Goal: Communication & Community: Participate in discussion

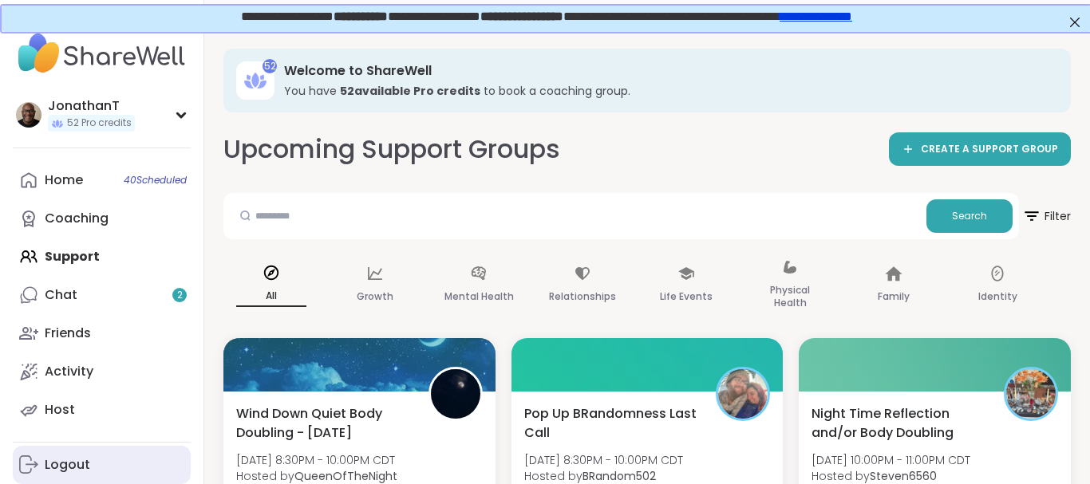
click at [86, 462] on div "Logout" at bounding box center [67, 465] width 45 height 18
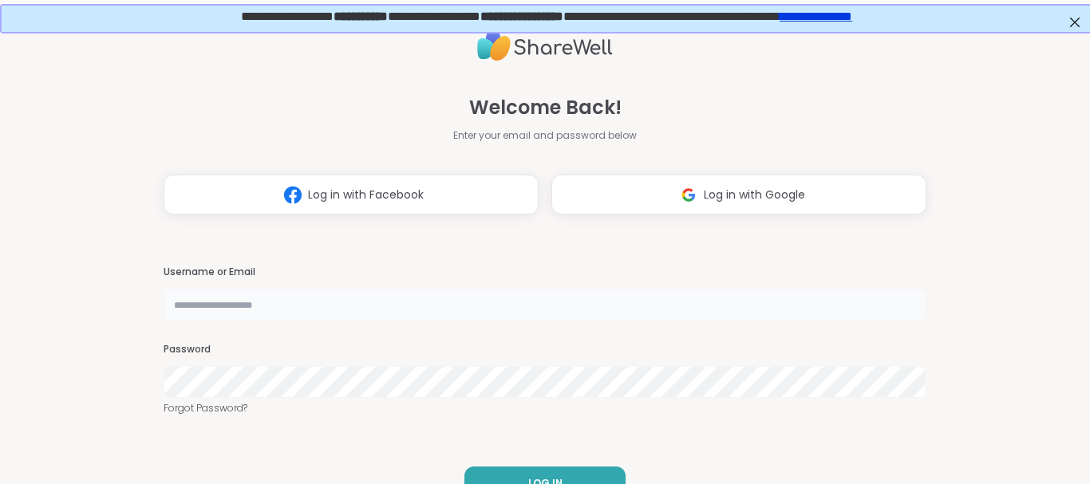
click at [276, 310] on input "text" at bounding box center [545, 305] width 763 height 32
type input "**********"
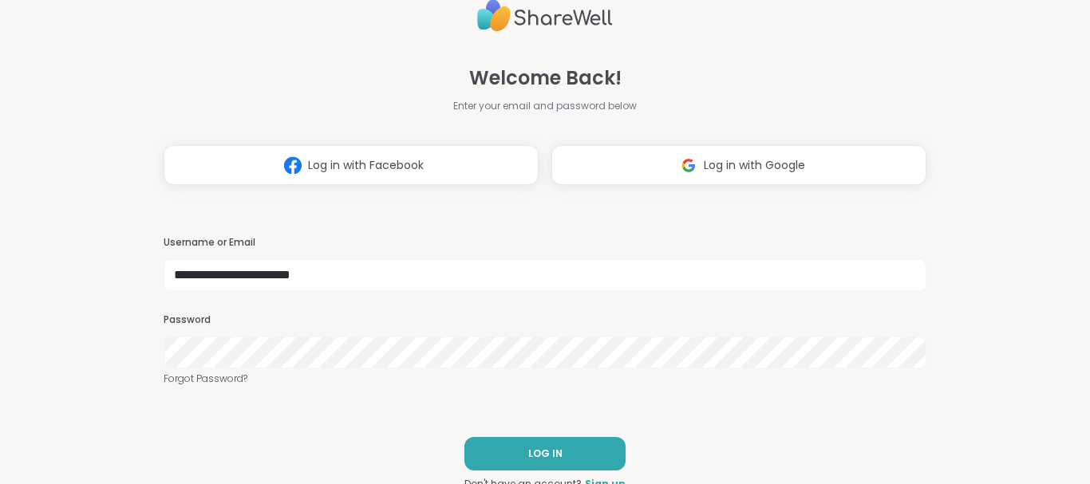
click at [68, 97] on div "**********" at bounding box center [545, 242] width 1090 height 484
click at [1039, 158] on div "**********" at bounding box center [545, 242] width 1090 height 484
click at [333, 346] on div "Password" at bounding box center [545, 340] width 763 height 55
click at [542, 446] on button "LOG IN" at bounding box center [544, 454] width 161 height 34
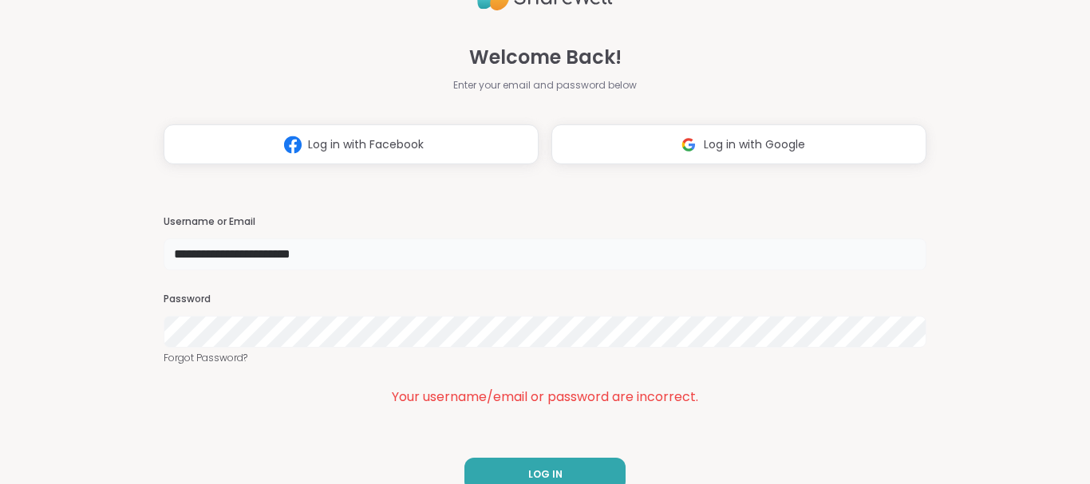
drag, startPoint x: 464, startPoint y: 255, endPoint x: 2, endPoint y: 171, distance: 470.2
click at [164, 239] on input "**********" at bounding box center [545, 255] width 763 height 32
type input "**********"
click at [604, 461] on button "LOG IN" at bounding box center [544, 475] width 161 height 34
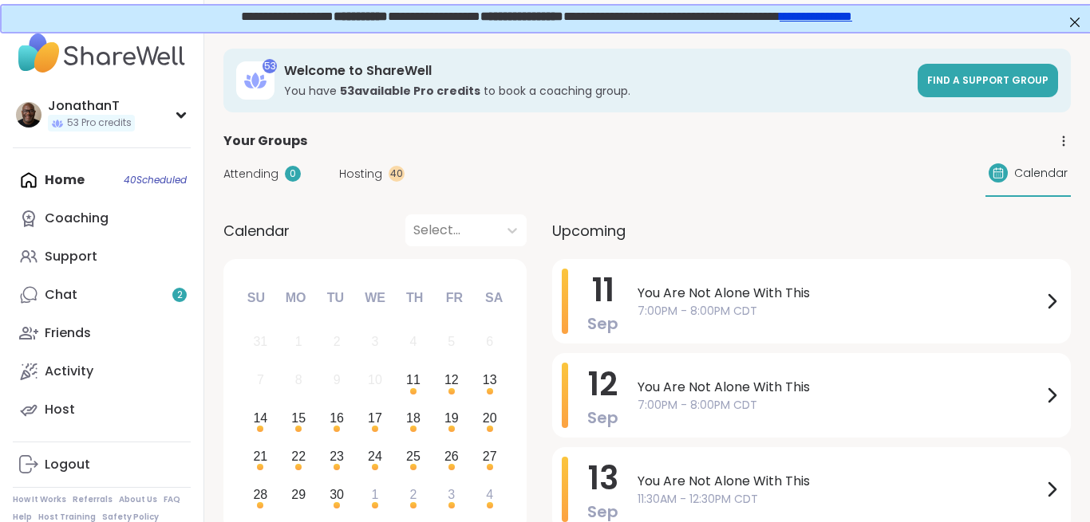
click at [735, 136] on div "Your Groups" at bounding box center [646, 141] width 847 height 19
click at [735, 171] on div "Attending 0 Hosting 40 Calendar" at bounding box center [646, 174] width 847 height 46
click at [743, 284] on span "You Are Not Alone With This" at bounding box center [839, 293] width 404 height 19
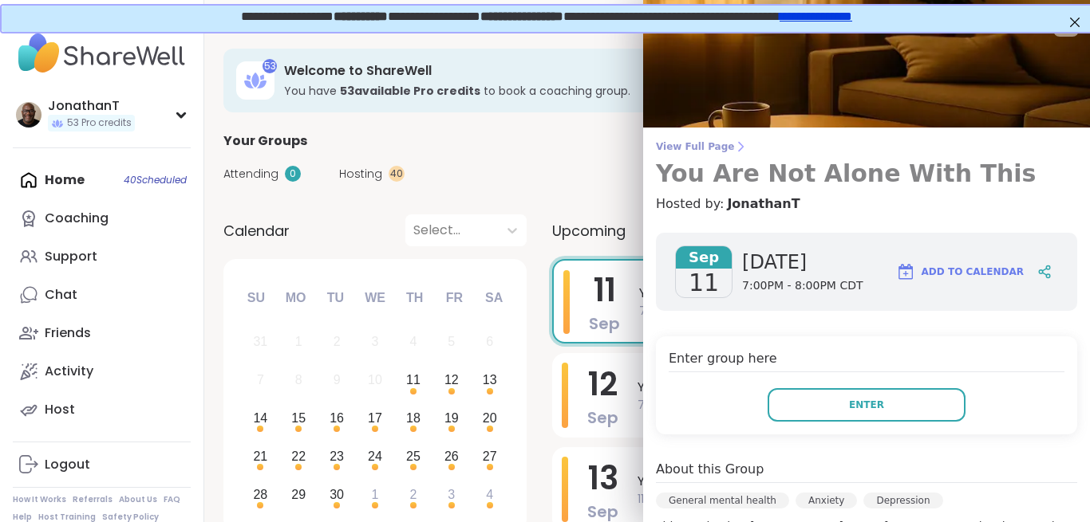
click at [694, 141] on span "View Full Page" at bounding box center [866, 146] width 421 height 13
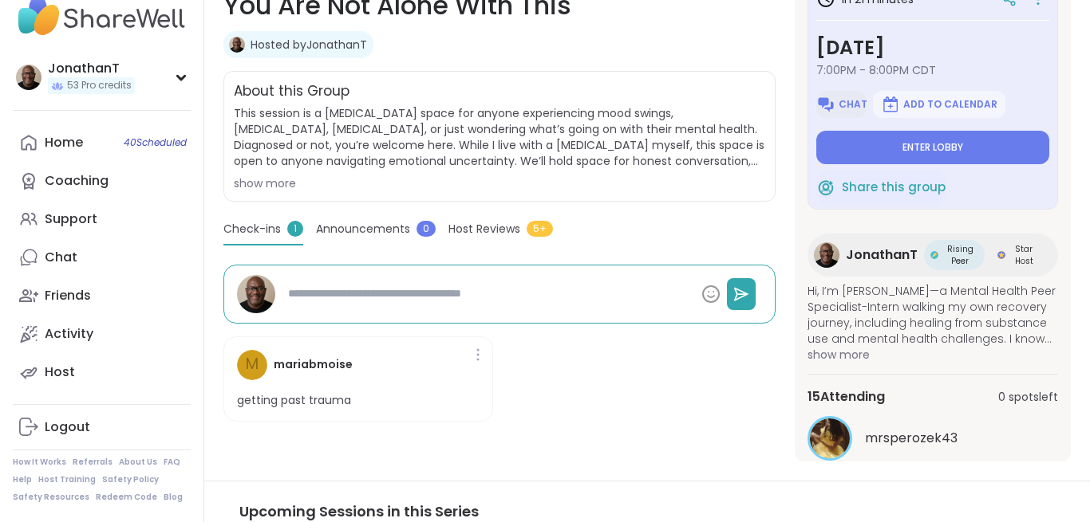
scroll to position [267, 0]
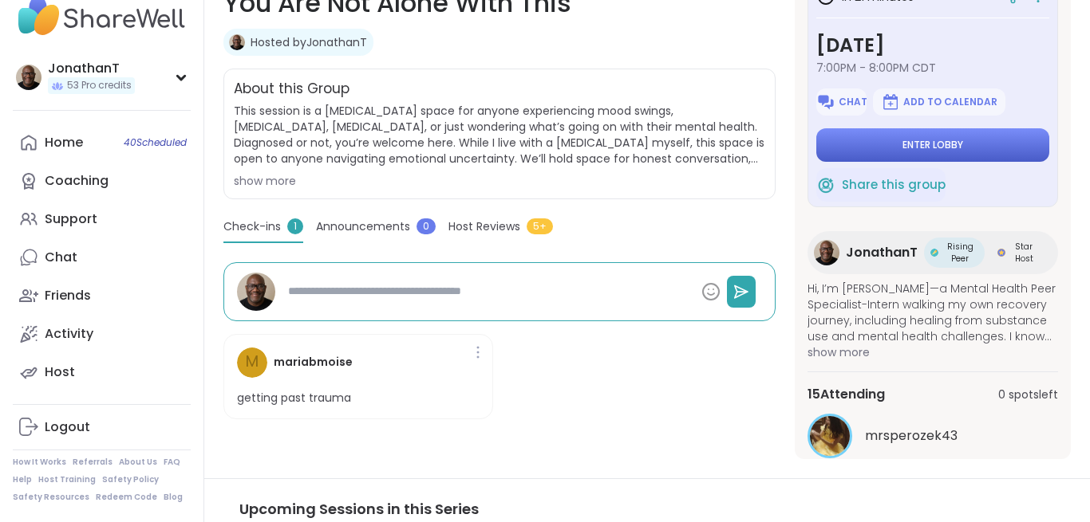
click at [859, 143] on button "Enter lobby" at bounding box center [932, 145] width 233 height 34
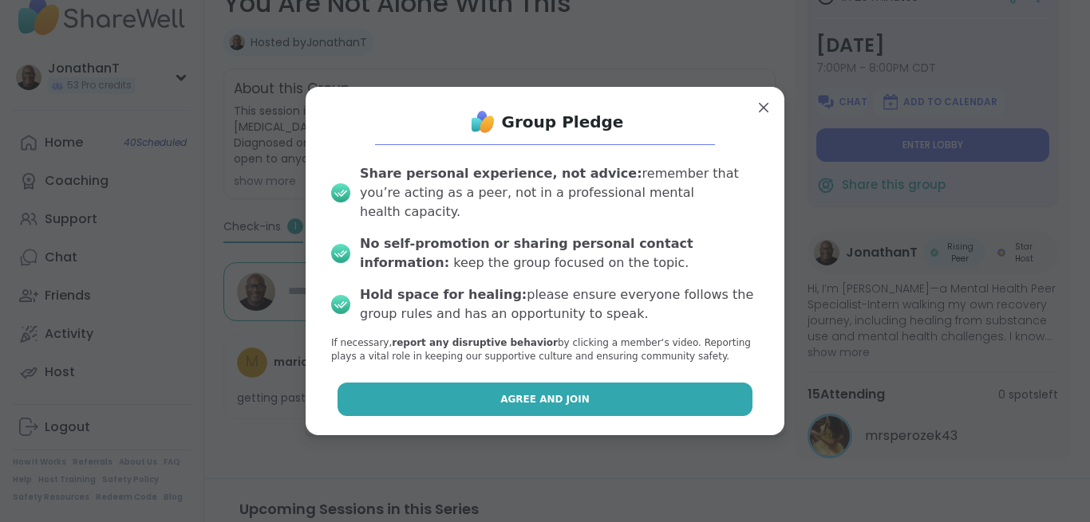
click at [619, 384] on button "Agree and Join" at bounding box center [545, 400] width 416 height 34
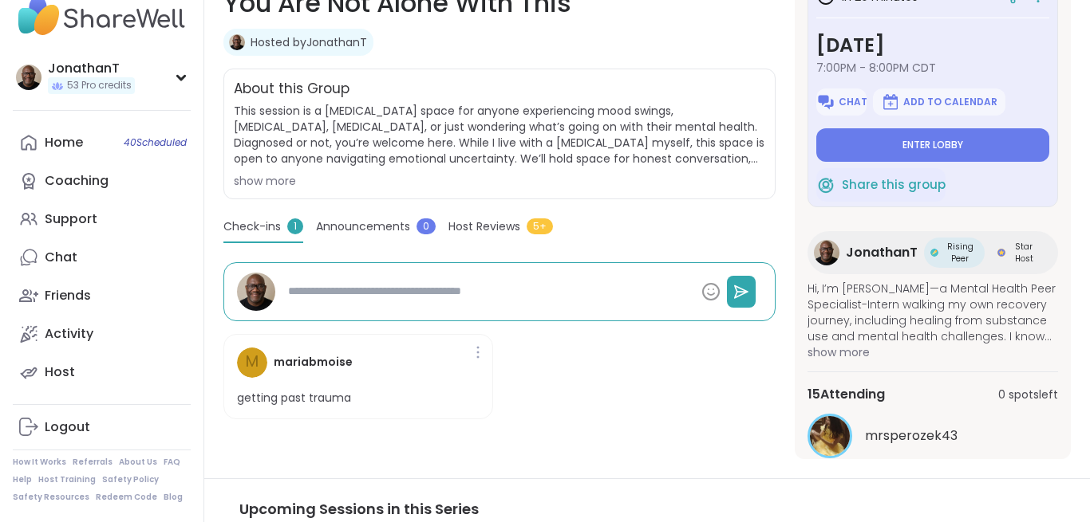
type textarea "*"
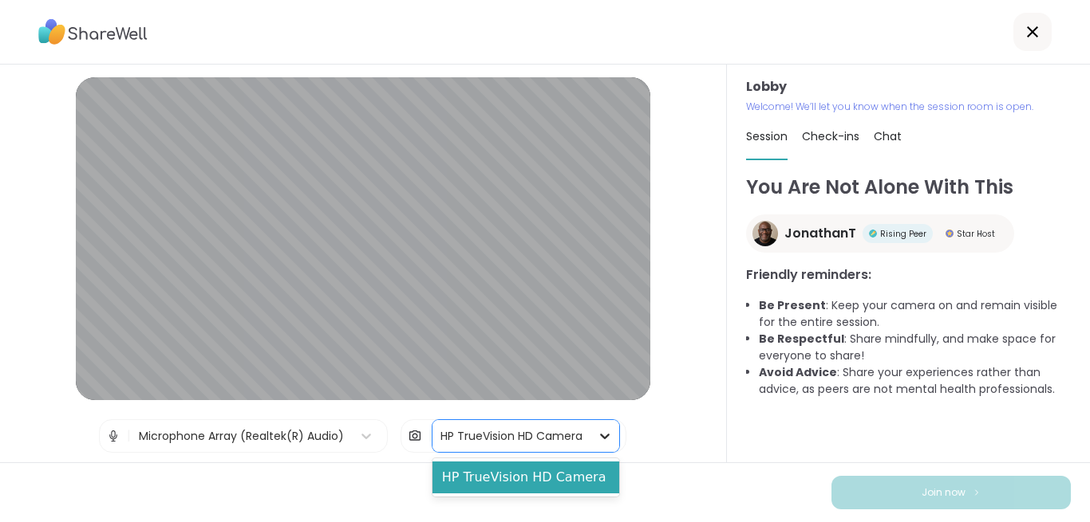
click at [601, 436] on icon at bounding box center [606, 437] width 10 height 6
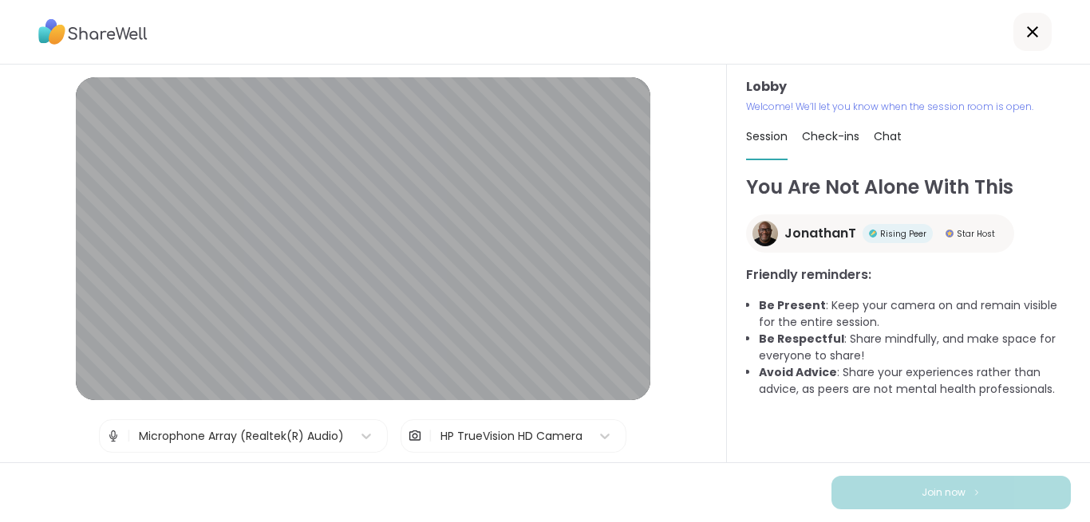
click at [671, 404] on div "Lobby | Microphone Array (Realtek(R) Audio) | HP TrueVision HD Camera Test spea…" at bounding box center [363, 264] width 727 height 398
click at [368, 439] on icon at bounding box center [366, 436] width 16 height 16
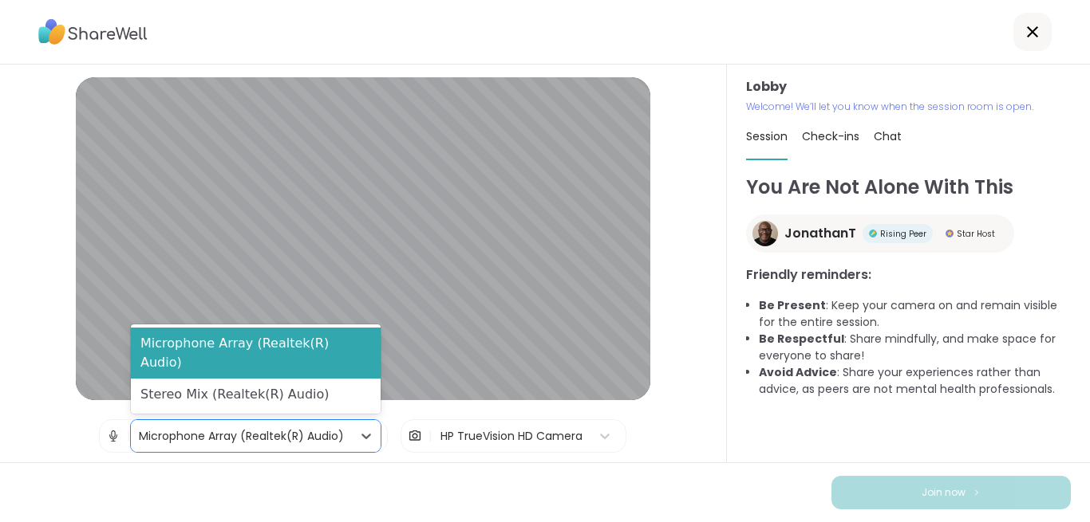
click at [543, 442] on div "HP TrueVision HD Camera" at bounding box center [511, 436] width 142 height 17
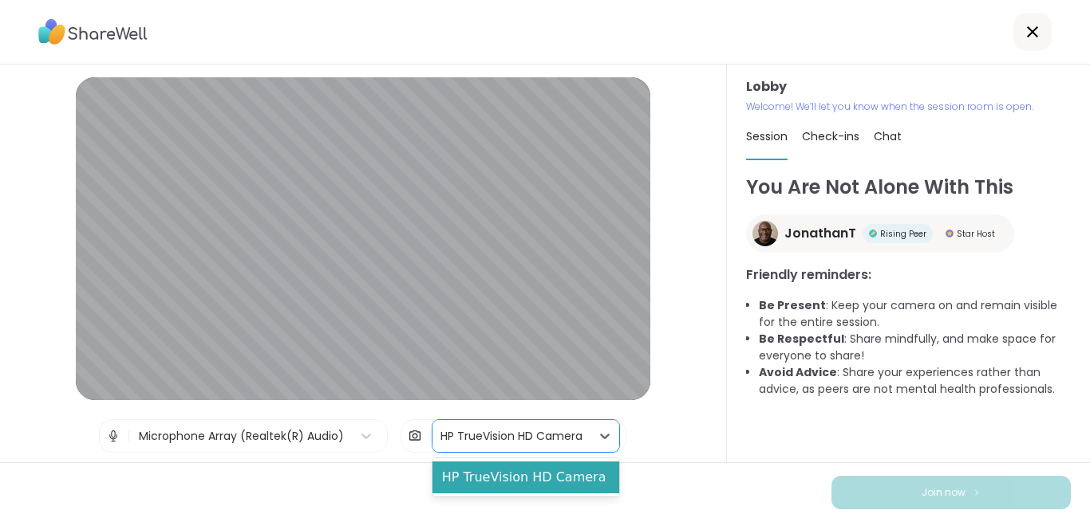
click at [698, 431] on div "Lobby | Microphone Array (Realtek(R) Audio) | 1 result available. Use Up and Do…" at bounding box center [363, 264] width 727 height 398
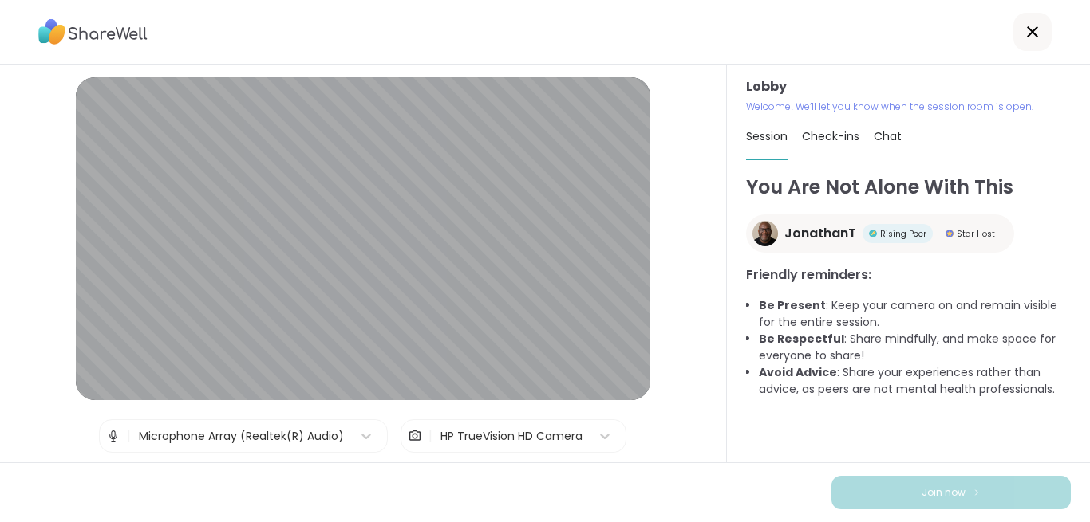
click at [882, 139] on span "Chat" at bounding box center [887, 136] width 28 height 16
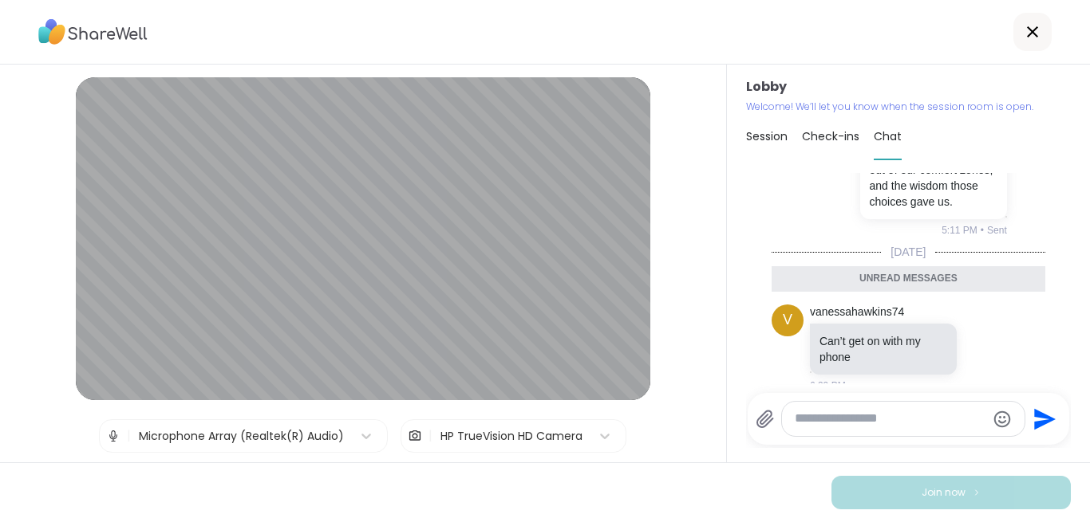
scroll to position [3, 0]
click at [1003, 335] on icon at bounding box center [1002, 344] width 14 height 19
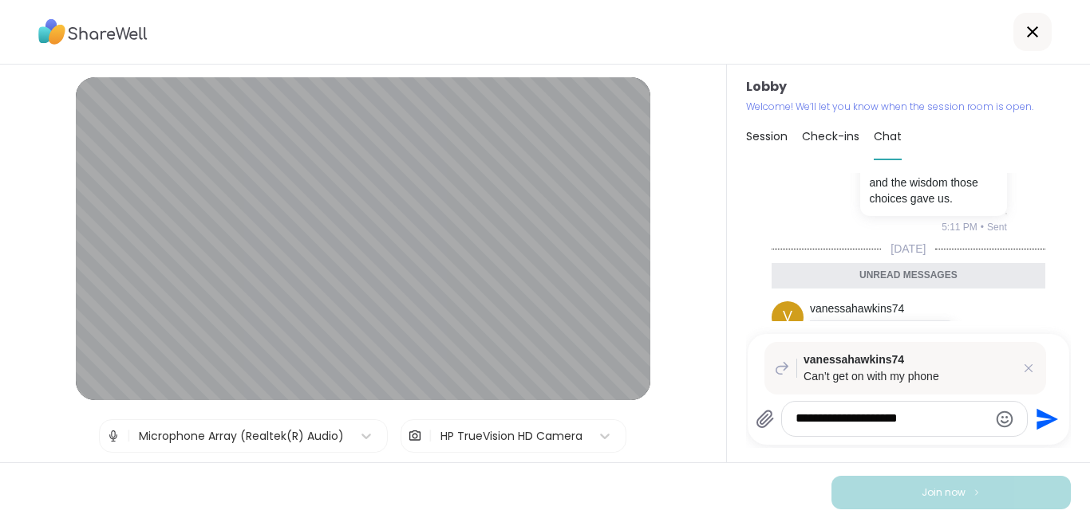
type textarea "**********"
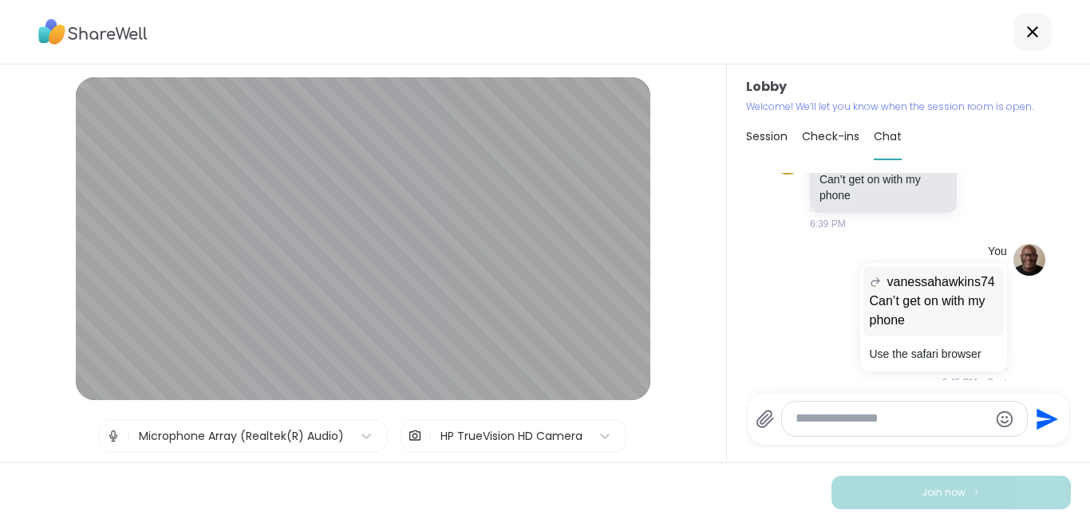
drag, startPoint x: 1060, startPoint y: 289, endPoint x: 1061, endPoint y: 246, distance: 42.3
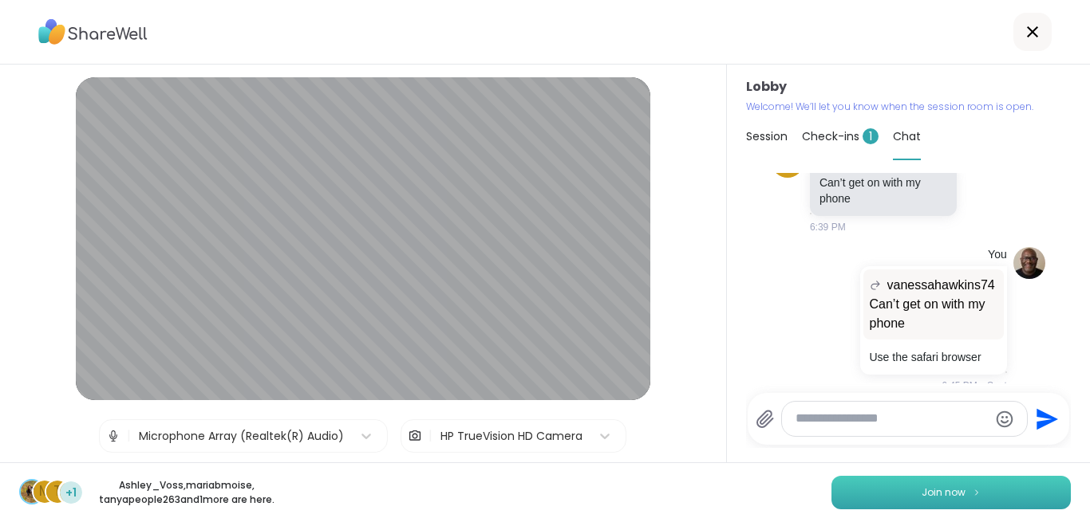
click at [938, 483] on span "Join now" at bounding box center [943, 493] width 44 height 14
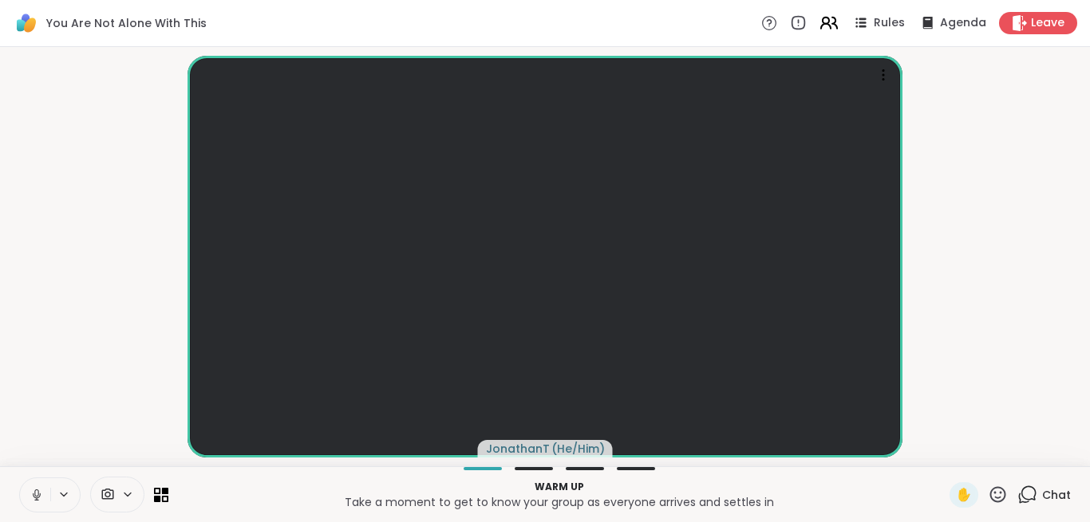
click at [838, 23] on icon at bounding box center [828, 23] width 20 height 20
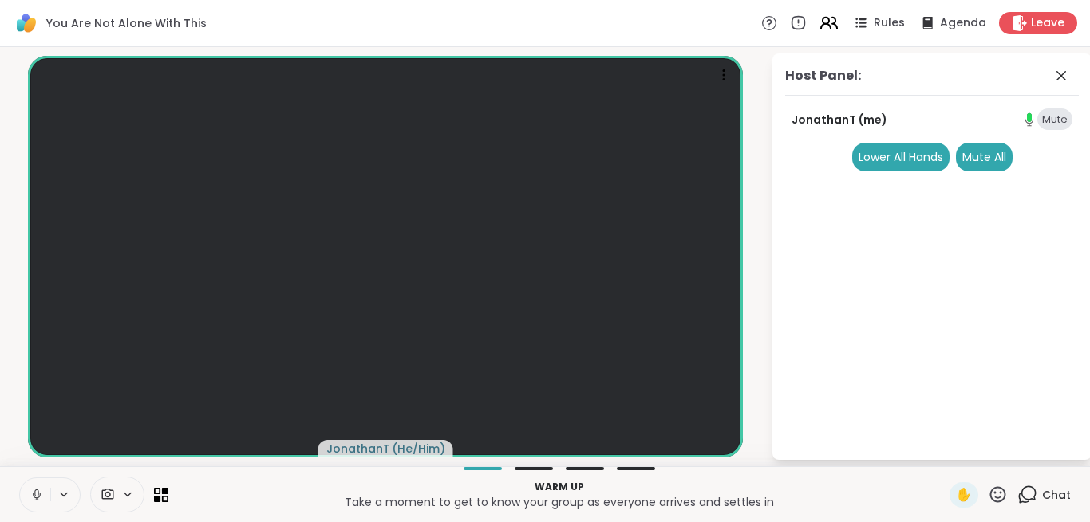
click at [838, 23] on icon at bounding box center [828, 23] width 20 height 20
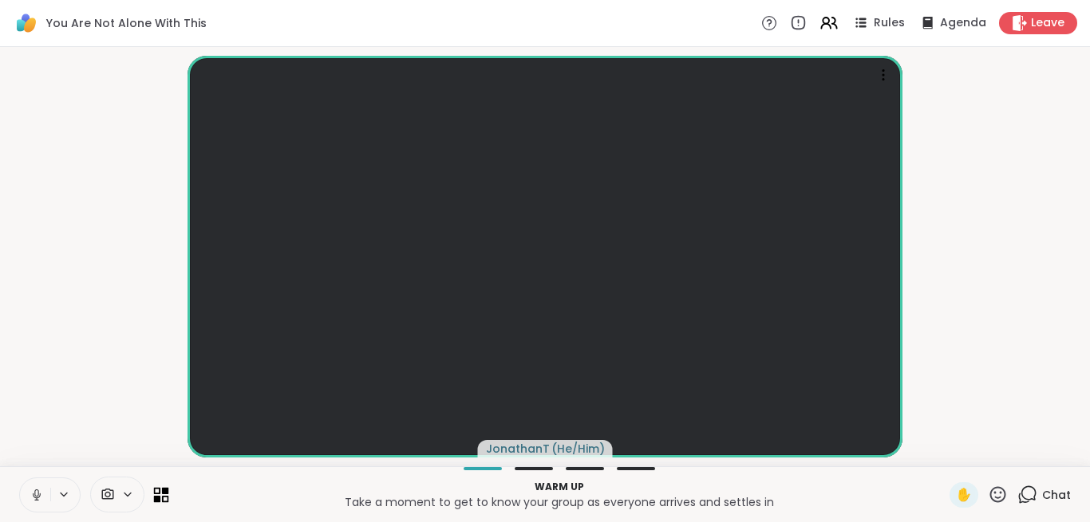
click at [164, 483] on icon at bounding box center [161, 494] width 15 height 15
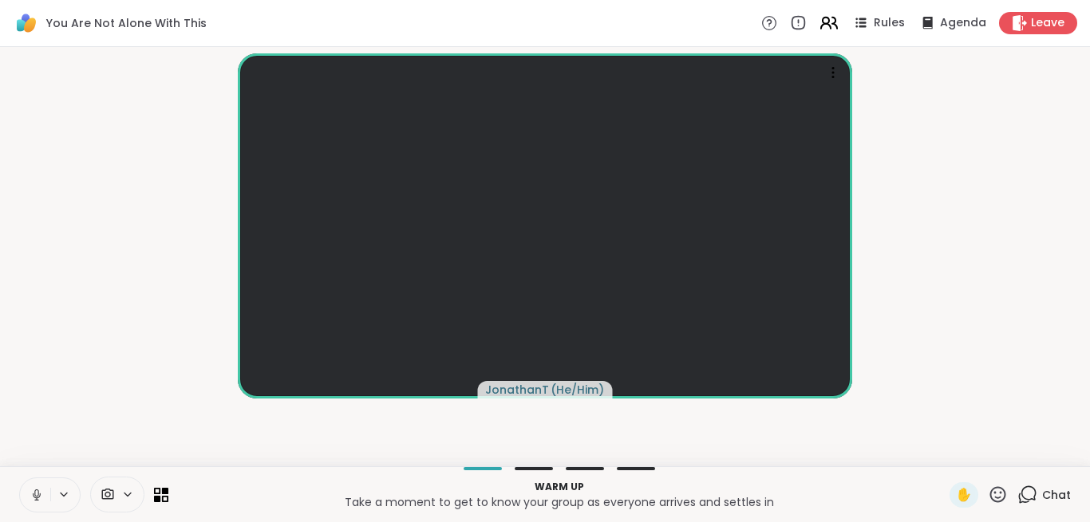
click at [829, 24] on icon at bounding box center [825, 21] width 6 height 6
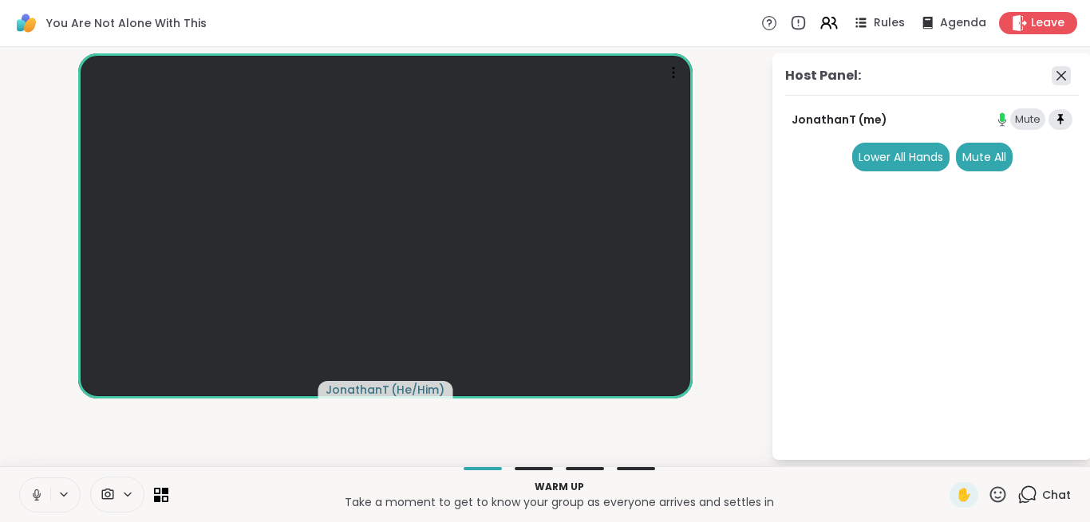
click at [1063, 77] on icon at bounding box center [1060, 75] width 19 height 19
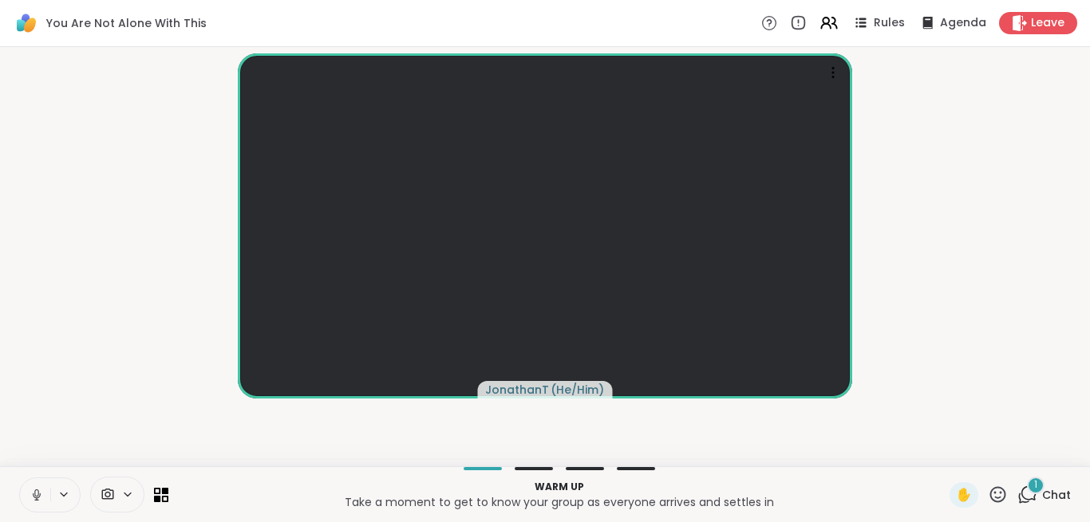
click at [1034, 483] on div "1" at bounding box center [1036, 486] width 18 height 18
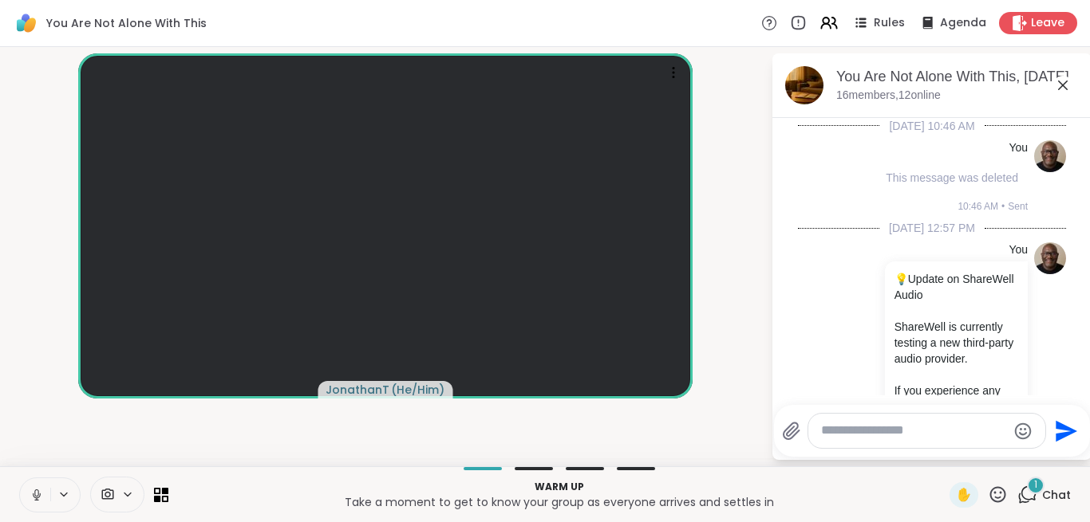
scroll to position [2594, 0]
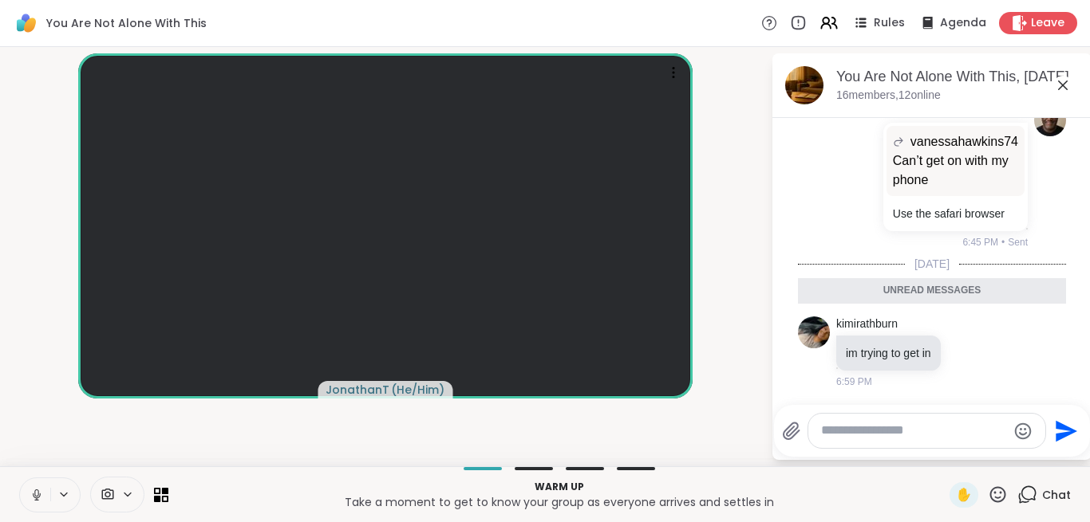
click at [912, 432] on textarea "Type your message" at bounding box center [914, 431] width 186 height 17
click at [990, 418] on textarea "**********" at bounding box center [915, 425] width 186 height 33
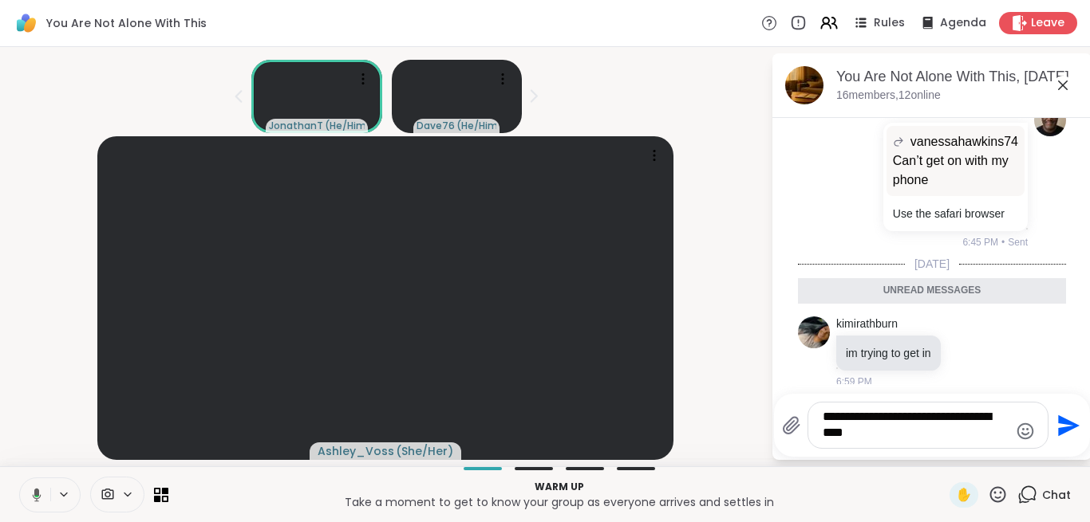
click at [980, 427] on textarea "**********" at bounding box center [915, 425] width 186 height 33
click at [982, 417] on textarea "**********" at bounding box center [915, 425] width 186 height 33
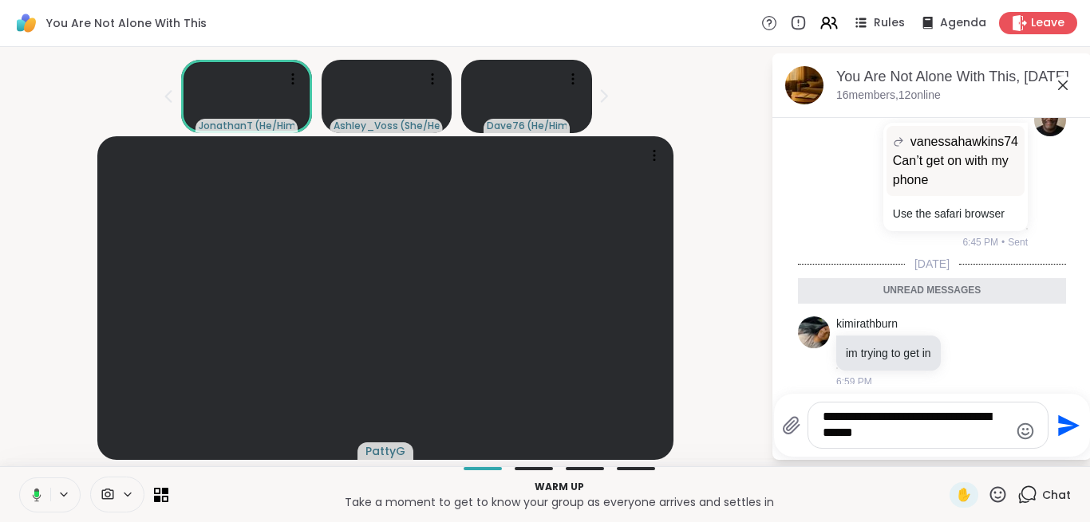
click at [845, 439] on textarea "**********" at bounding box center [915, 425] width 186 height 33
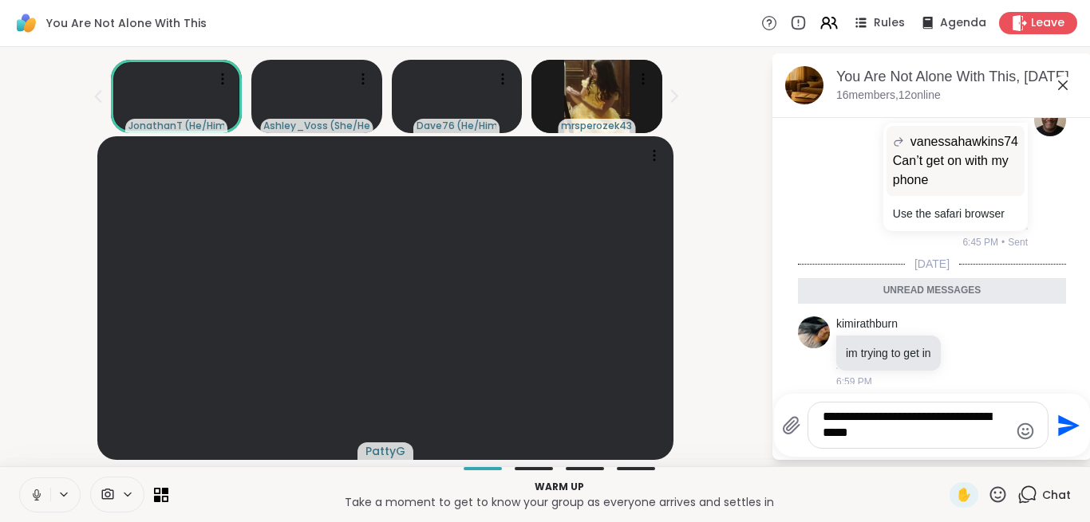
type textarea "**********"
click at [1058, 421] on icon "Send" at bounding box center [1069, 426] width 22 height 22
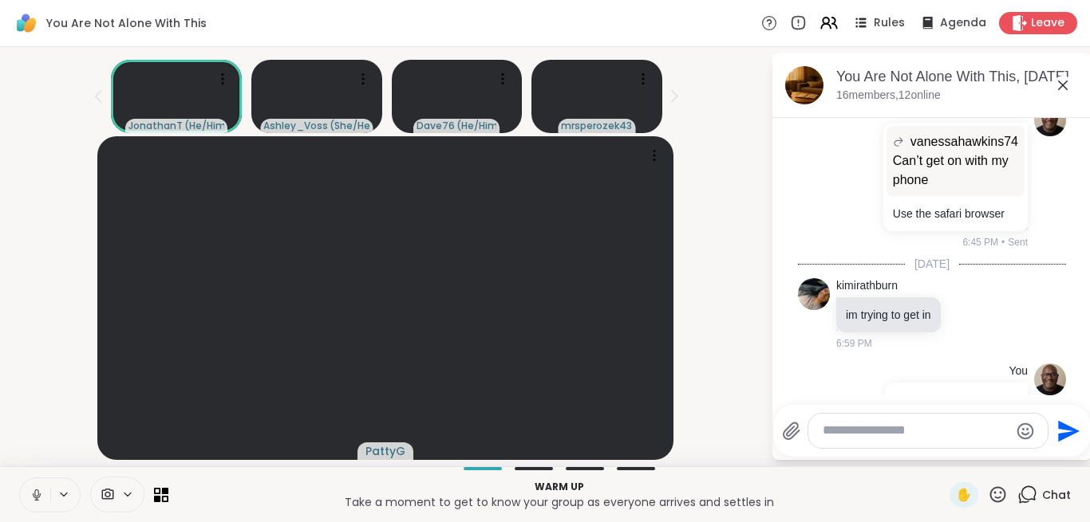
scroll to position [2657, 0]
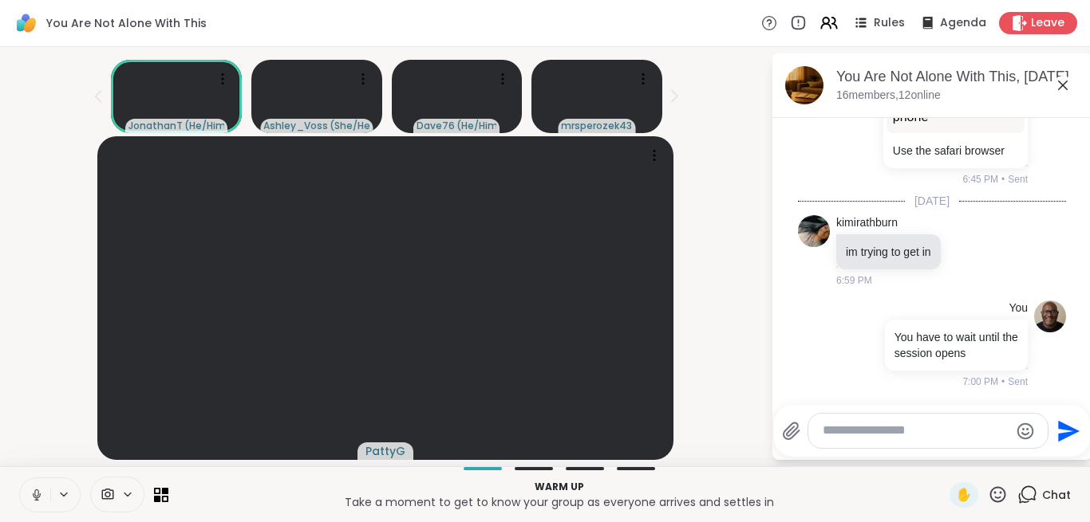
click at [1064, 89] on icon at bounding box center [1062, 85] width 19 height 19
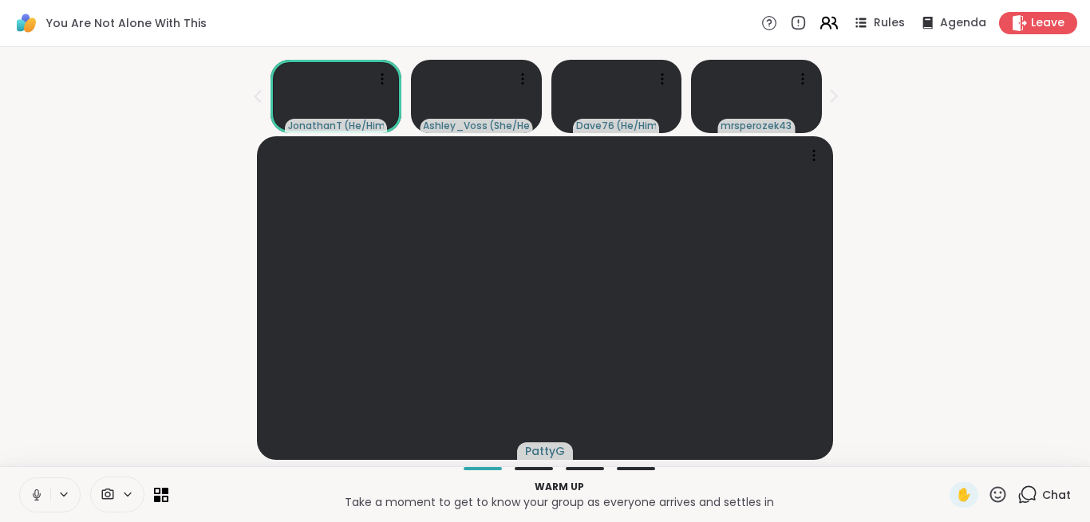
click at [831, 17] on icon at bounding box center [828, 23] width 20 height 20
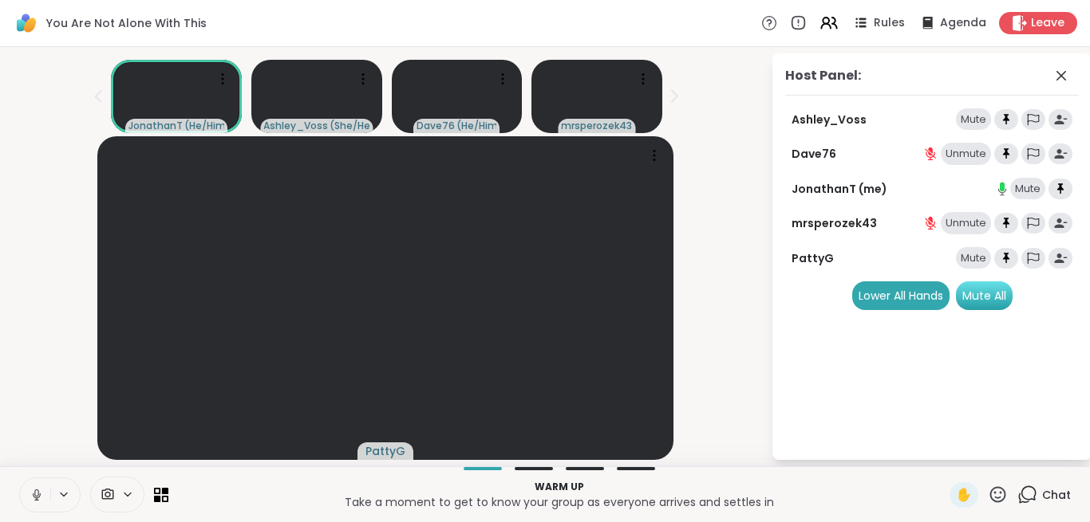
click at [979, 294] on div "Mute All" at bounding box center [984, 296] width 57 height 29
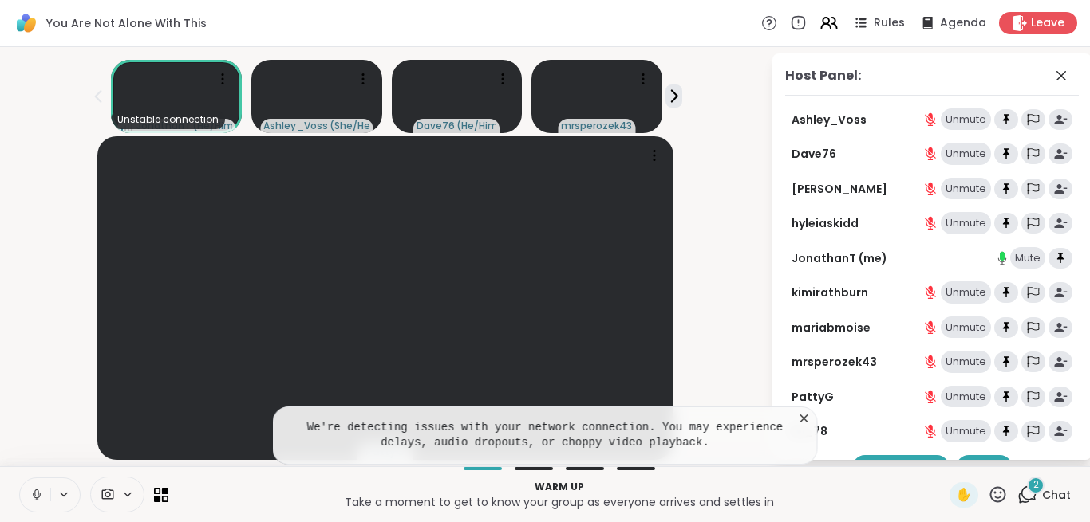
click at [1030, 483] on div "2" at bounding box center [1036, 486] width 18 height 18
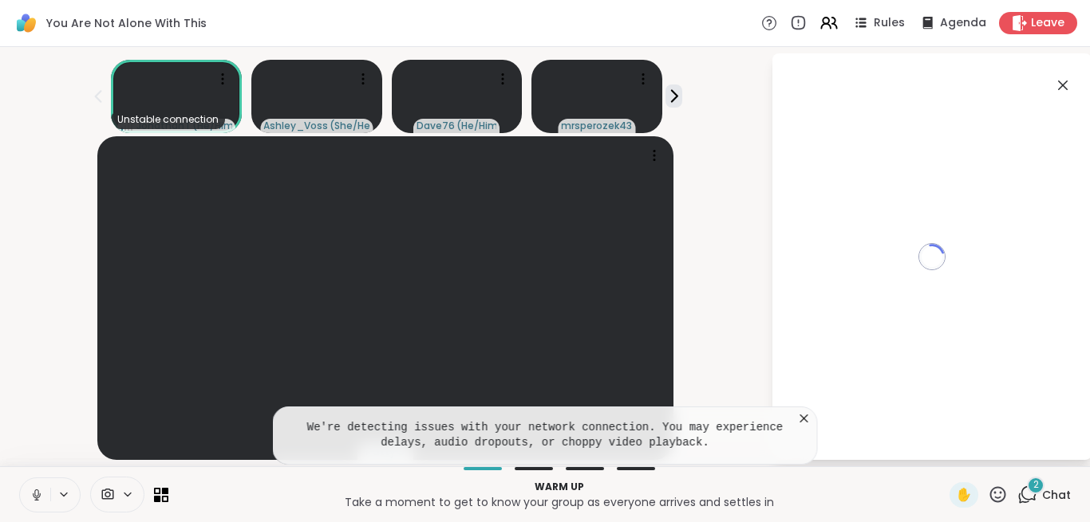
click at [800, 416] on icon at bounding box center [804, 419] width 16 height 16
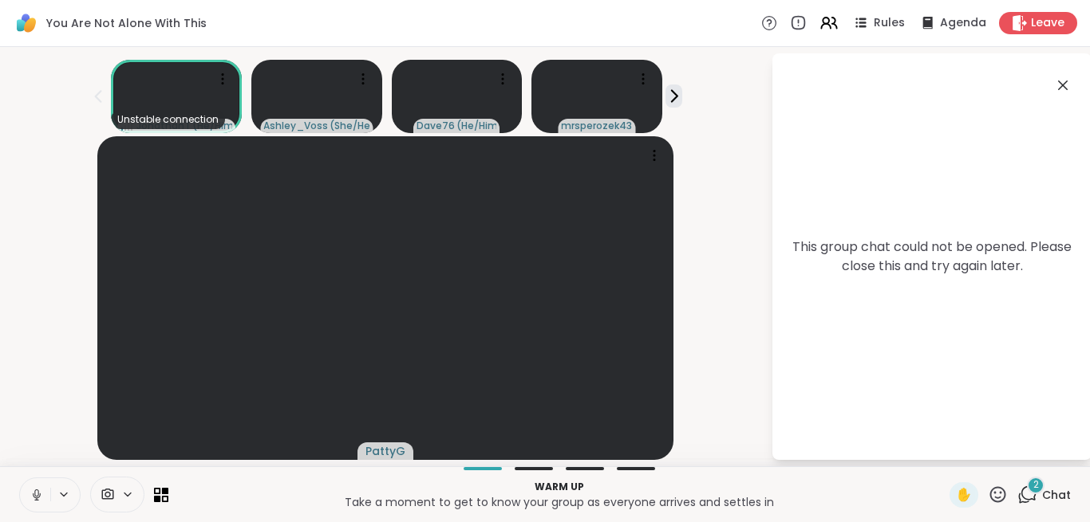
click at [1063, 81] on icon at bounding box center [1062, 85] width 19 height 19
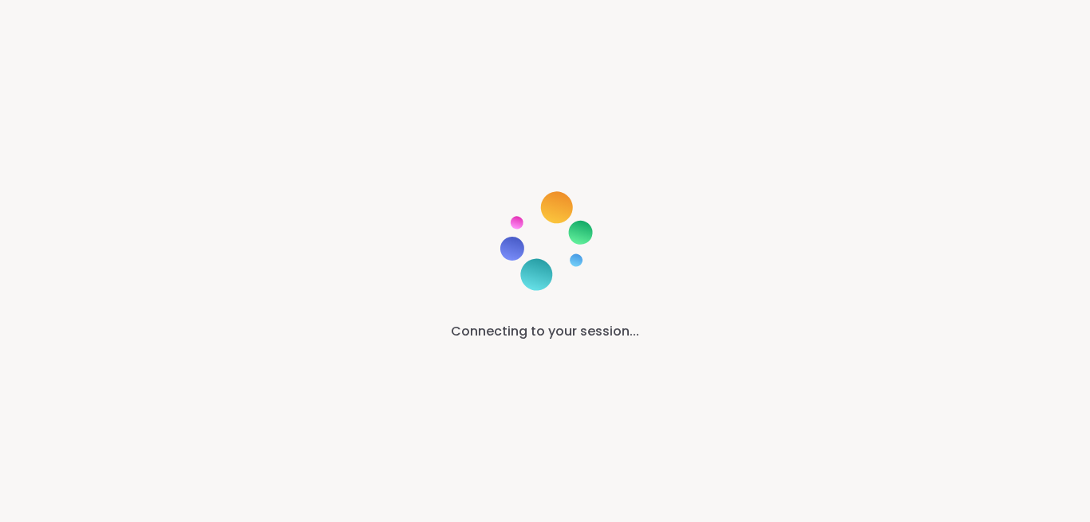
click at [361, 333] on div "Connecting to your session..." at bounding box center [545, 261] width 1090 height 522
click at [742, 235] on div "Connecting to your session..." at bounding box center [545, 261] width 1090 height 522
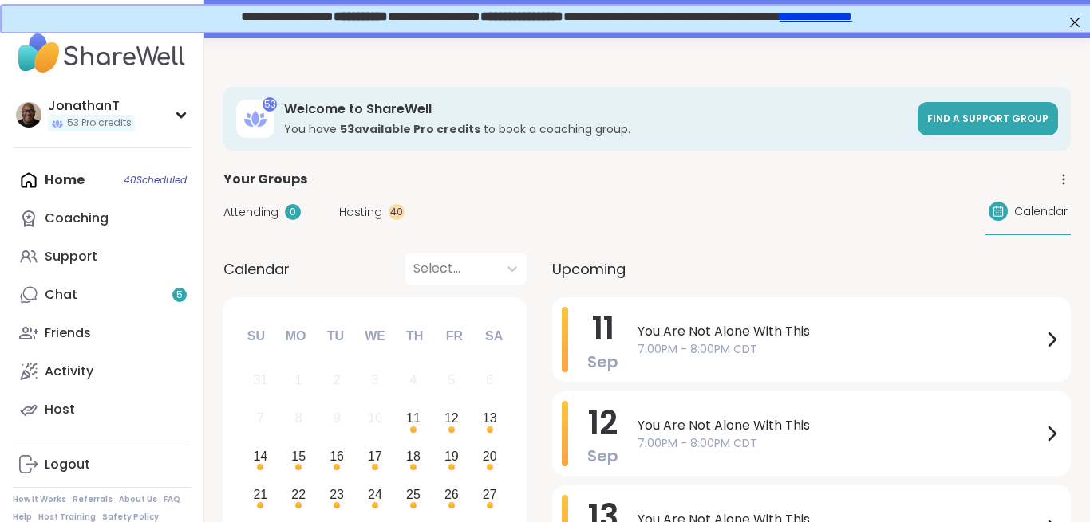
click at [640, 339] on span "You Are Not Alone With This" at bounding box center [839, 331] width 404 height 19
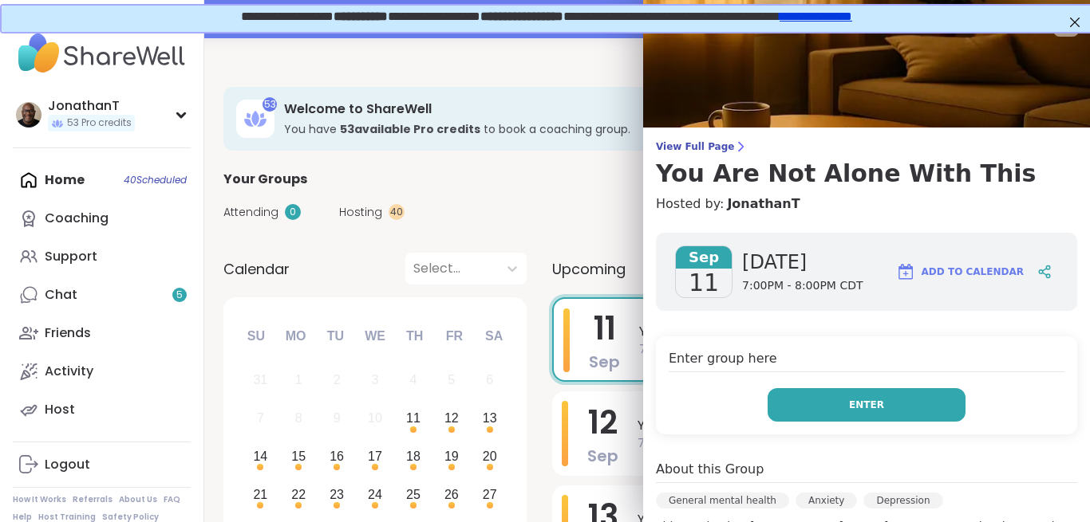
click at [869, 418] on button "Enter" at bounding box center [866, 405] width 198 height 34
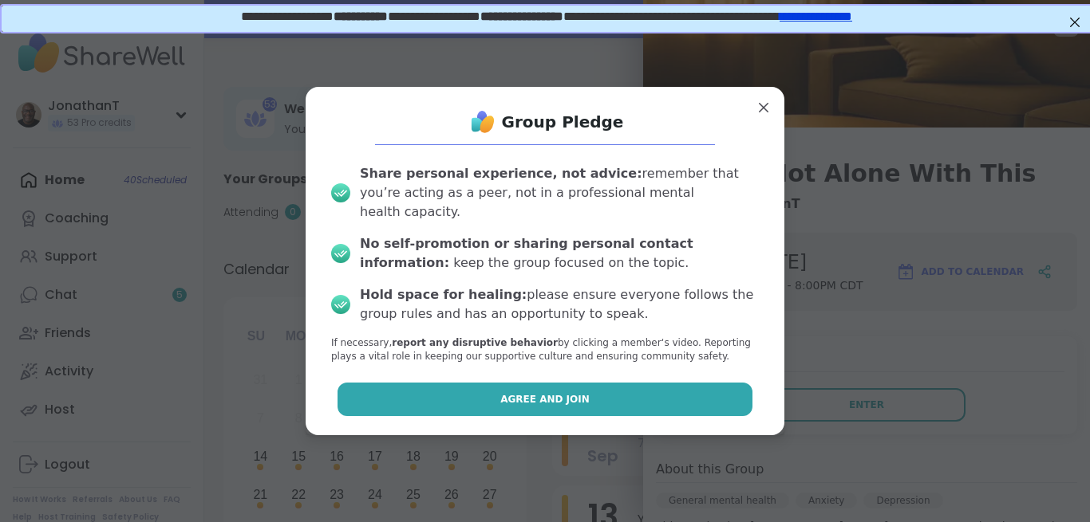
click at [585, 386] on button "Agree and Join" at bounding box center [545, 400] width 416 height 34
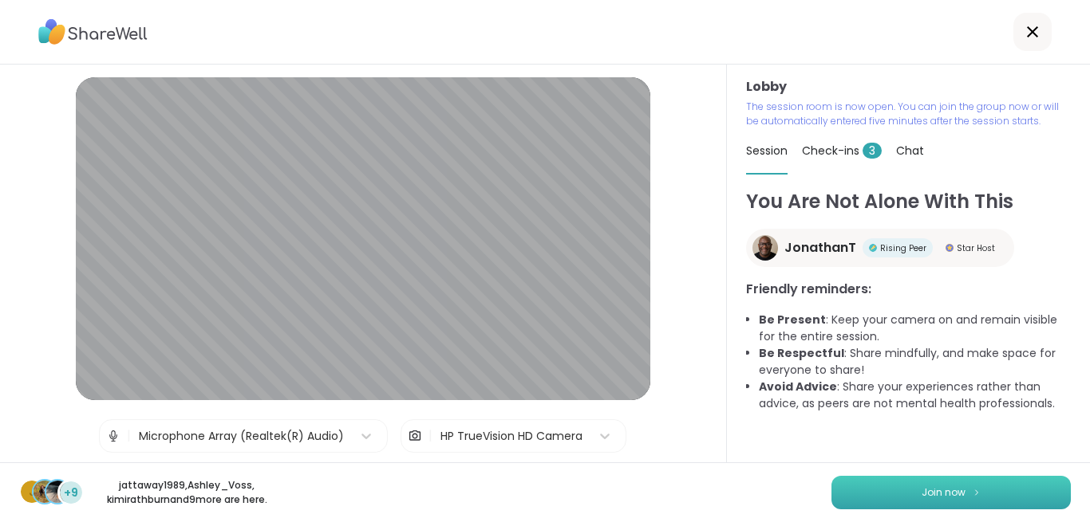
click at [1006, 498] on button "Join now" at bounding box center [950, 493] width 239 height 34
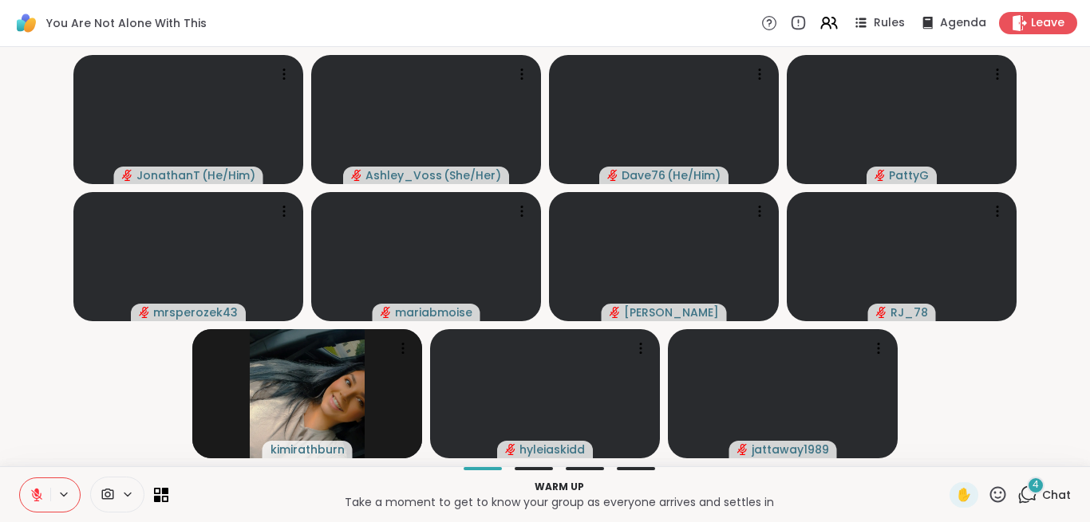
click at [34, 485] on button at bounding box center [35, 496] width 30 height 34
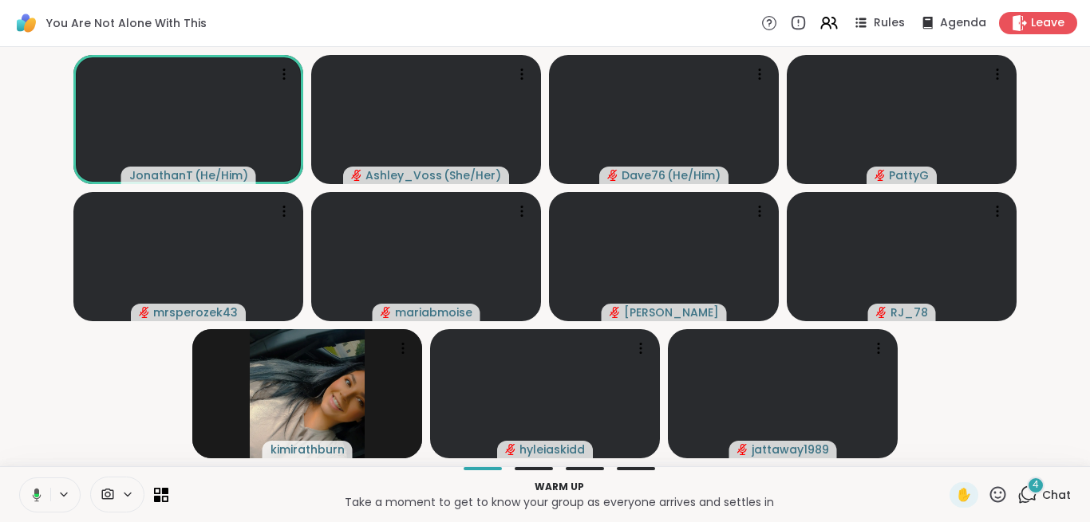
click at [1043, 492] on div "4 Chat" at bounding box center [1043, 496] width 53 height 26
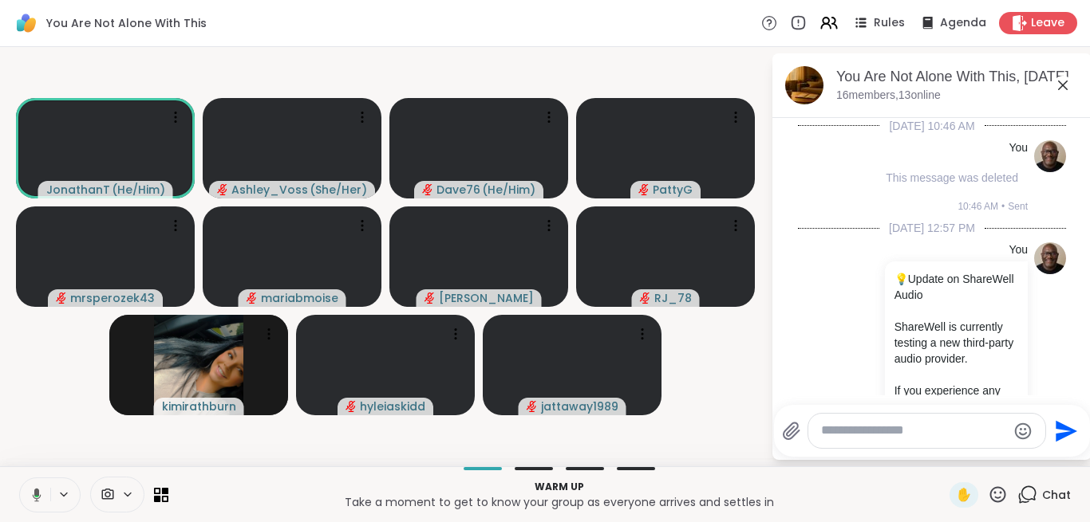
scroll to position [3083, 0]
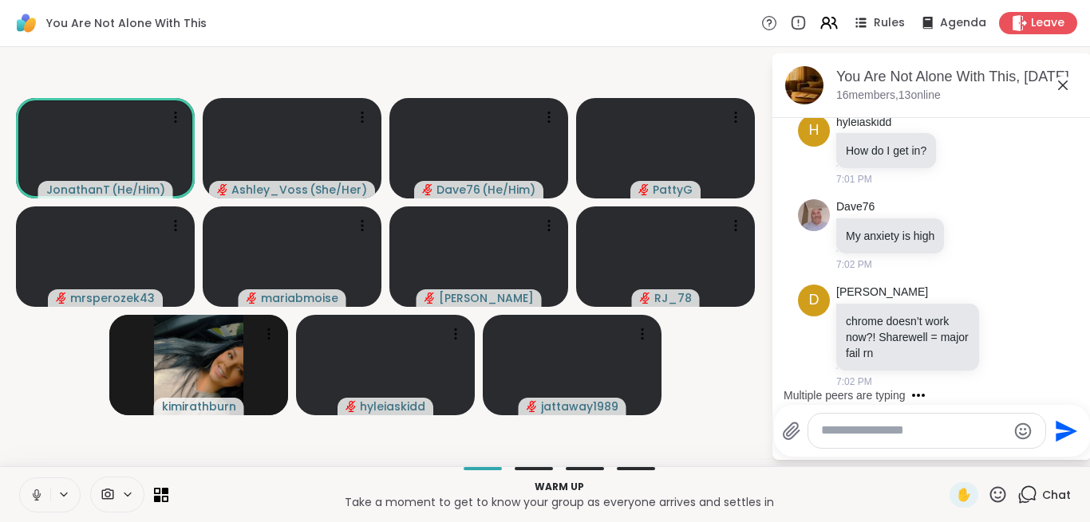
click at [875, 434] on textarea "Type your message" at bounding box center [914, 431] width 186 height 17
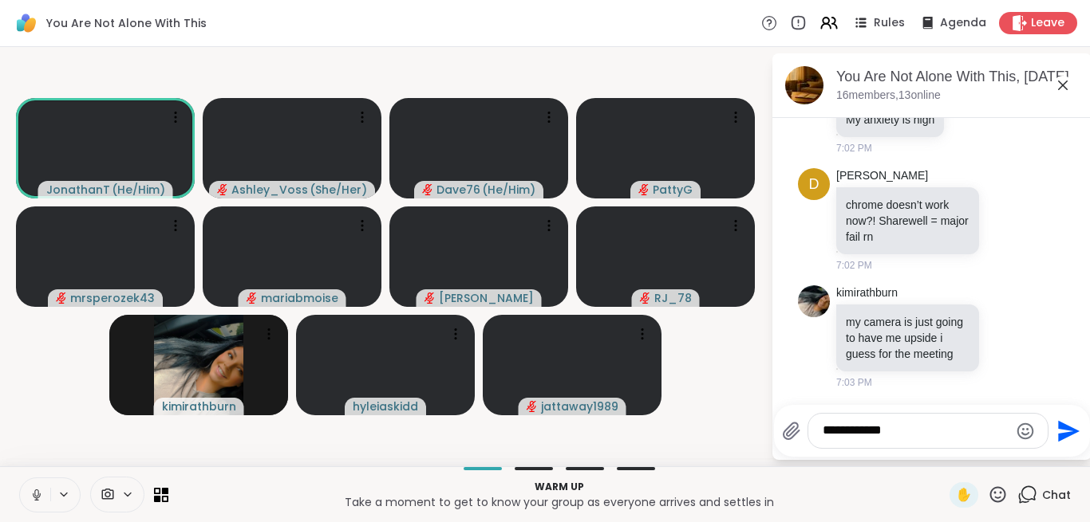
scroll to position [3262, 0]
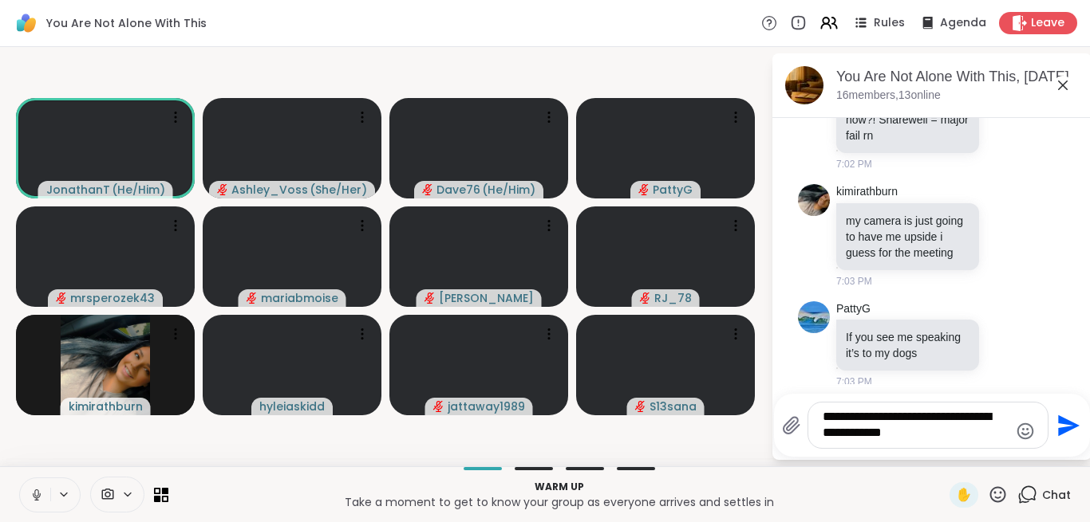
type textarea "**********"
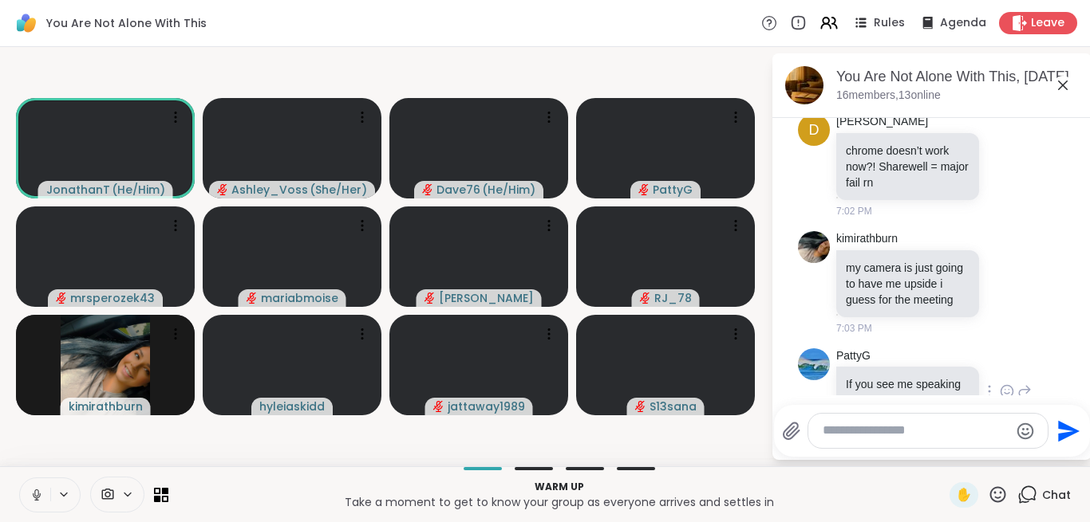
scroll to position [3213, 0]
click at [1001, 286] on icon at bounding box center [1007, 285] width 12 height 12
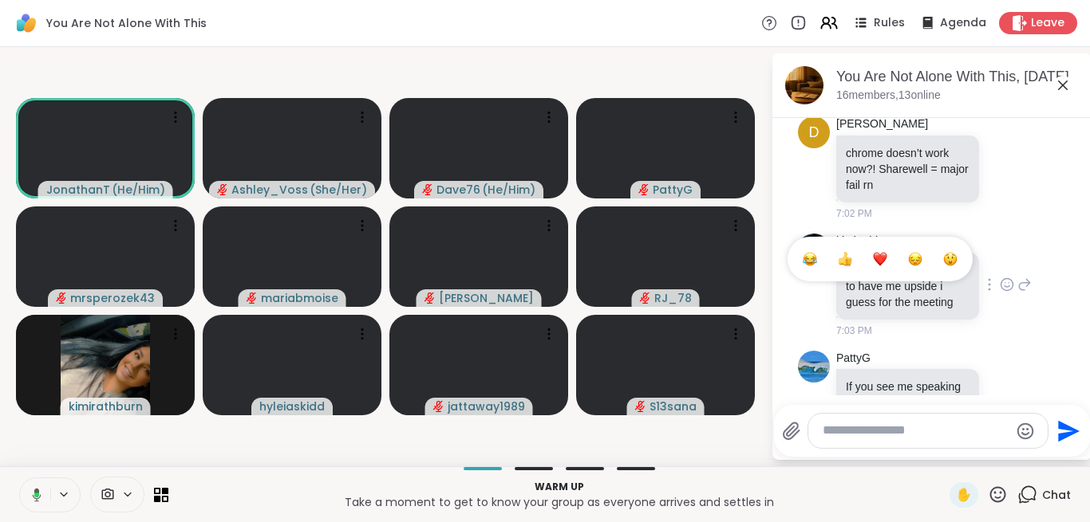
click at [806, 266] on div "Select Reaction: Joy" at bounding box center [809, 259] width 14 height 14
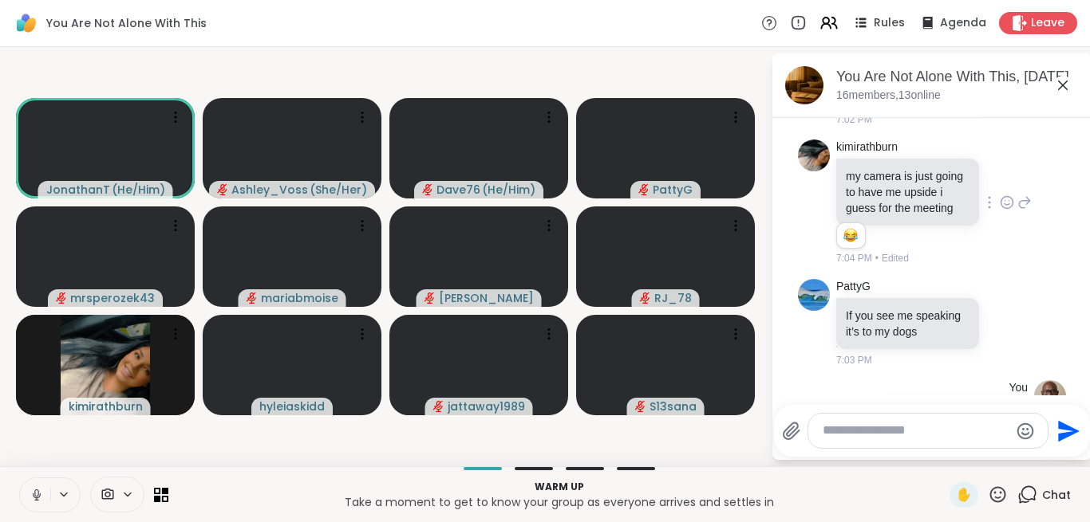
scroll to position [3403, 0]
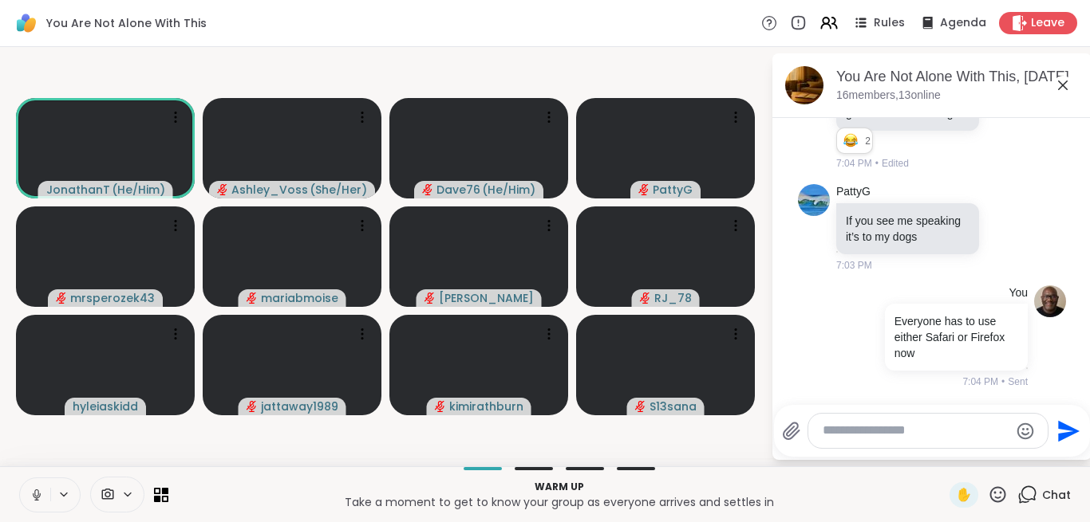
click at [1068, 85] on icon at bounding box center [1062, 85] width 19 height 19
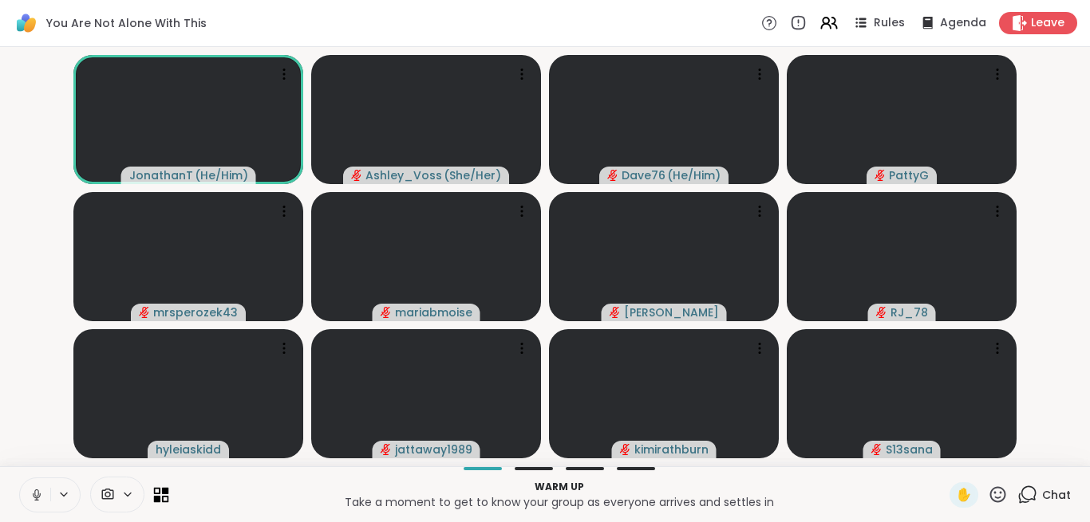
click at [168, 501] on icon at bounding box center [165, 498] width 7 height 7
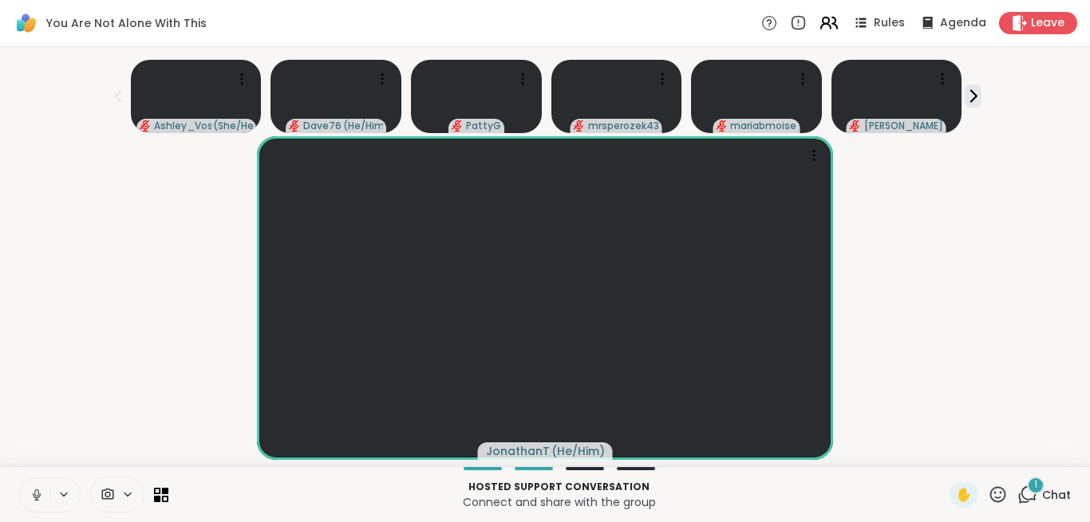
click at [837, 21] on icon at bounding box center [828, 23] width 20 height 20
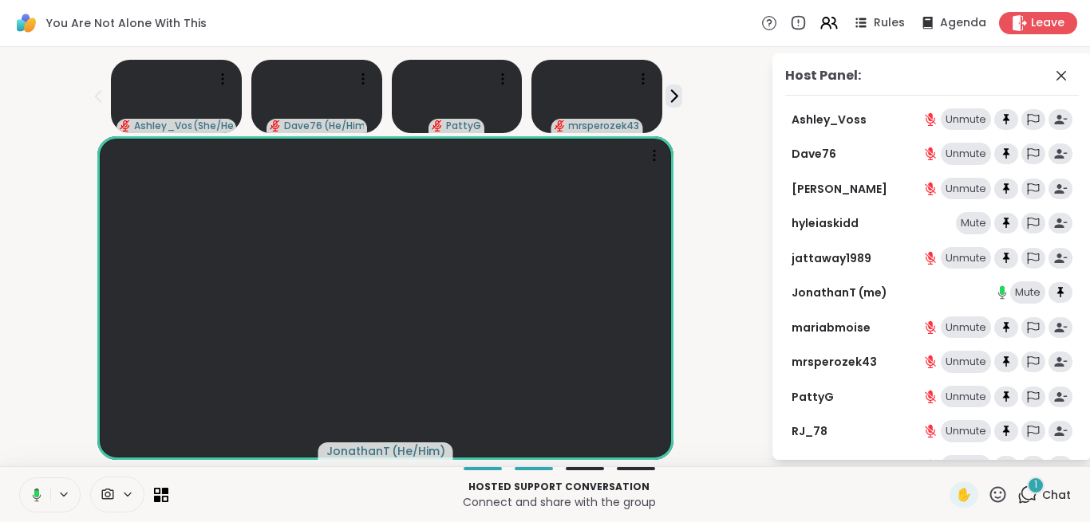
scroll to position [72, 0]
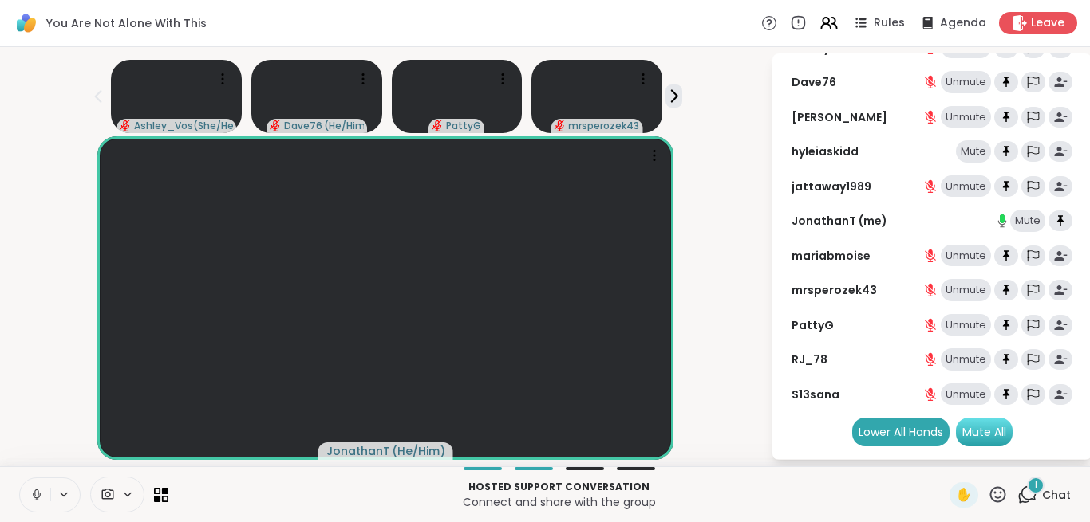
click at [992, 435] on div "Mute All" at bounding box center [984, 432] width 57 height 29
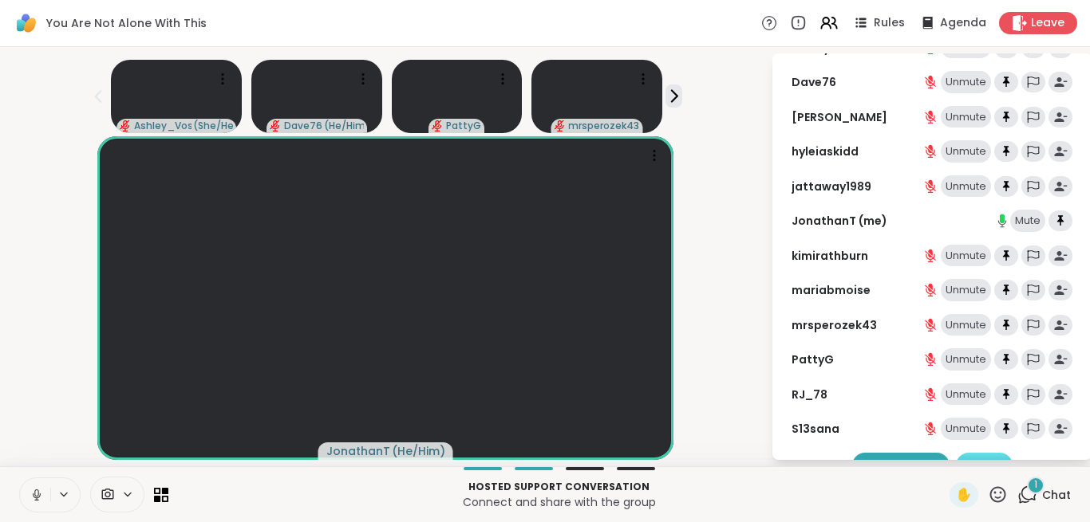
scroll to position [0, 0]
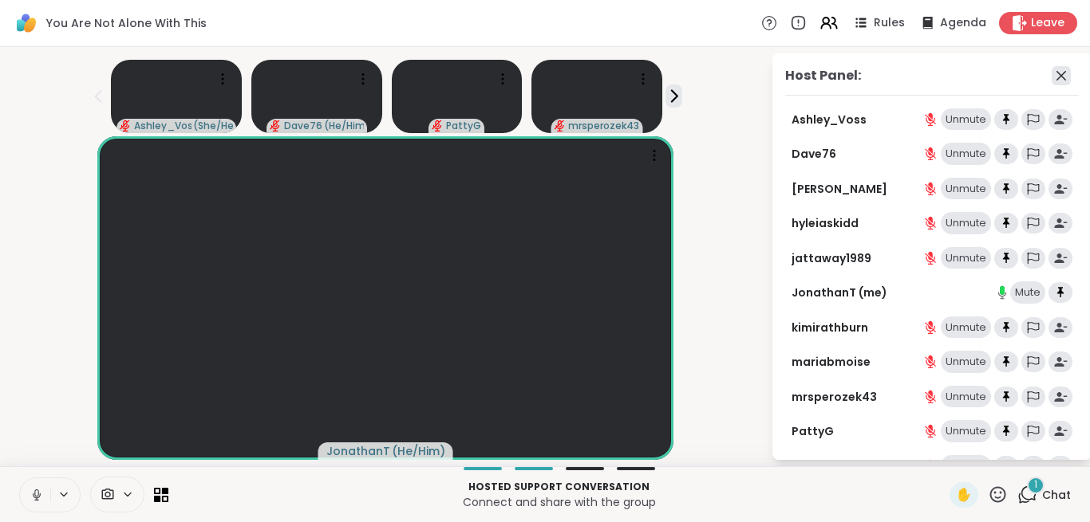
click at [1065, 80] on icon at bounding box center [1061, 76] width 10 height 10
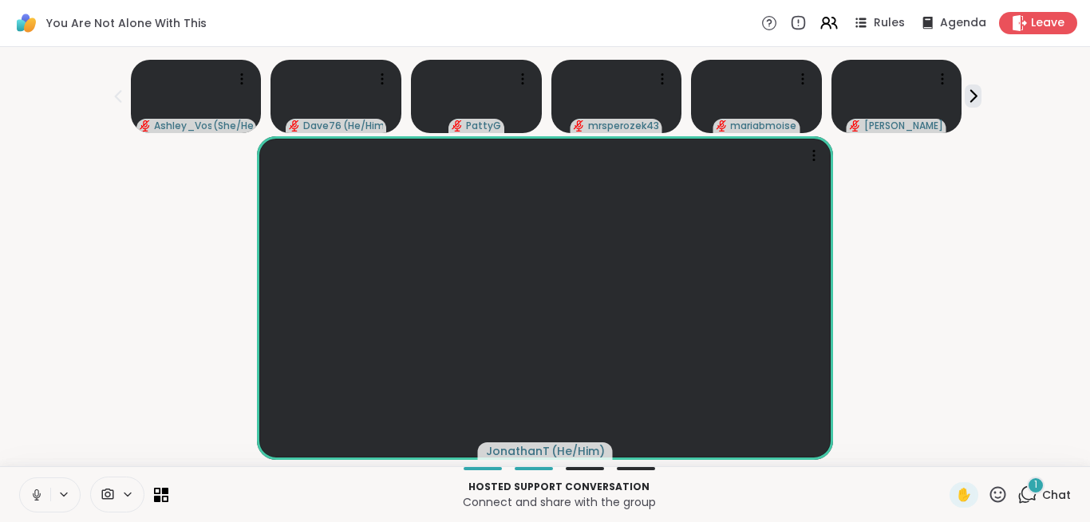
click at [1026, 139] on div "JonathanT ( He/Him )" at bounding box center [545, 298] width 1070 height 324
click at [1039, 494] on div "1" at bounding box center [1036, 486] width 18 height 18
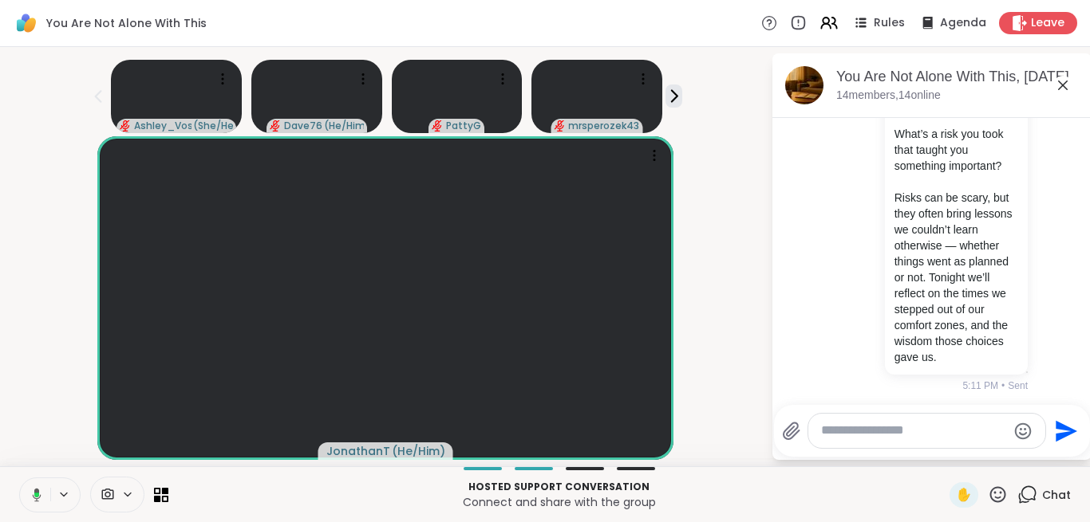
scroll to position [2202, 0]
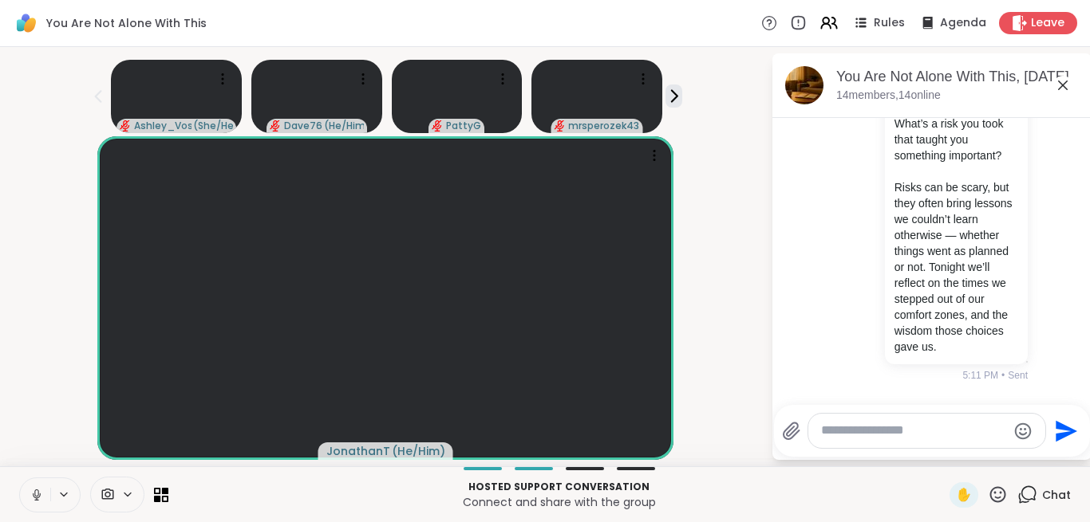
click at [1067, 88] on icon at bounding box center [1062, 85] width 19 height 19
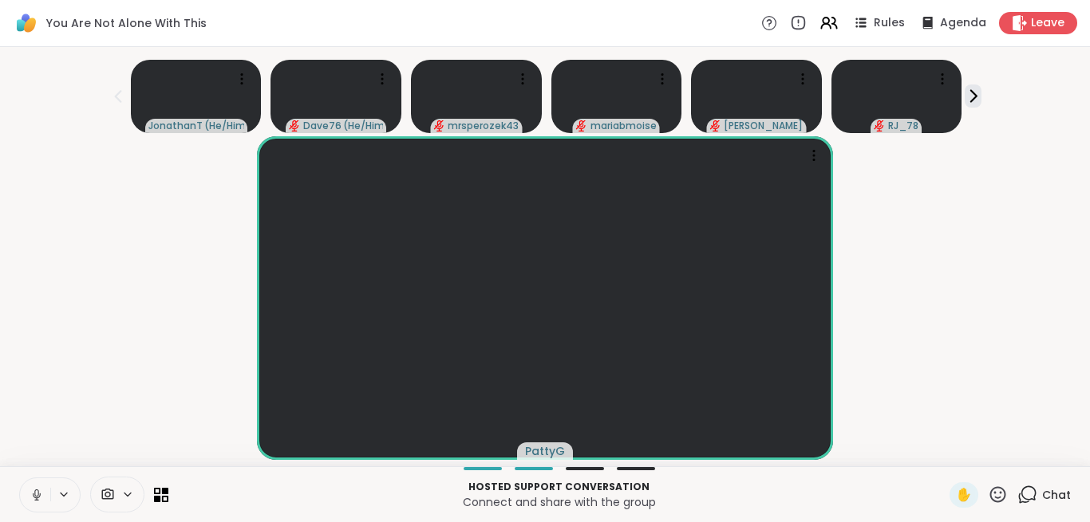
click at [821, 14] on div "Rules Agenda Leave" at bounding box center [919, 23] width 316 height 22
click at [824, 22] on icon at bounding box center [828, 23] width 20 height 20
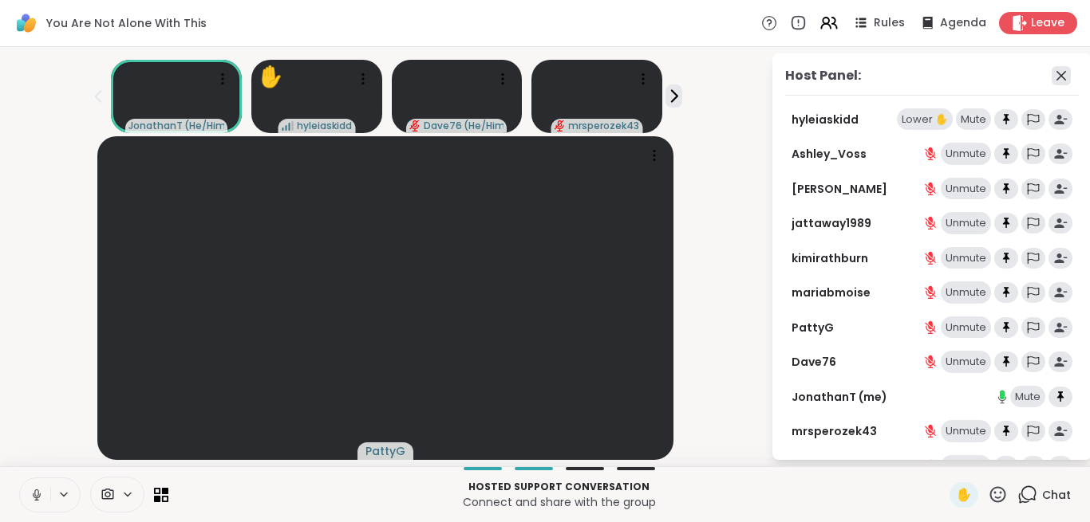
click at [1062, 73] on icon at bounding box center [1060, 75] width 19 height 19
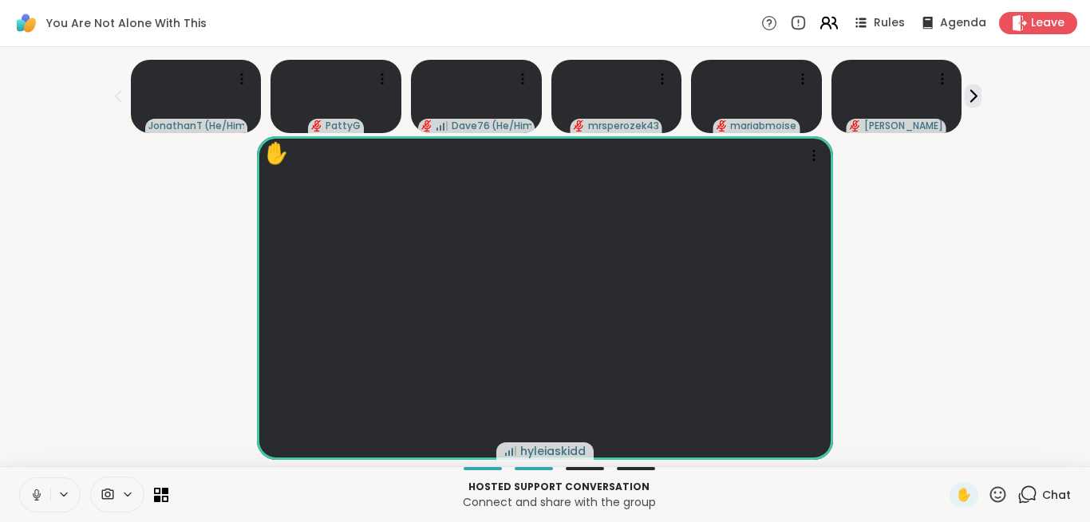
click at [831, 27] on icon at bounding box center [828, 23] width 20 height 20
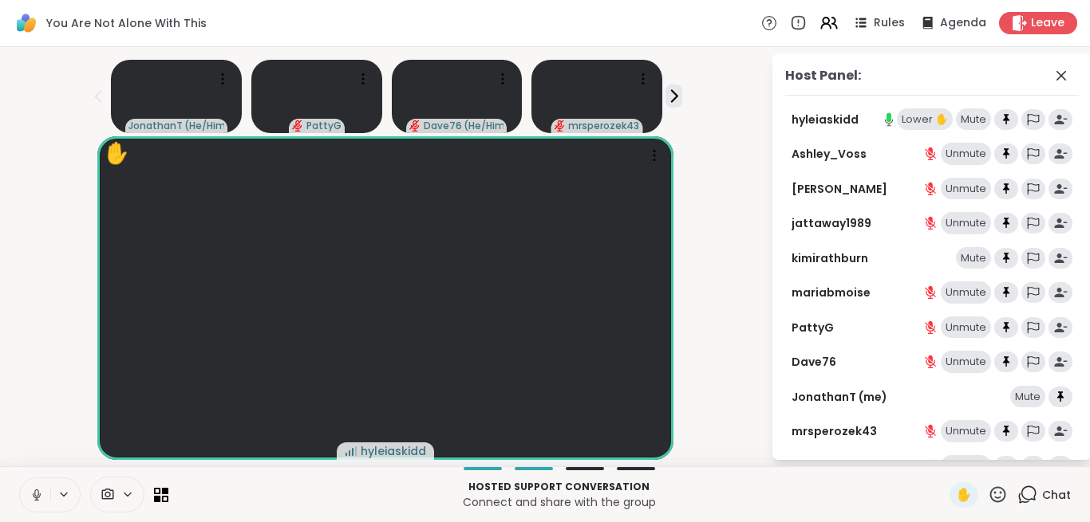
click at [926, 116] on div "Lower ✋" at bounding box center [925, 119] width 56 height 22
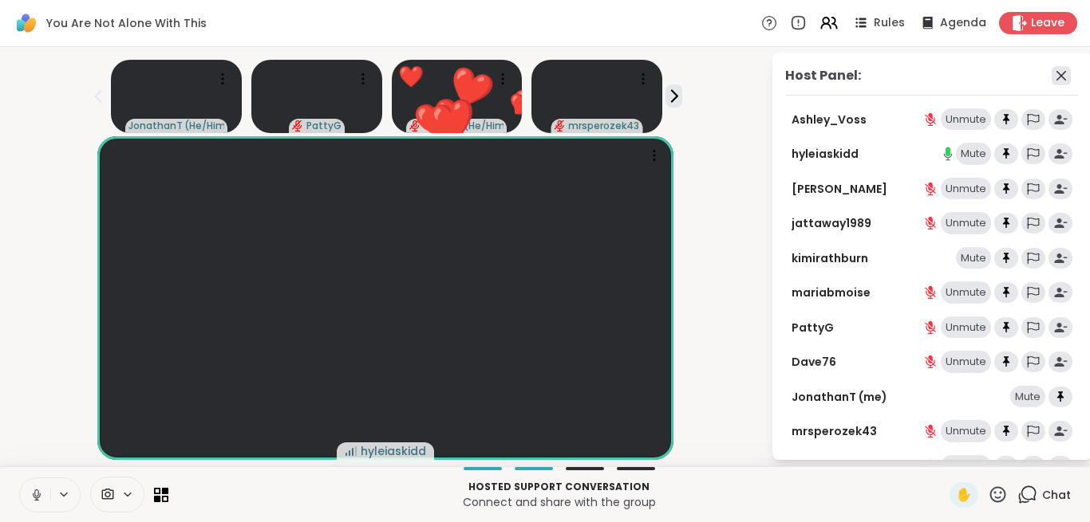
click at [1057, 73] on icon at bounding box center [1060, 75] width 19 height 19
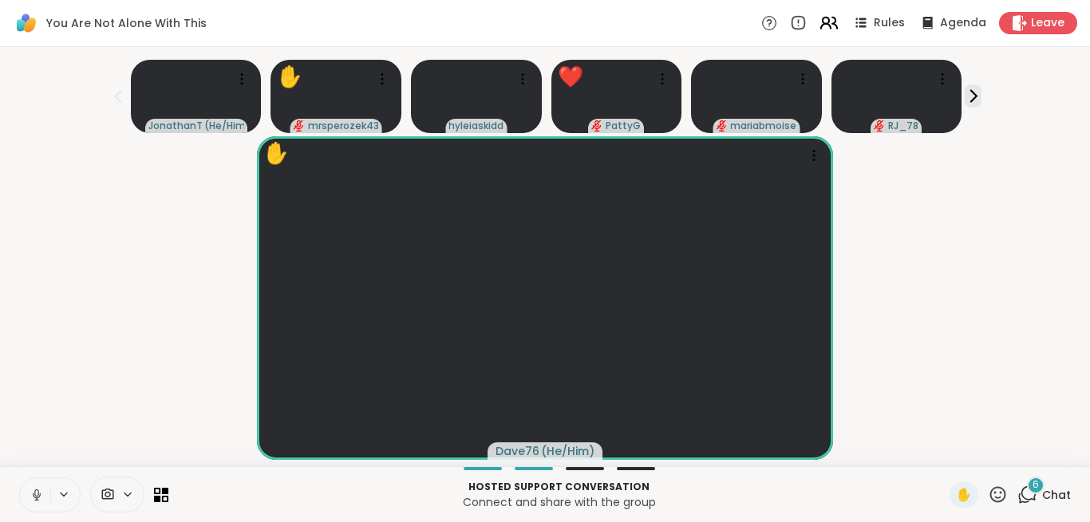
click at [834, 26] on icon at bounding box center [828, 23] width 20 height 20
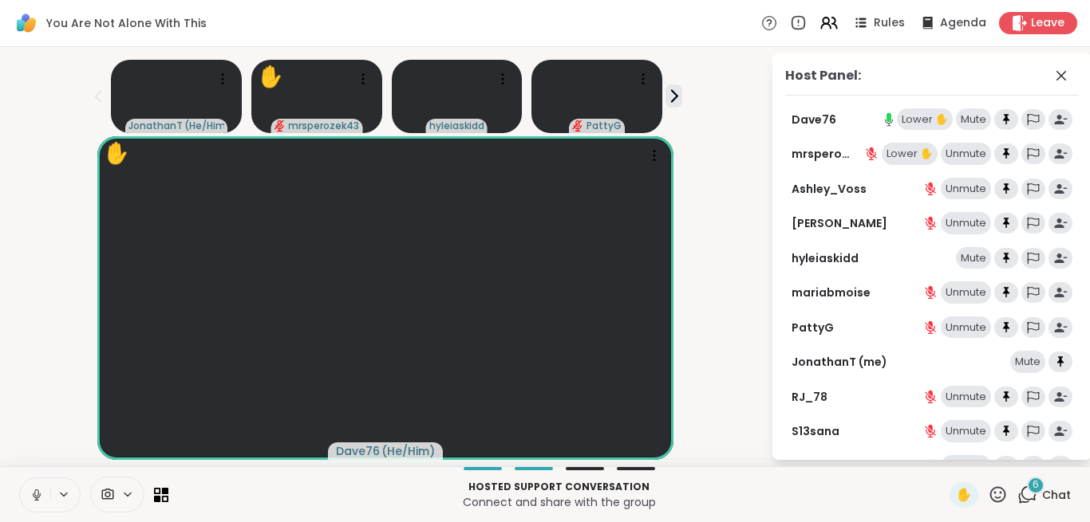
click at [925, 113] on div "Lower ✋" at bounding box center [925, 119] width 56 height 22
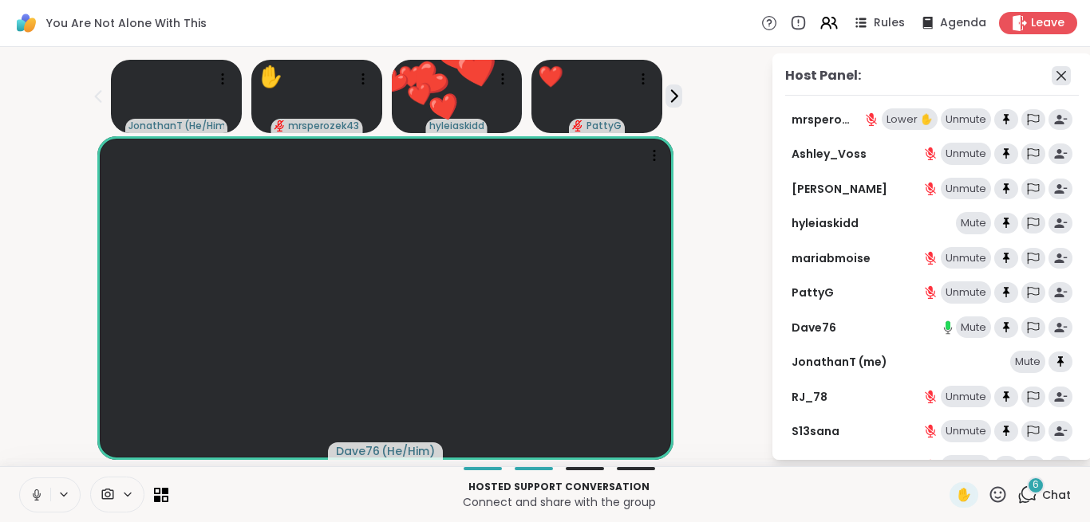
click at [1061, 77] on icon at bounding box center [1060, 75] width 19 height 19
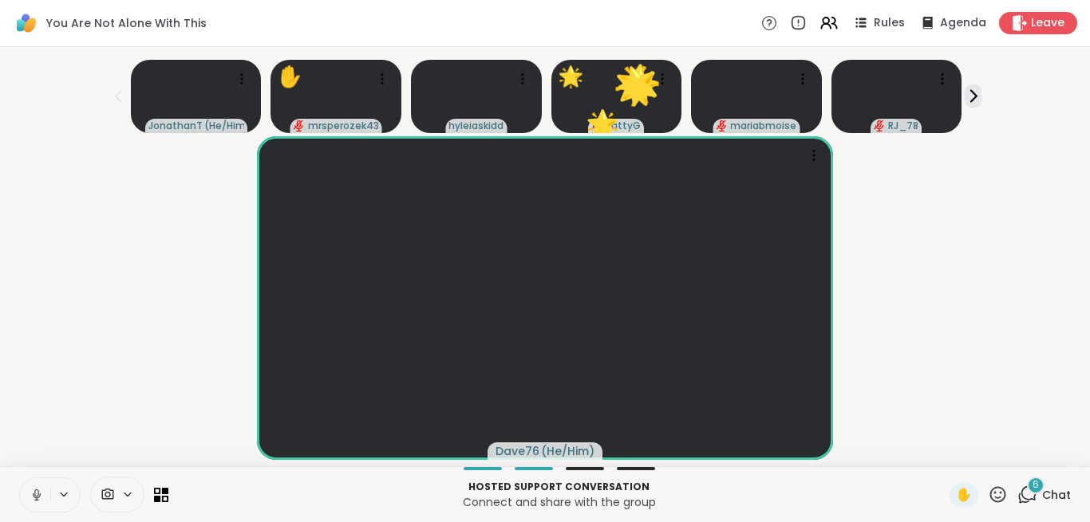
click at [1002, 496] on icon at bounding box center [998, 495] width 20 height 20
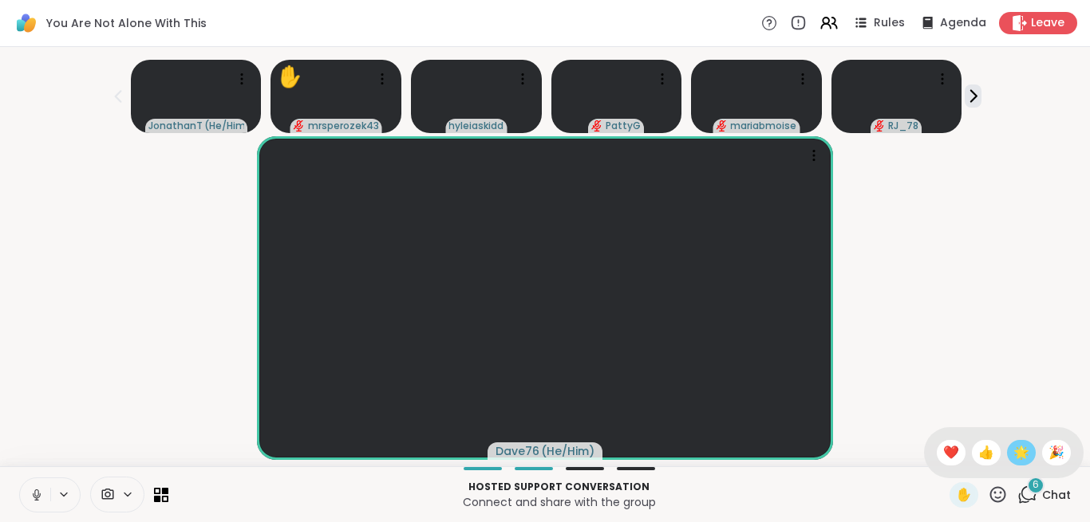
click at [1018, 451] on span "🌟" at bounding box center [1021, 453] width 16 height 19
click at [973, 98] on icon at bounding box center [974, 96] width 6 height 11
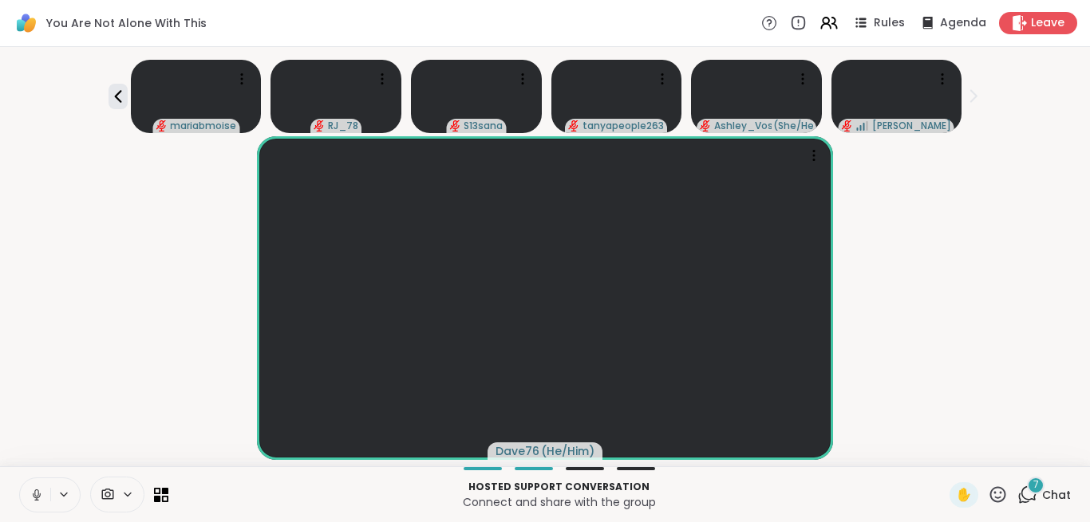
click at [106, 92] on div "mariabmoise RJ_78 S13sana tanyapeople263 Ashley_Voss ( She/Her ) ❤️ ❤️ ❤️ ❤️ ❤️…" at bounding box center [545, 93] width 1070 height 80
click at [116, 93] on icon at bounding box center [117, 96] width 19 height 19
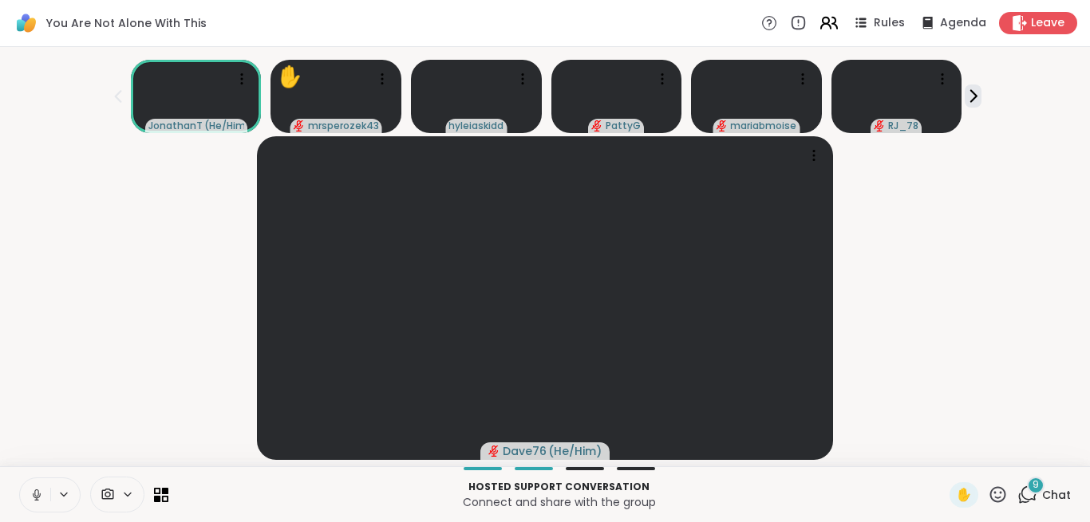
click at [830, 14] on icon at bounding box center [828, 23] width 20 height 20
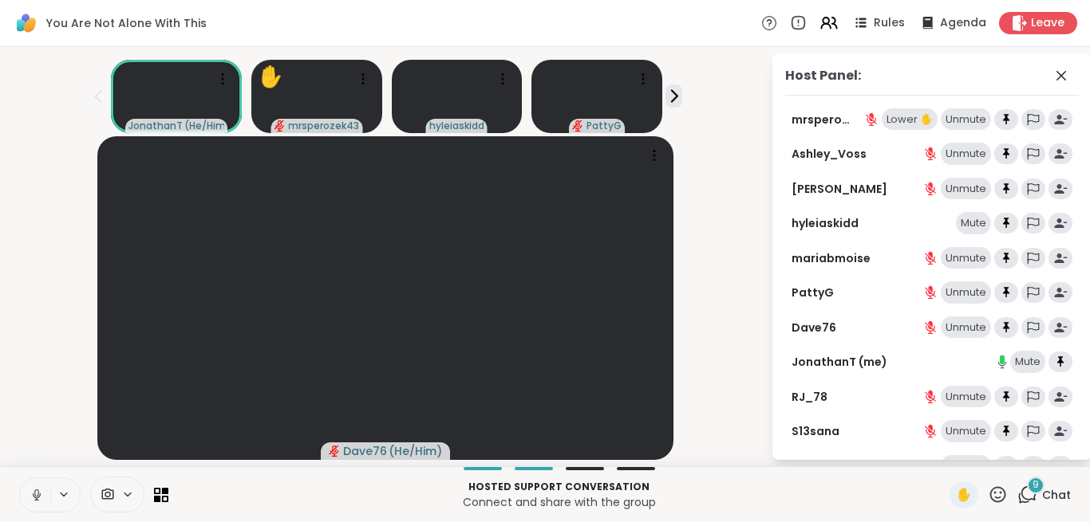
click at [901, 114] on div "Lower ✋" at bounding box center [909, 119] width 56 height 22
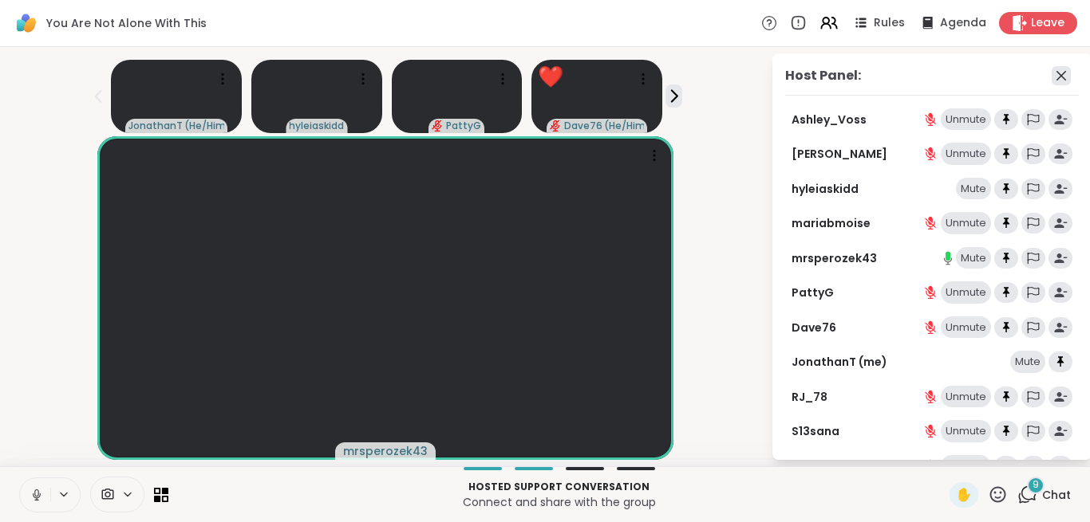
click at [1058, 68] on icon at bounding box center [1060, 75] width 19 height 19
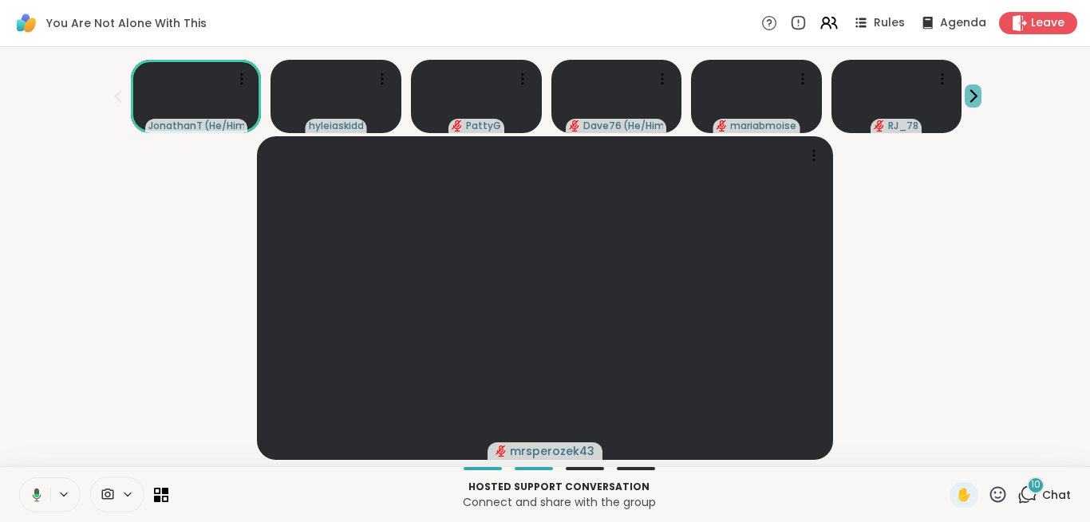
click at [975, 101] on icon at bounding box center [972, 96] width 17 height 17
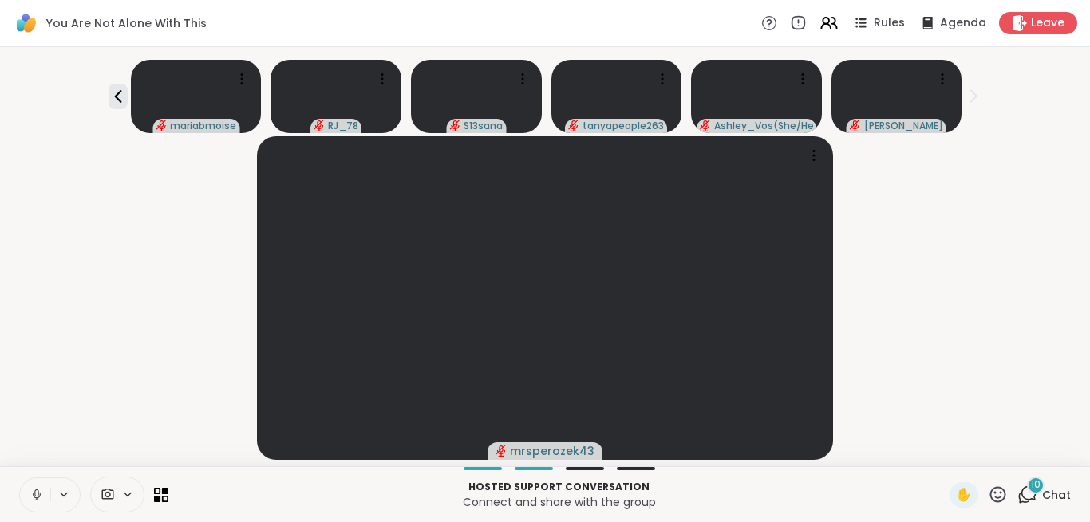
click at [1035, 497] on icon at bounding box center [1028, 494] width 15 height 14
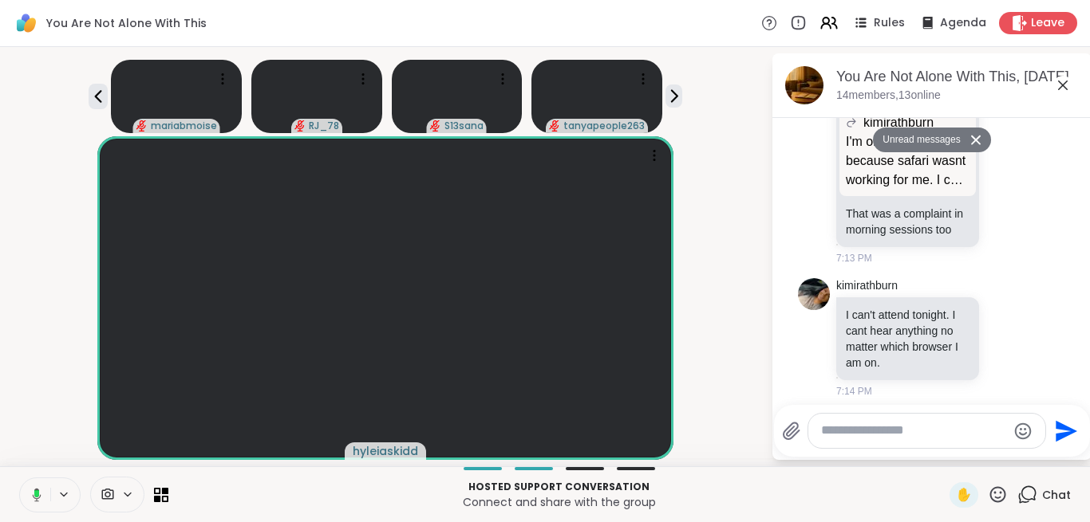
scroll to position [3986, 0]
click at [676, 95] on icon at bounding box center [674, 96] width 6 height 11
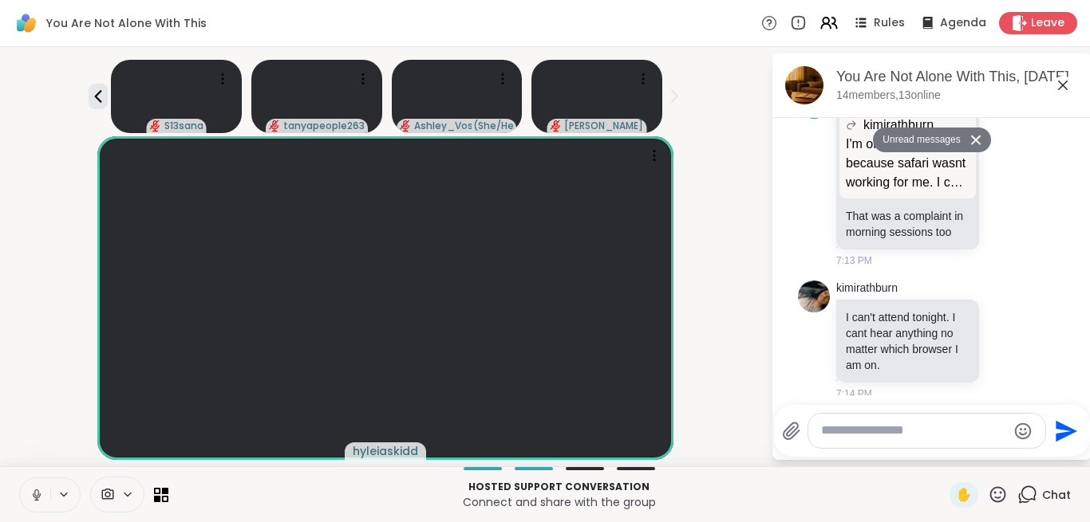
click at [87, 96] on div "S13sana tanyapeople263 Ashley_Voss ( She/Her ) Donald" at bounding box center [385, 93] width 751 height 80
click at [98, 99] on icon at bounding box center [98, 96] width 7 height 13
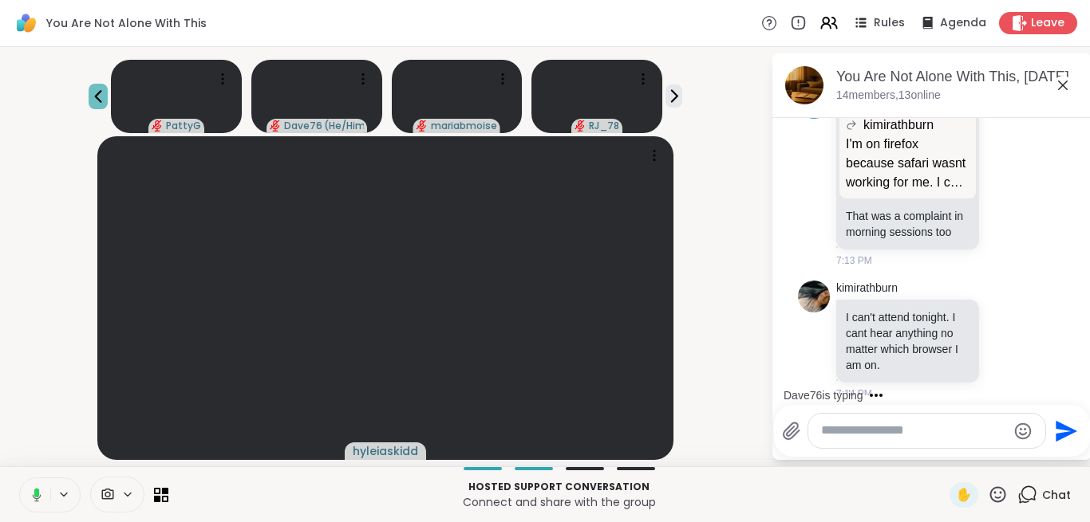
click at [98, 99] on icon at bounding box center [98, 96] width 7 height 13
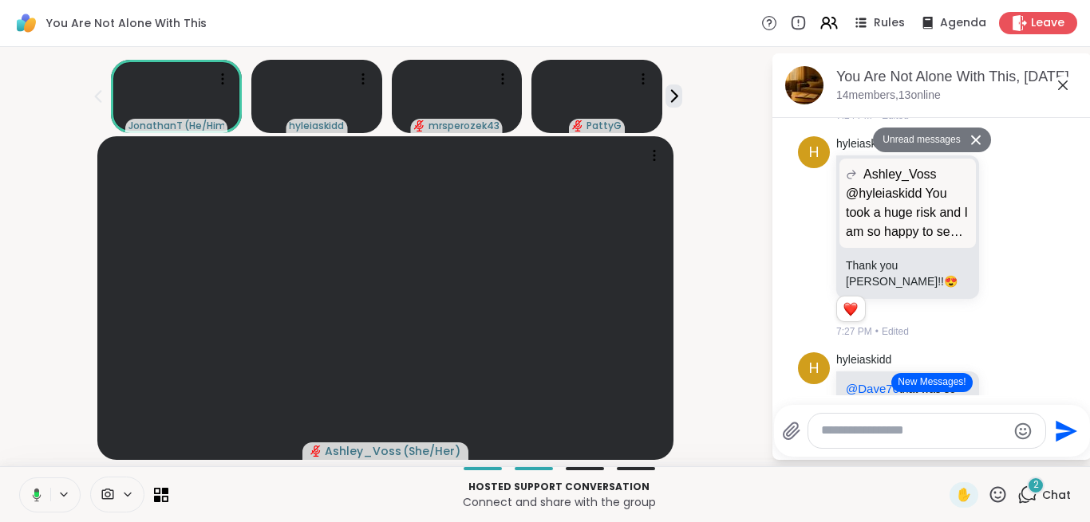
click at [934, 147] on button "Unread messages" at bounding box center [919, 141] width 92 height 26
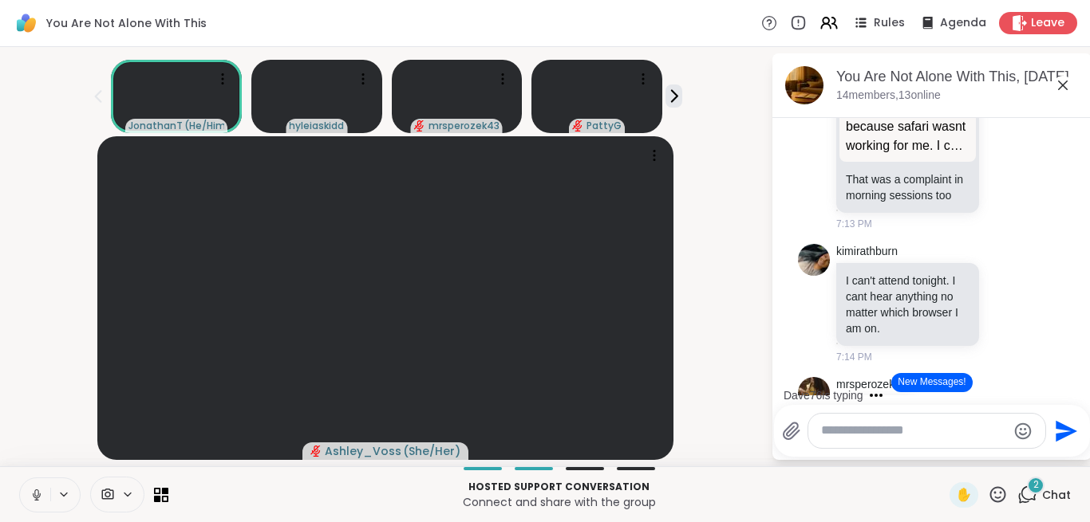
scroll to position [4055, 0]
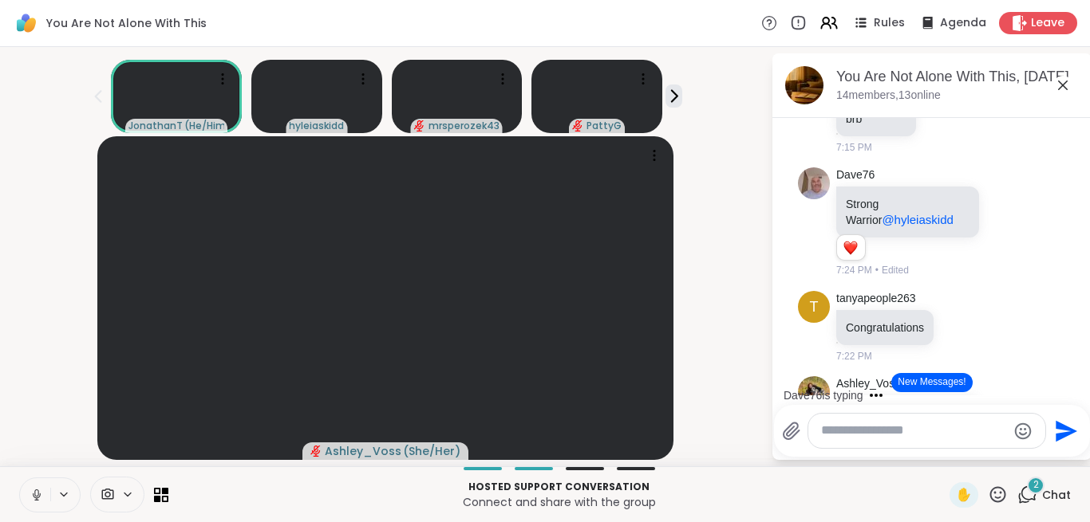
click at [939, 388] on button "New Messages!" at bounding box center [931, 382] width 81 height 19
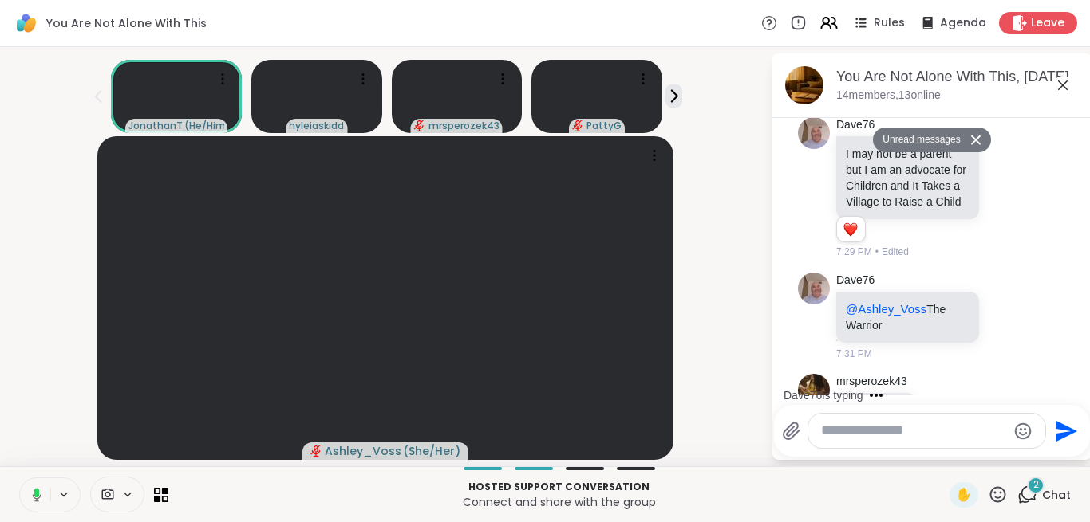
scroll to position [5358, 0]
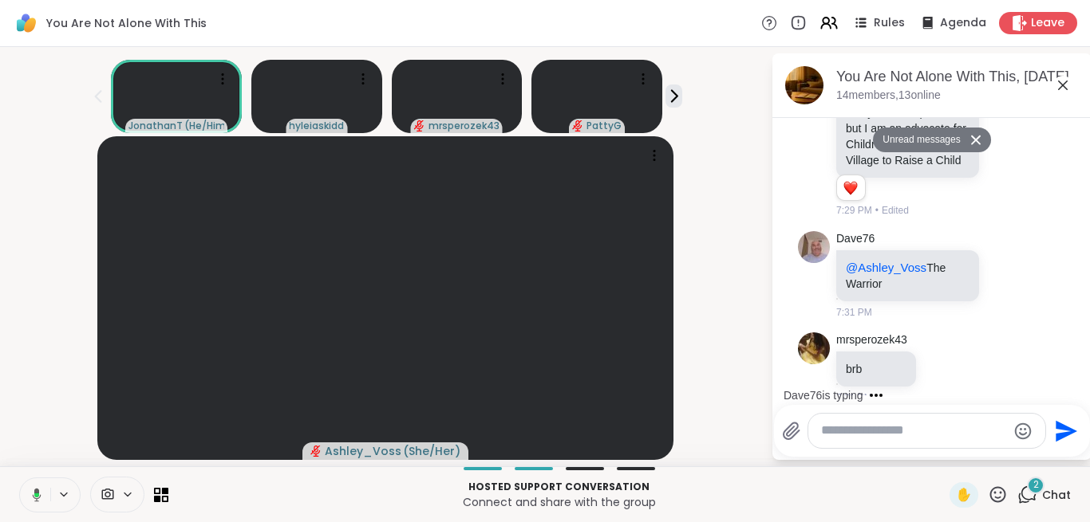
click at [922, 142] on button "Unread messages" at bounding box center [919, 141] width 92 height 26
click at [929, 146] on button "Unread messages" at bounding box center [919, 141] width 92 height 26
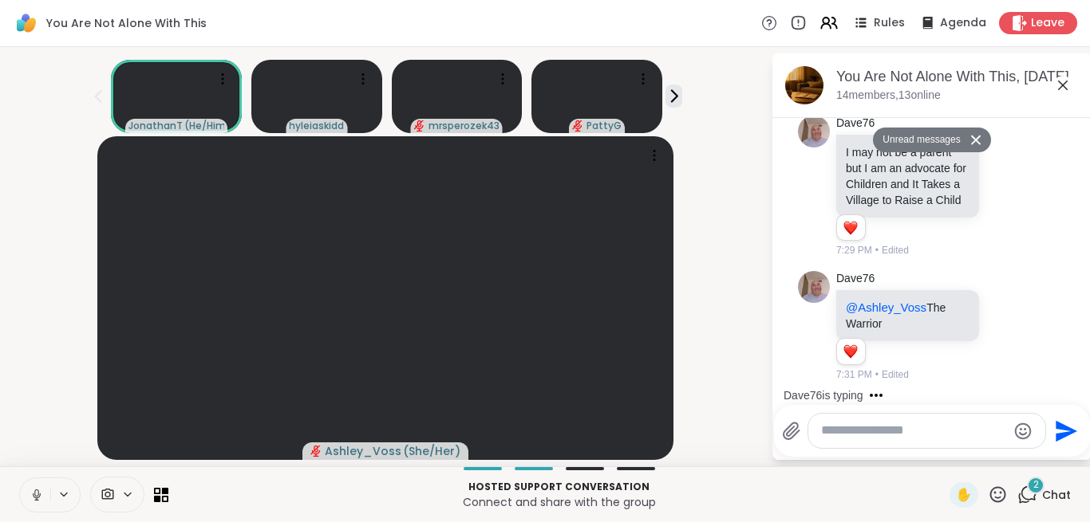
click at [934, 142] on button "Unread messages" at bounding box center [919, 141] width 92 height 26
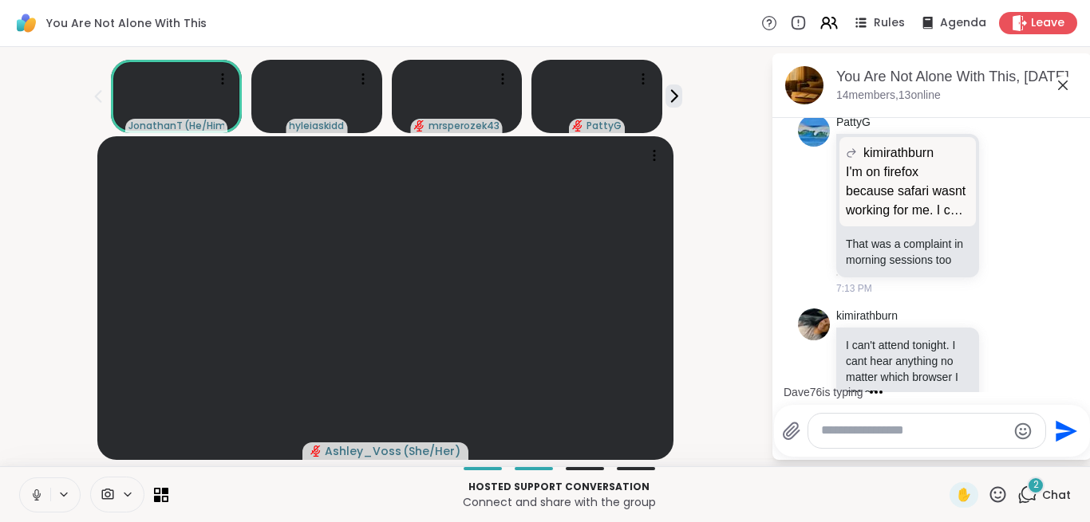
scroll to position [3954, 0]
click at [1061, 88] on icon at bounding box center [1063, 86] width 10 height 10
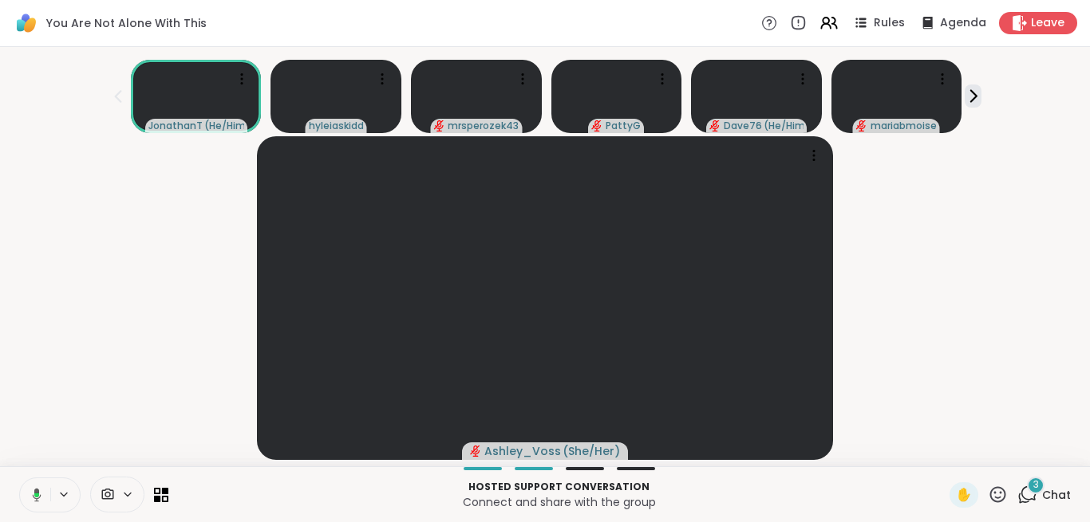
click at [1034, 487] on span "3" at bounding box center [1036, 486] width 6 height 14
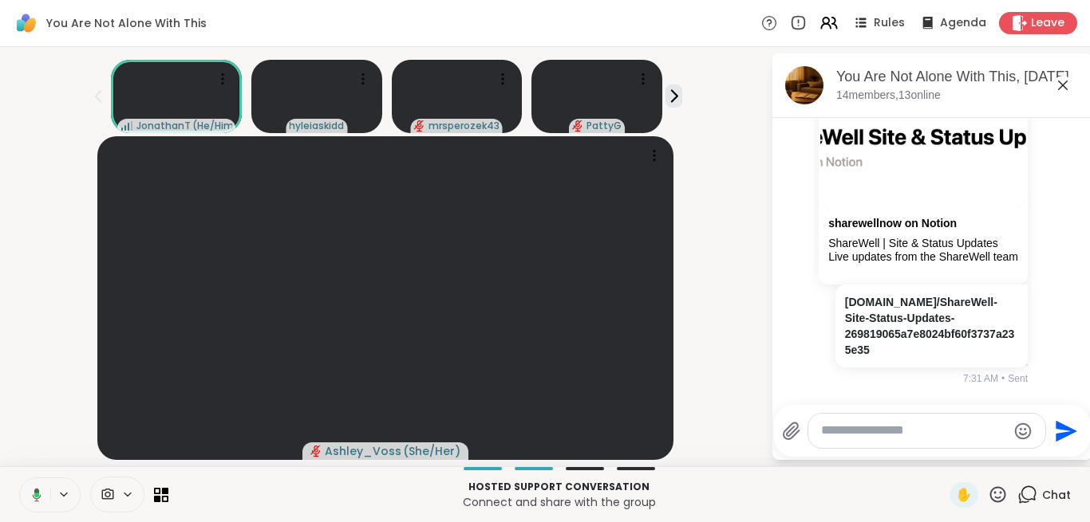
scroll to position [876, 0]
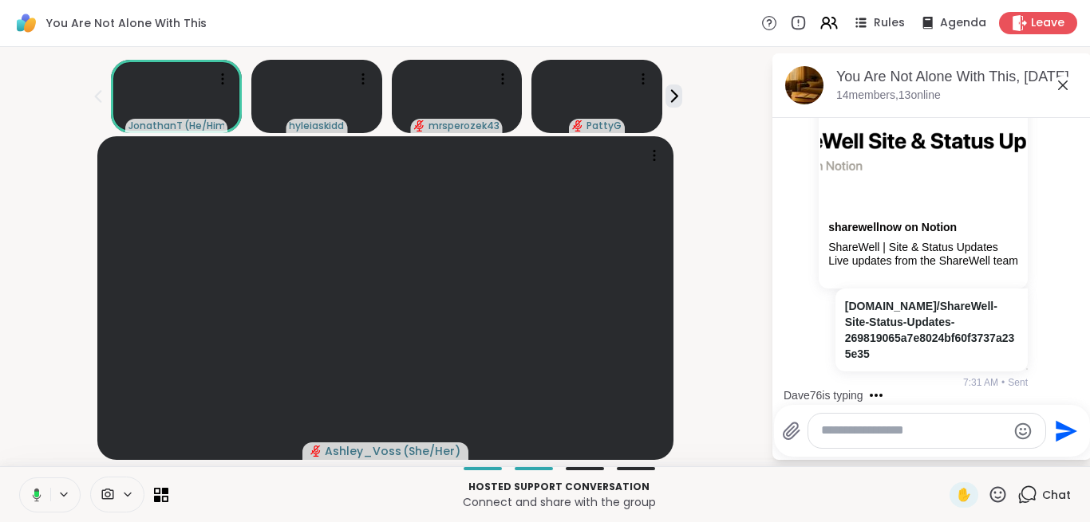
click at [721, 249] on div "Ashley_Voss ( She/Her )" at bounding box center [385, 298] width 751 height 324
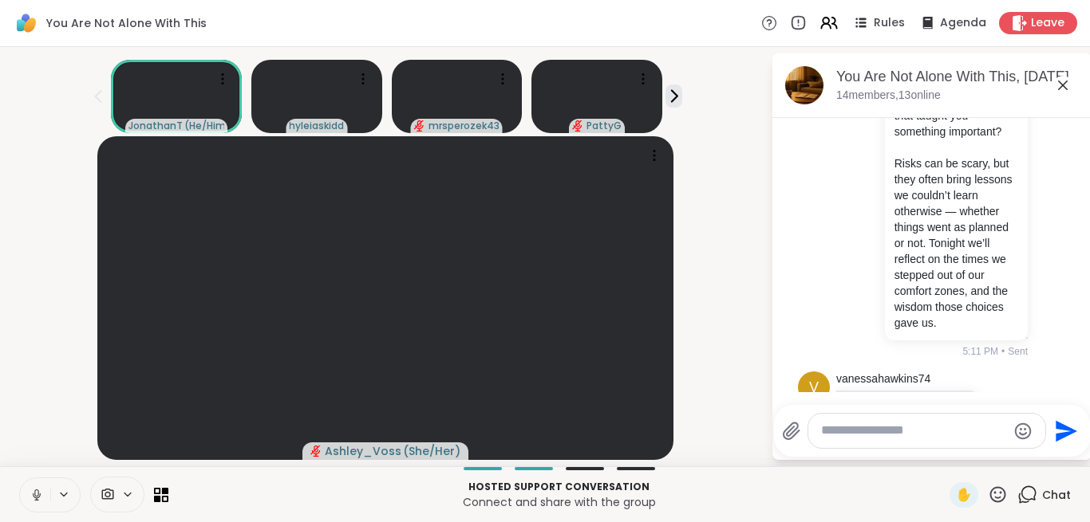
scroll to position [2162, 0]
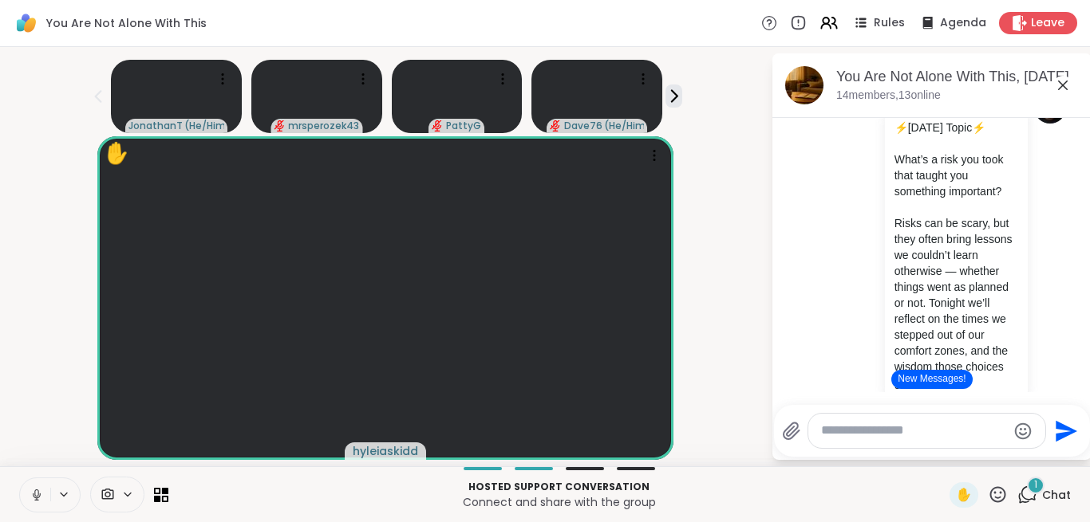
click at [1064, 86] on icon at bounding box center [1063, 86] width 10 height 10
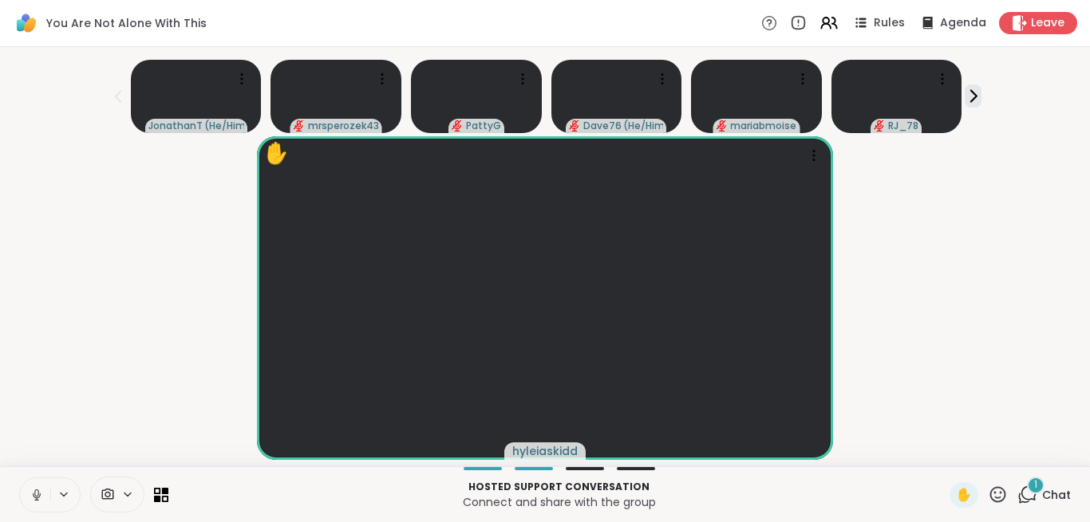
click at [1025, 488] on icon at bounding box center [1028, 494] width 15 height 14
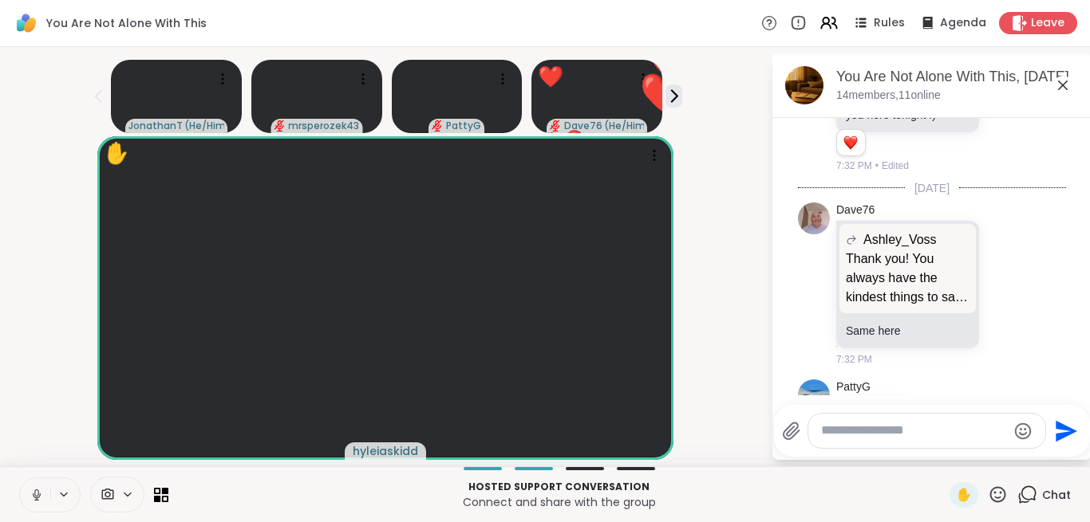
scroll to position [5834, 0]
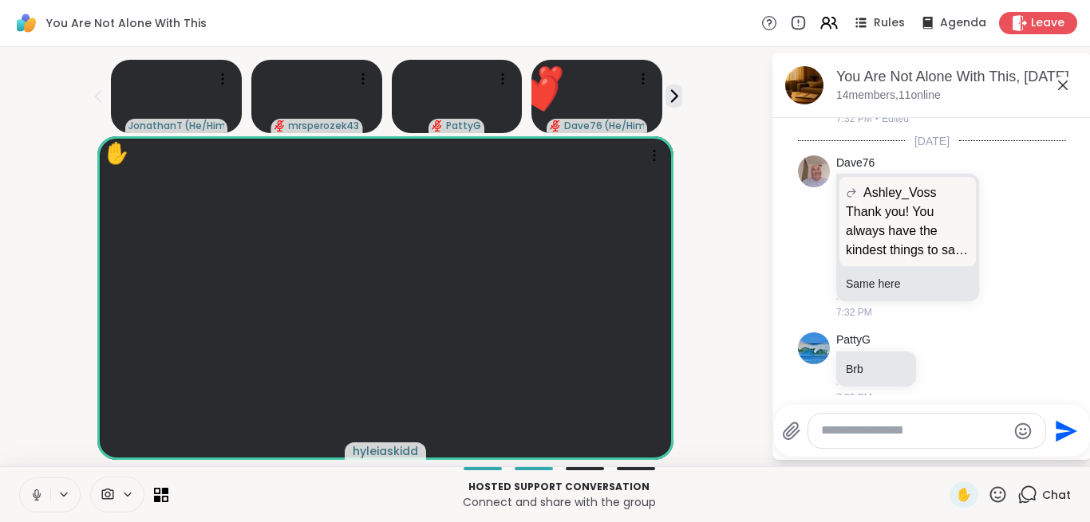
click at [1060, 91] on icon at bounding box center [1062, 85] width 19 height 19
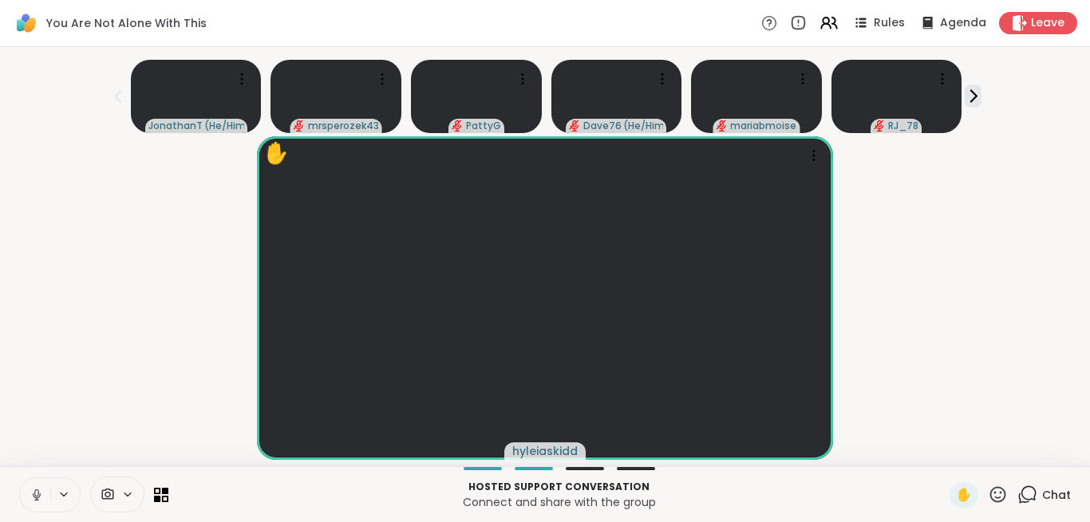
click at [999, 497] on icon at bounding box center [998, 495] width 20 height 20
click at [1024, 498] on icon at bounding box center [1028, 494] width 15 height 14
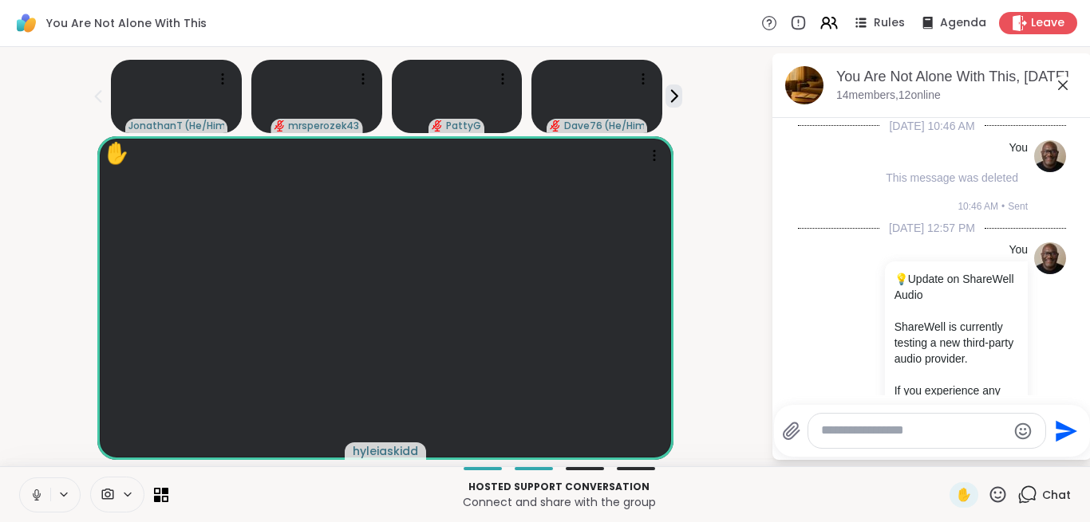
scroll to position [5818, 0]
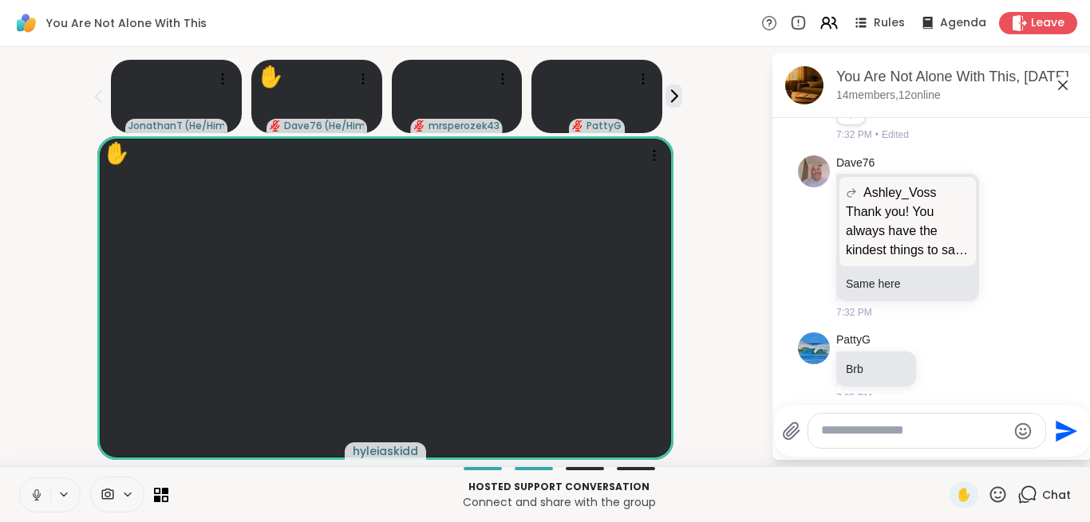
click at [1062, 88] on icon at bounding box center [1062, 85] width 19 height 19
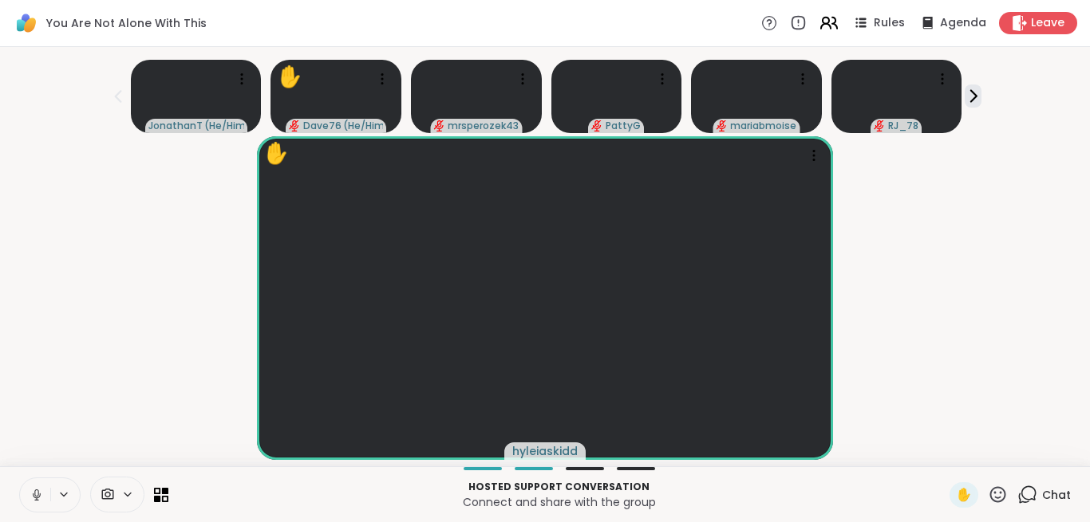
click at [830, 29] on icon at bounding box center [828, 23] width 20 height 20
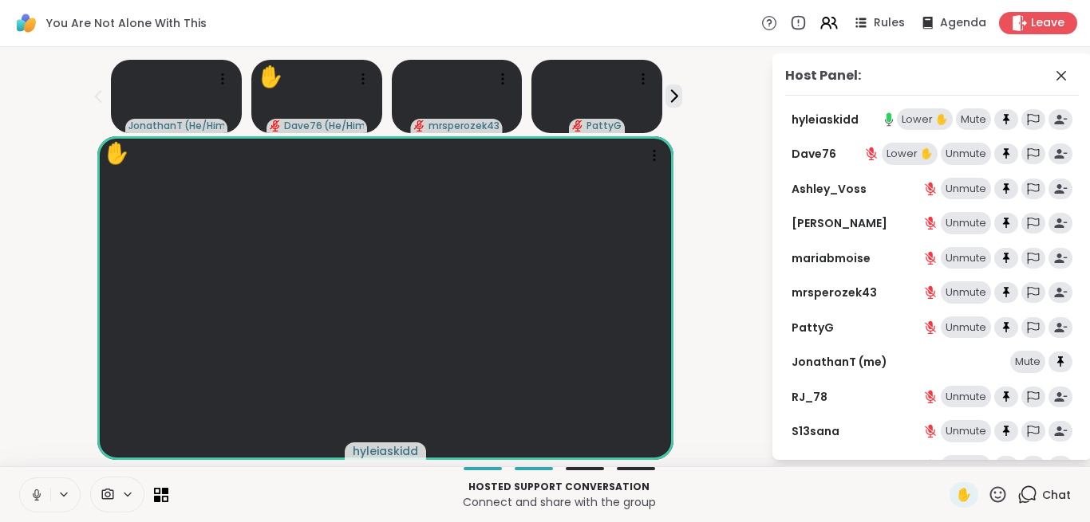
click at [934, 120] on div "Lower ✋" at bounding box center [925, 119] width 56 height 22
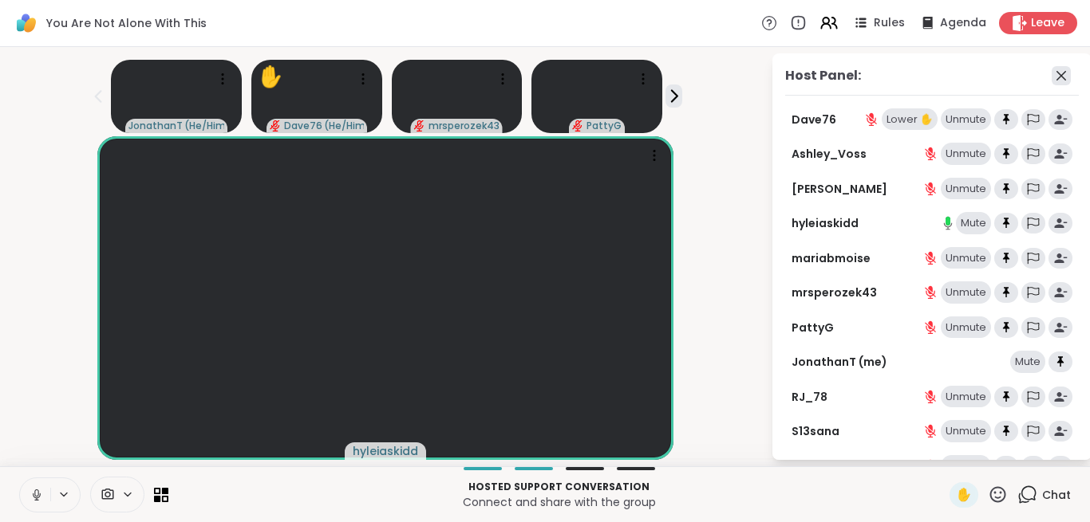
click at [1067, 84] on icon at bounding box center [1060, 75] width 19 height 19
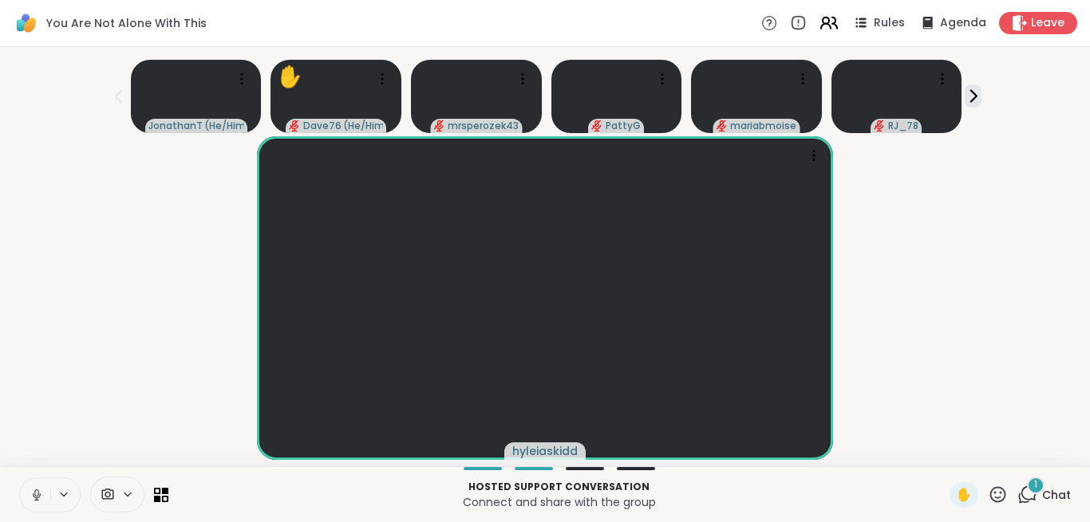
click at [834, 25] on icon at bounding box center [828, 23] width 20 height 20
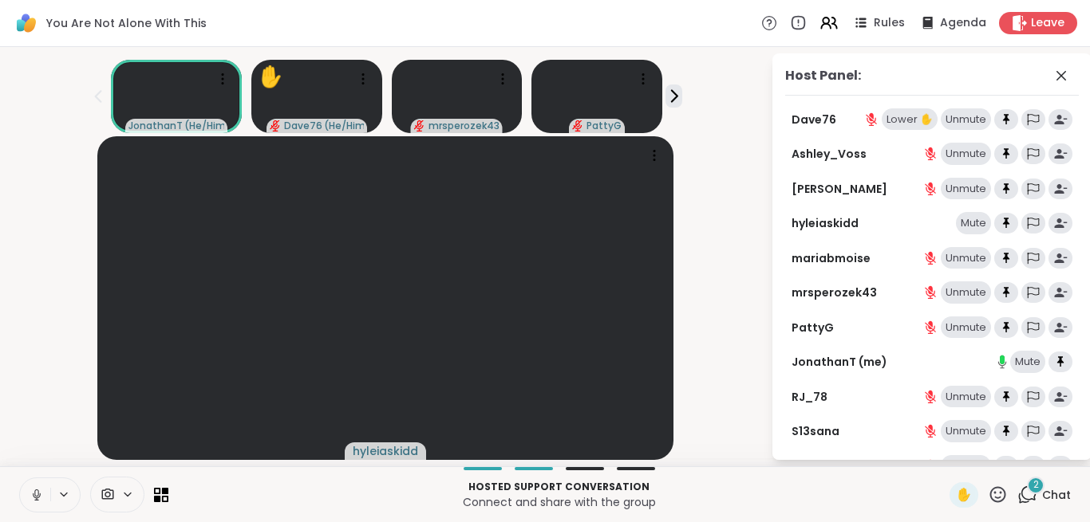
click at [887, 116] on div "Lower ✋" at bounding box center [909, 119] width 56 height 22
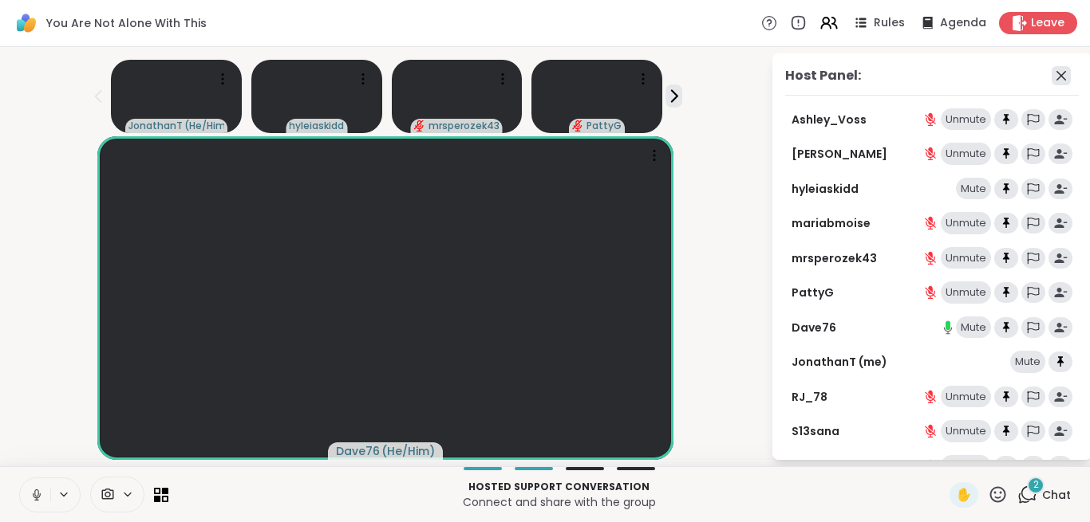
click at [1061, 75] on icon at bounding box center [1061, 76] width 10 height 10
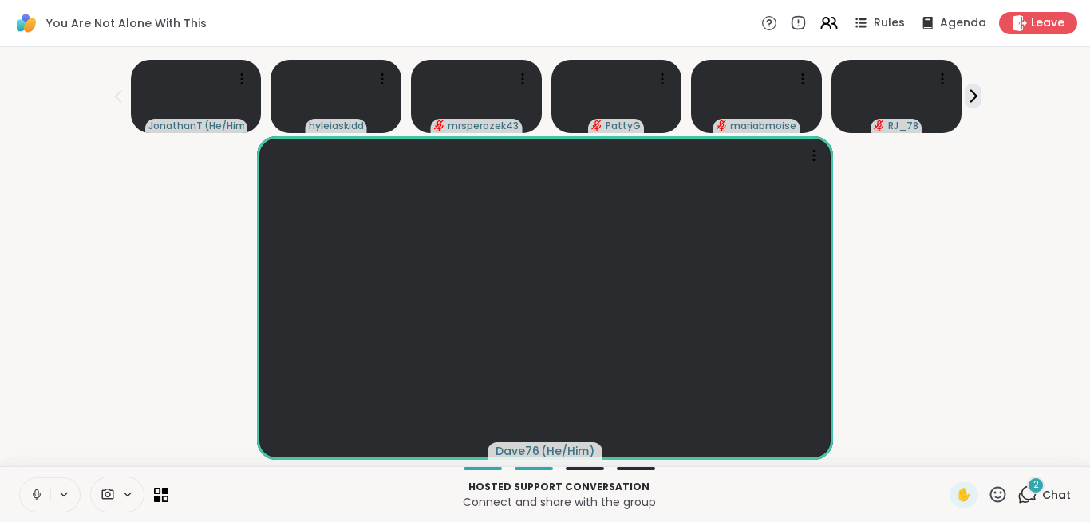
click at [998, 487] on icon at bounding box center [998, 495] width 20 height 20
click at [1015, 449] on span "🌟" at bounding box center [1021, 453] width 16 height 19
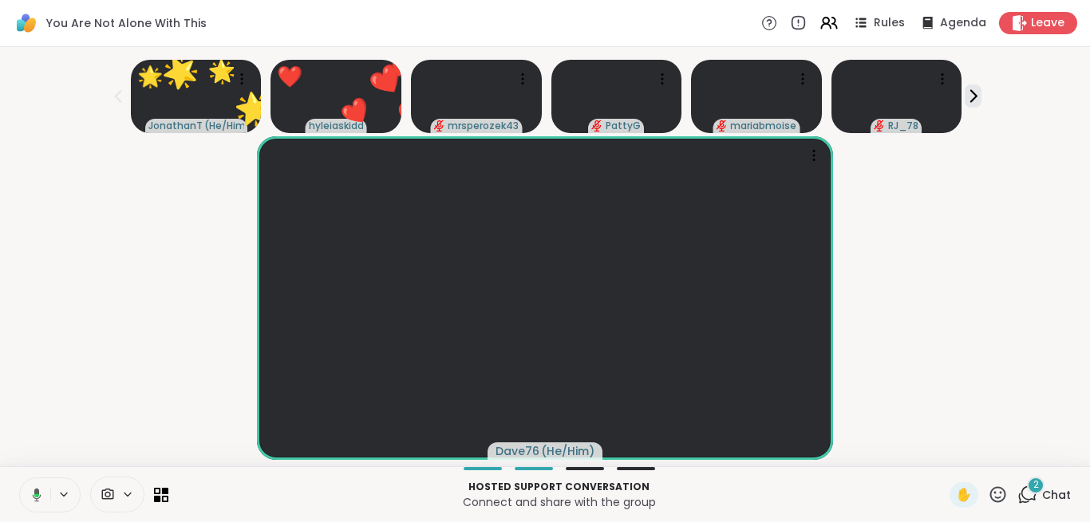
click at [1031, 497] on icon at bounding box center [1027, 495] width 20 height 20
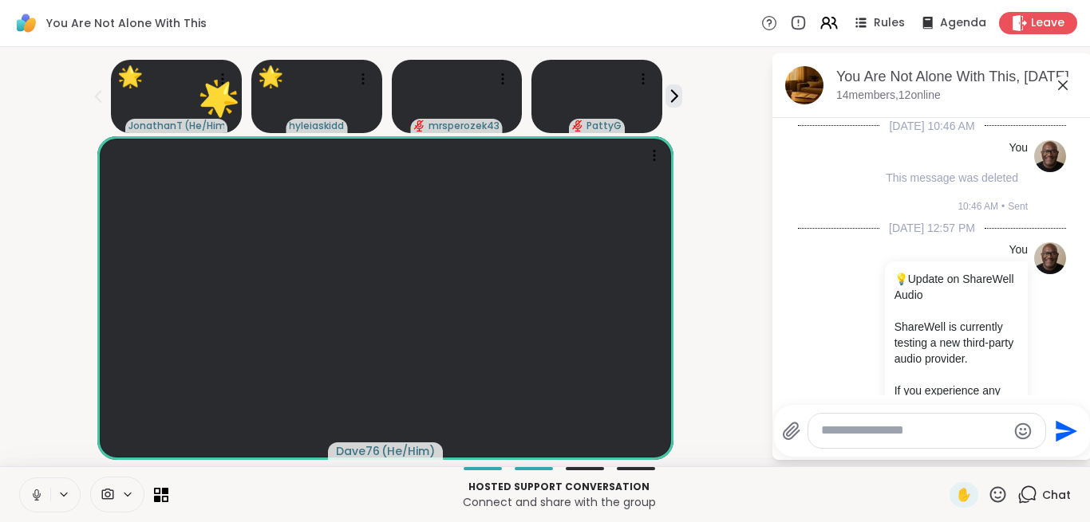
scroll to position [6058, 0]
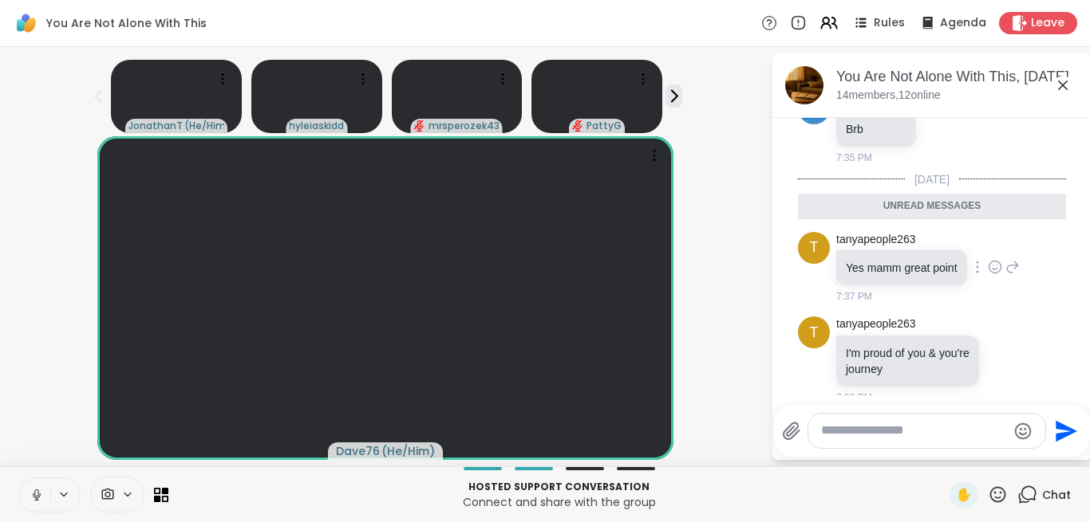
click at [992, 259] on icon at bounding box center [995, 267] width 14 height 16
click at [992, 235] on div "Select Reaction: Heart" at bounding box center [995, 242] width 14 height 14
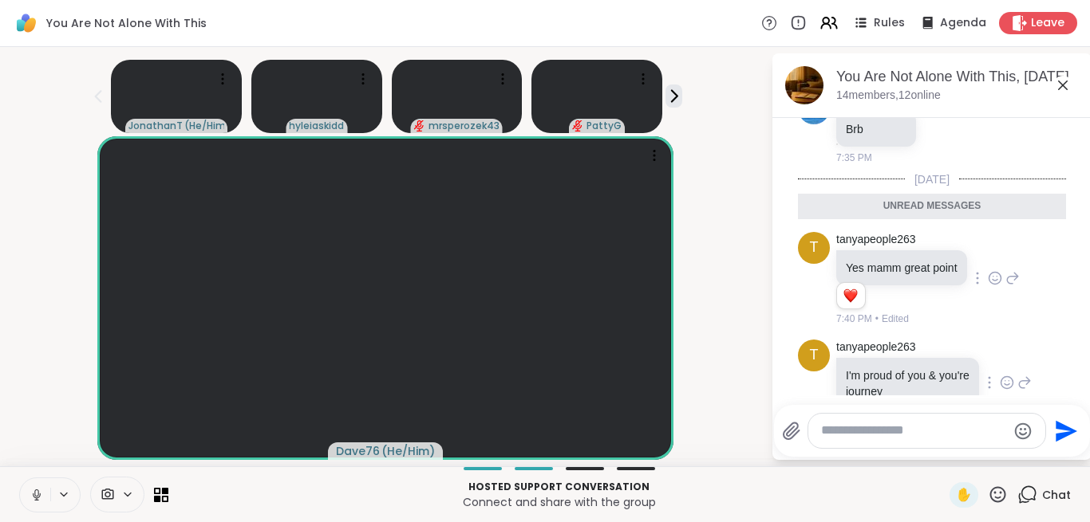
click at [1007, 384] on icon at bounding box center [1006, 385] width 5 height 2
click at [883, 350] on div "Select Reaction: Heart" at bounding box center [880, 357] width 14 height 14
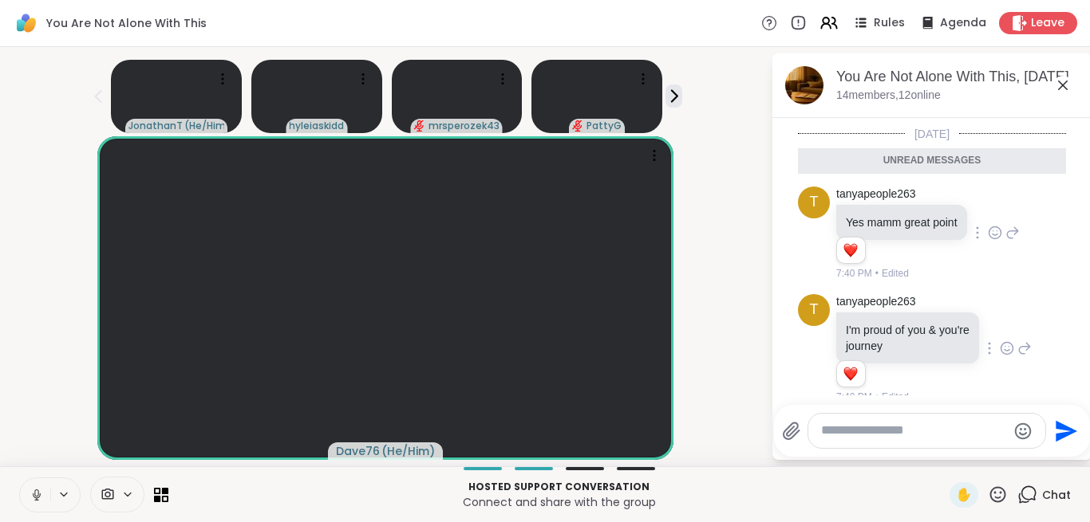
click at [991, 491] on icon at bounding box center [998, 495] width 20 height 20
click at [1009, 455] on div "🌟" at bounding box center [1021, 453] width 29 height 26
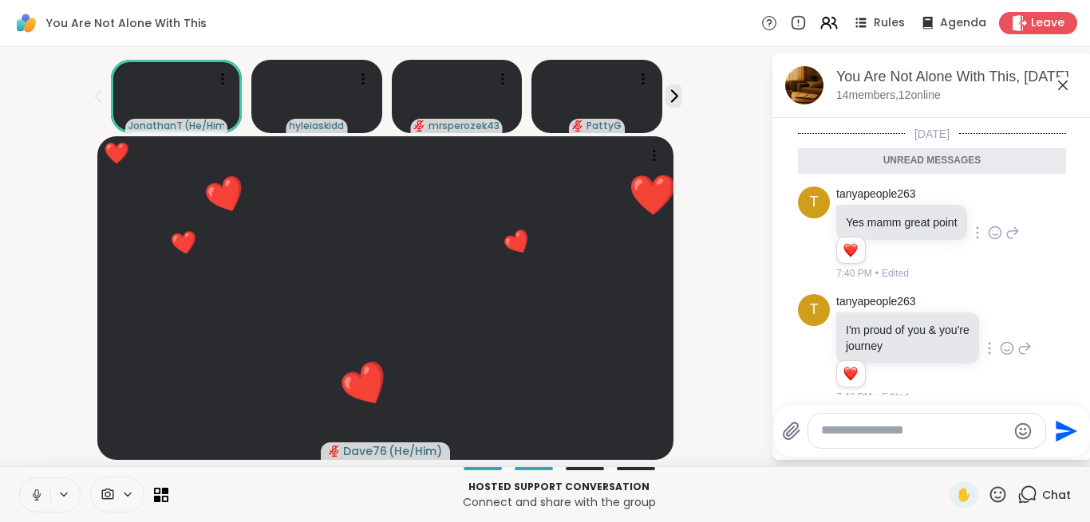
click at [1063, 89] on icon at bounding box center [1062, 85] width 19 height 19
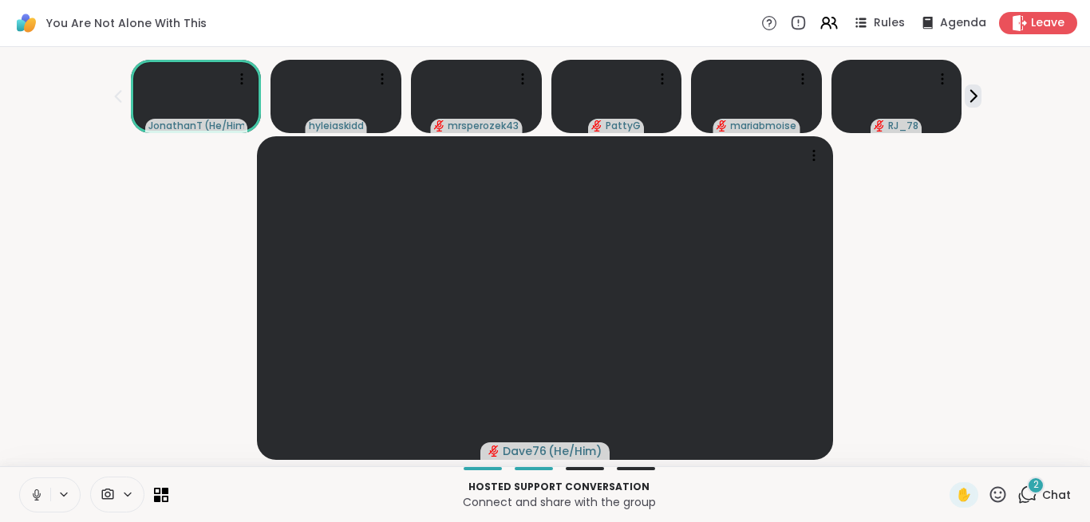
click at [1036, 500] on icon at bounding box center [1027, 495] width 20 height 20
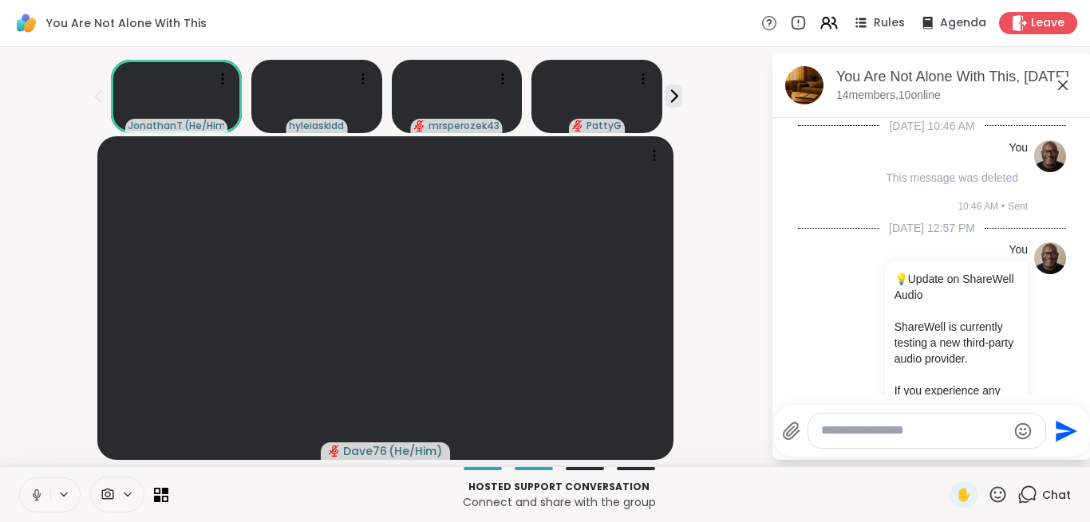
scroll to position [6306, 0]
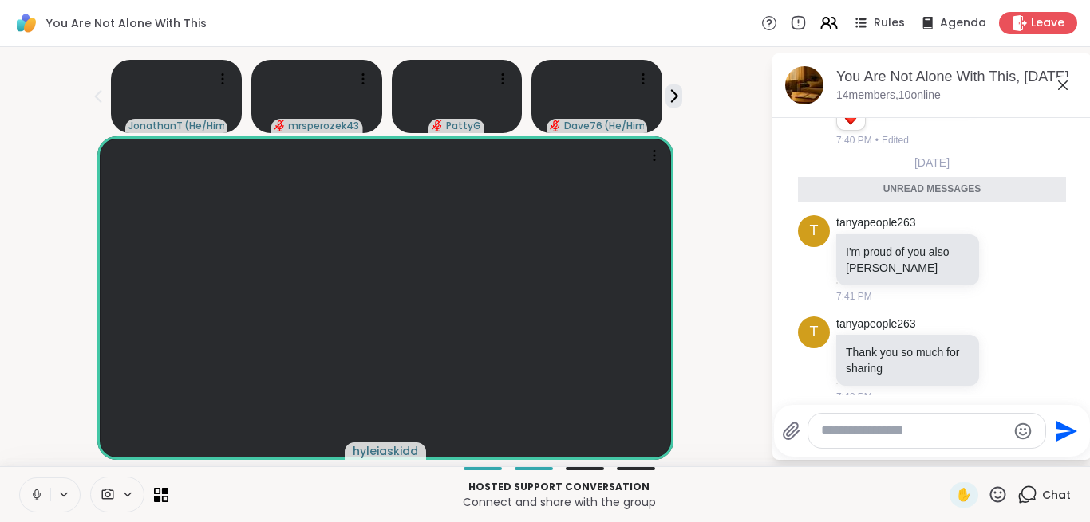
click at [1063, 91] on icon at bounding box center [1062, 85] width 19 height 19
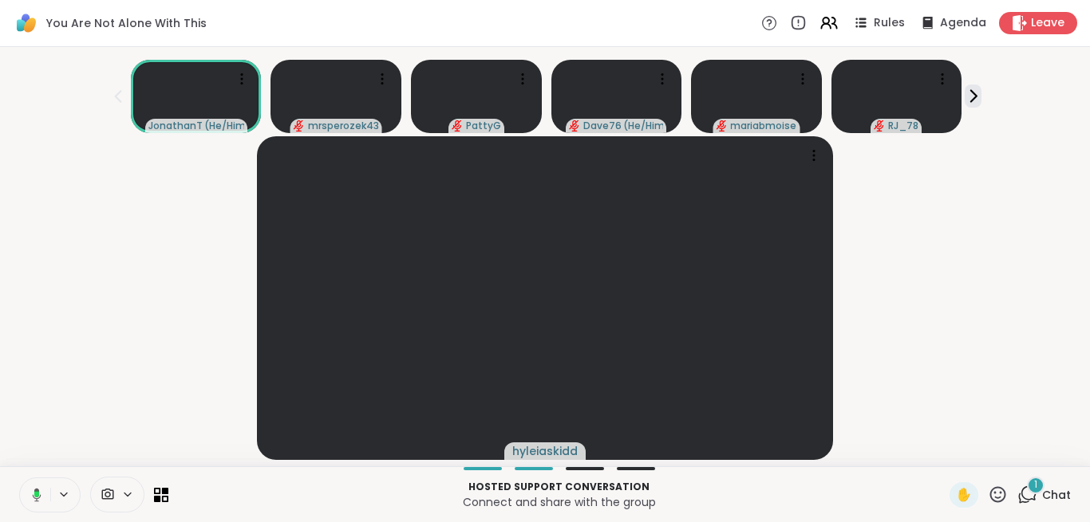
click at [1032, 494] on icon at bounding box center [1027, 495] width 20 height 20
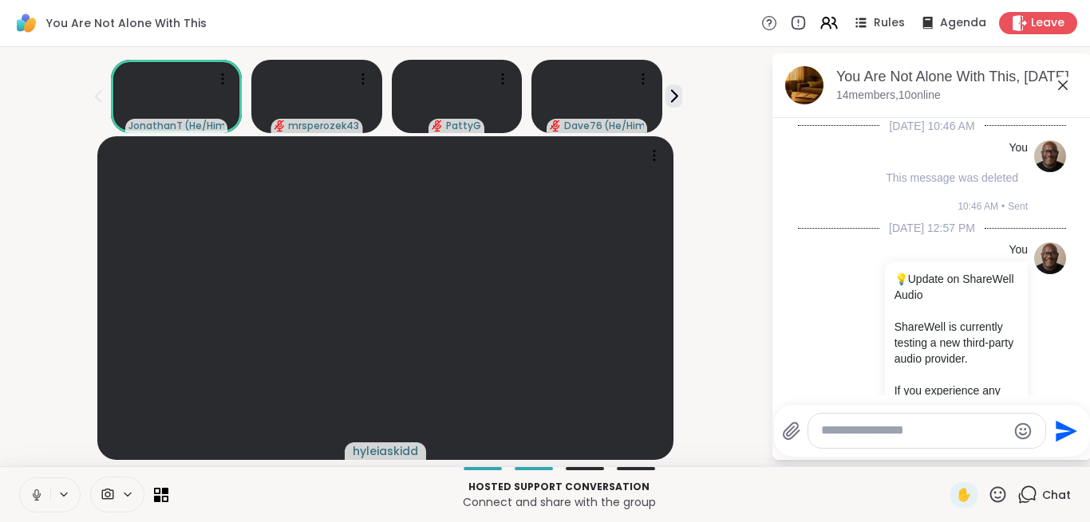
scroll to position [6487, 0]
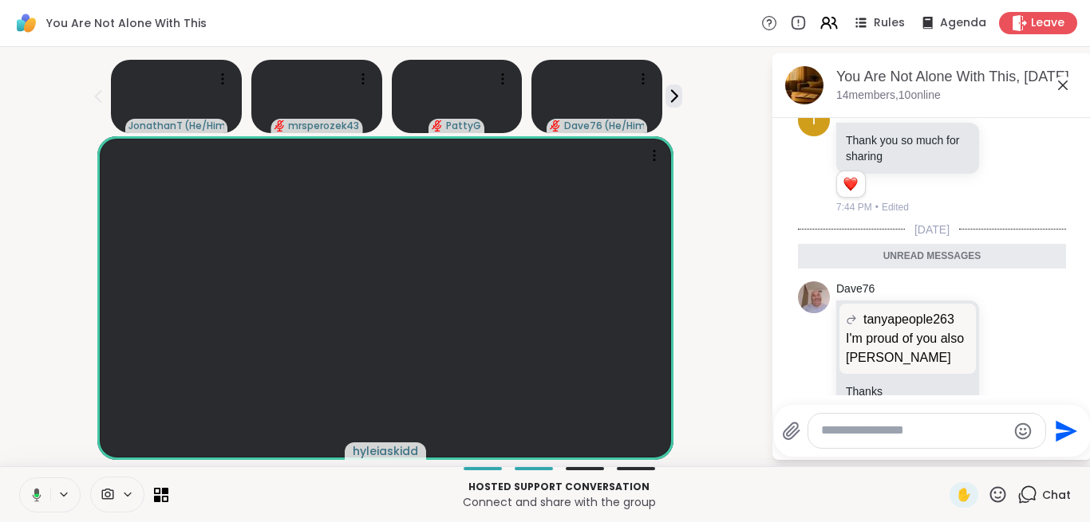
click at [1062, 90] on icon at bounding box center [1062, 85] width 19 height 19
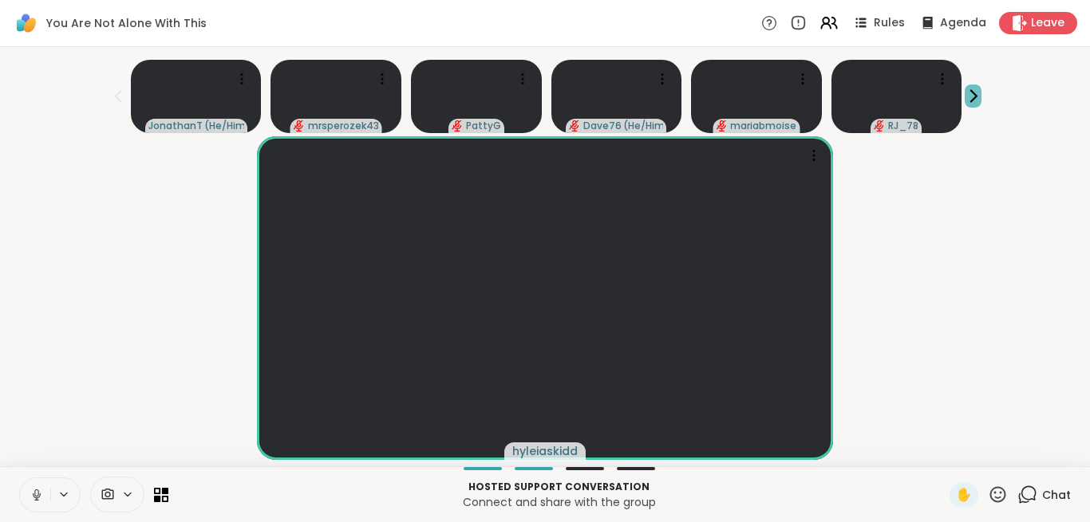
click at [976, 103] on icon at bounding box center [972, 96] width 17 height 17
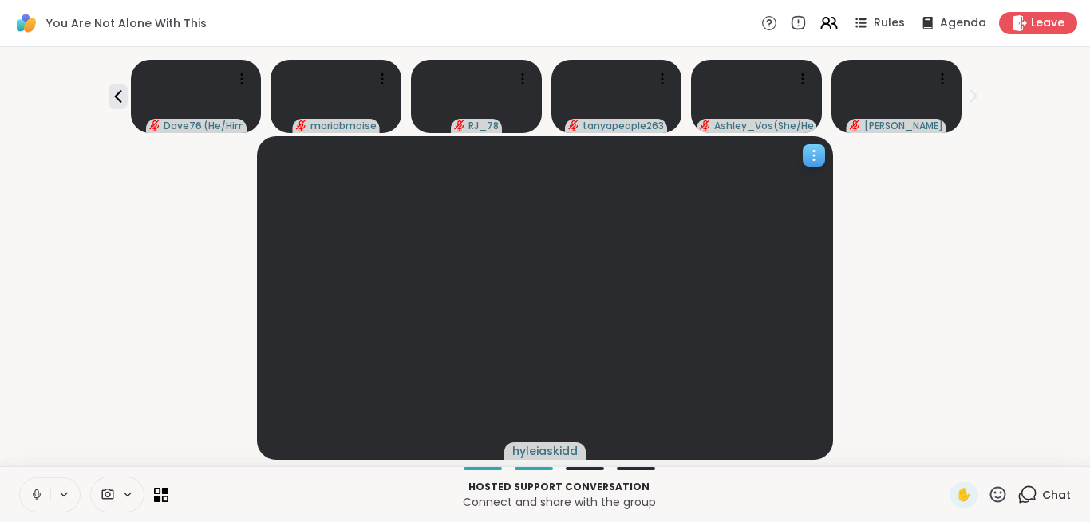
drag, startPoint x: 1045, startPoint y: 266, endPoint x: 640, endPoint y: 235, distance: 406.4
click at [640, 235] on div "hyleiaskidd" at bounding box center [545, 298] width 1070 height 324
click at [830, 31] on icon at bounding box center [828, 23] width 20 height 20
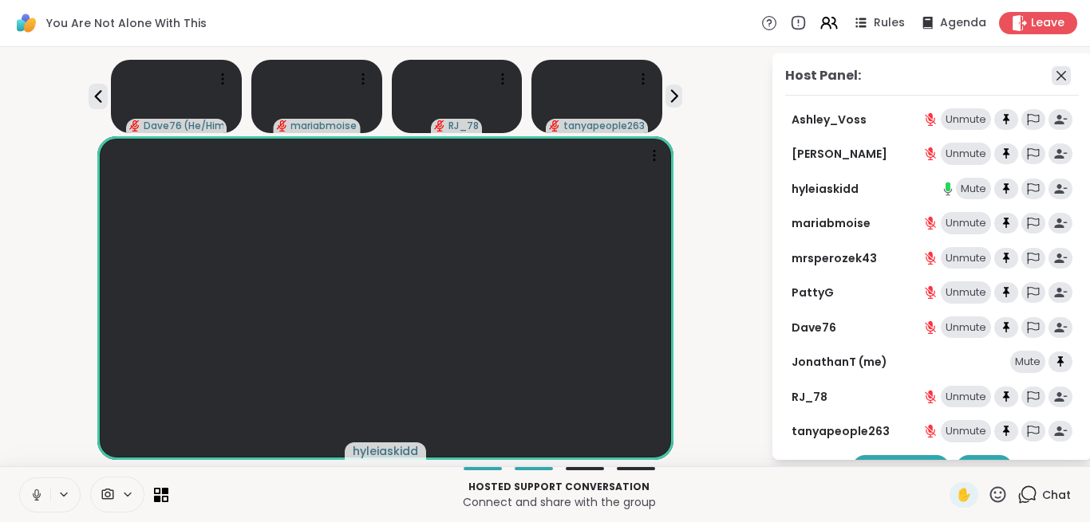
click at [1063, 79] on icon at bounding box center [1061, 76] width 10 height 10
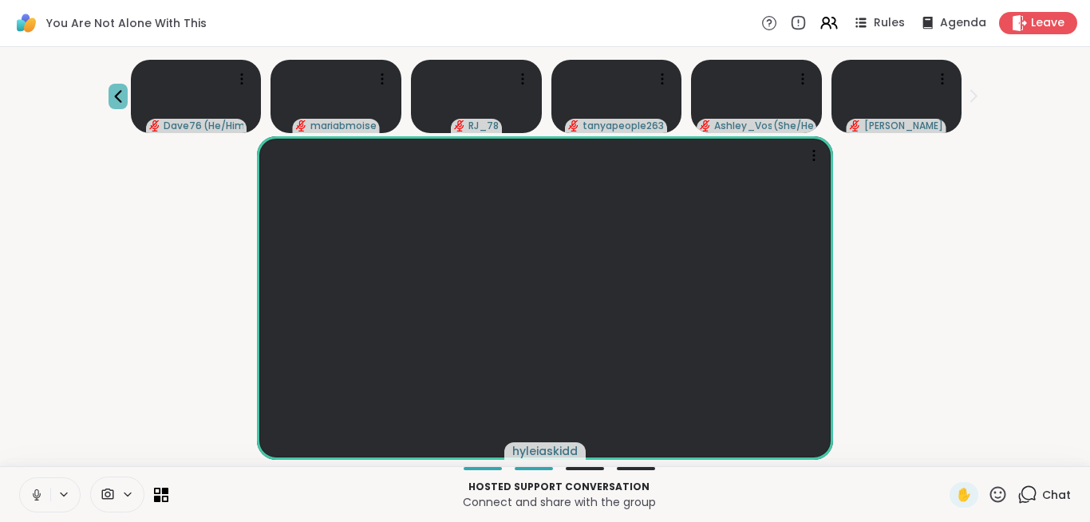
click at [109, 102] on icon at bounding box center [117, 96] width 19 height 19
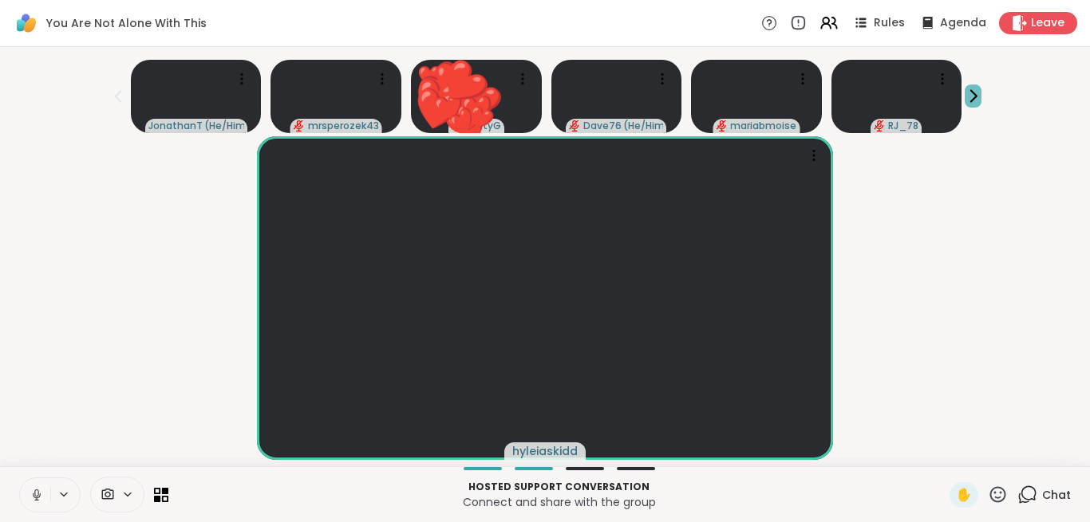
click at [968, 92] on icon at bounding box center [972, 96] width 17 height 17
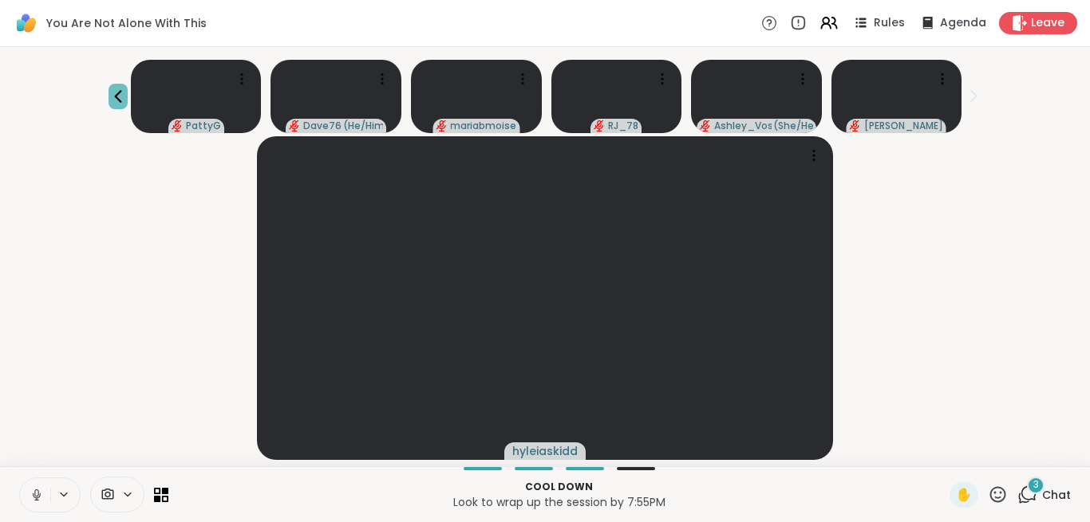
click at [114, 104] on icon at bounding box center [117, 96] width 19 height 19
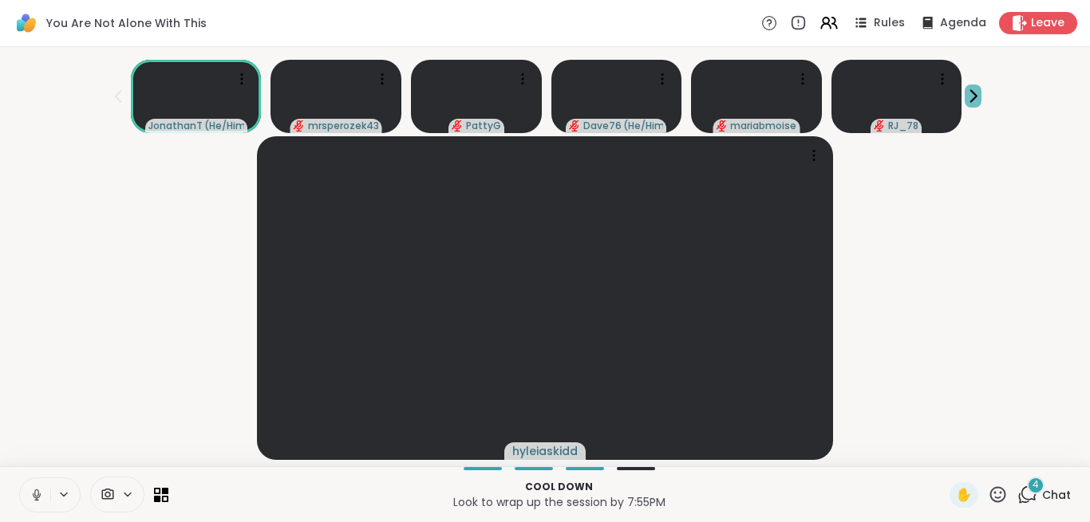
click at [975, 97] on icon at bounding box center [974, 96] width 6 height 11
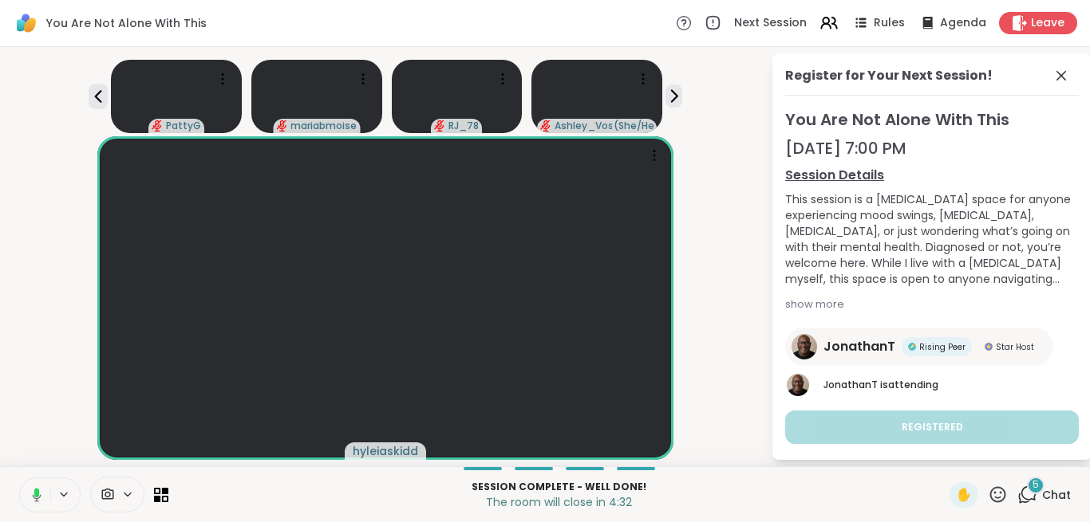
click at [1005, 487] on icon at bounding box center [998, 495] width 20 height 20
click at [1007, 451] on div "🌟" at bounding box center [1021, 453] width 29 height 26
click at [1000, 499] on icon at bounding box center [998, 495] width 16 height 16
click at [1013, 459] on span "🌟" at bounding box center [1021, 453] width 16 height 19
click at [998, 494] on icon at bounding box center [998, 495] width 20 height 20
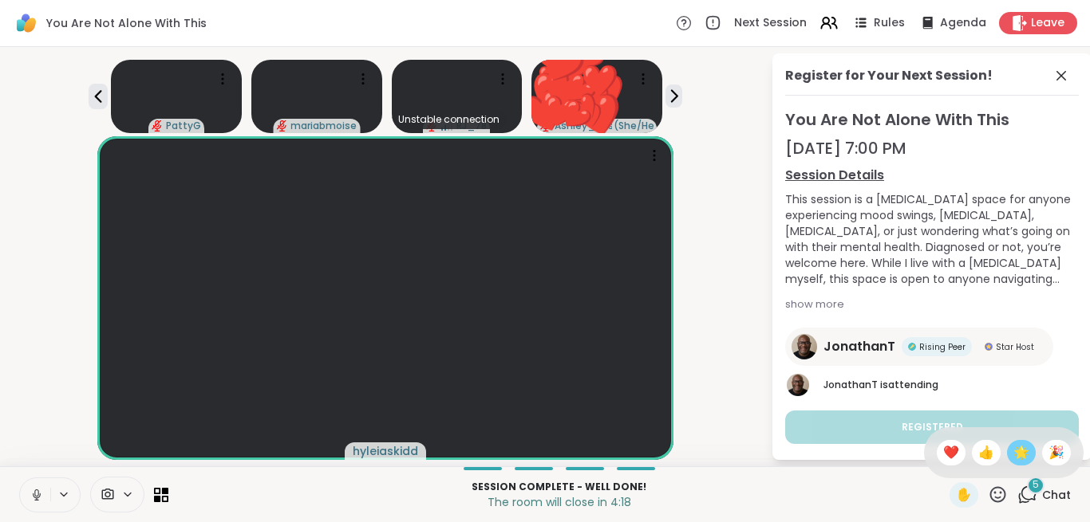
click at [1015, 448] on span "🌟" at bounding box center [1021, 453] width 16 height 19
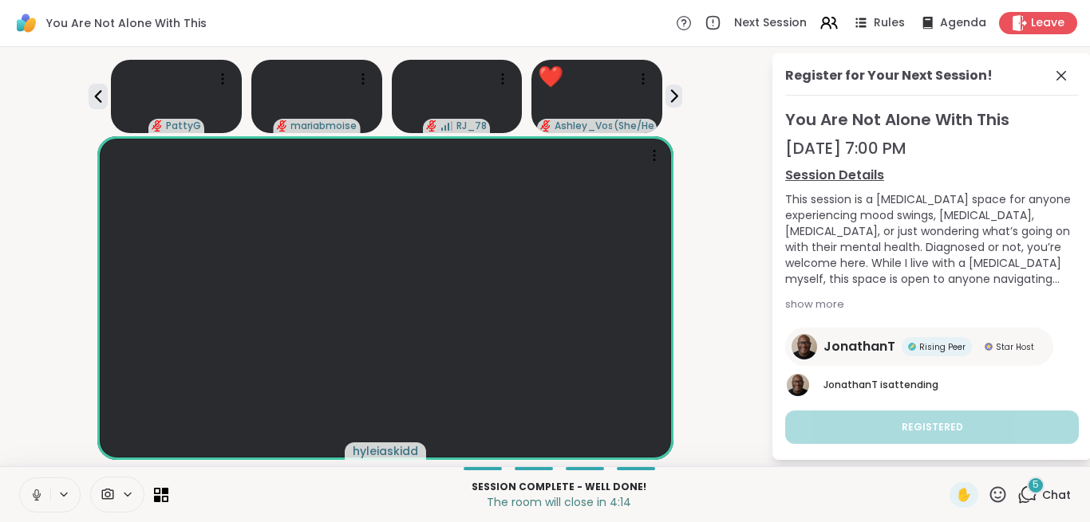
click at [994, 500] on icon at bounding box center [998, 495] width 16 height 16
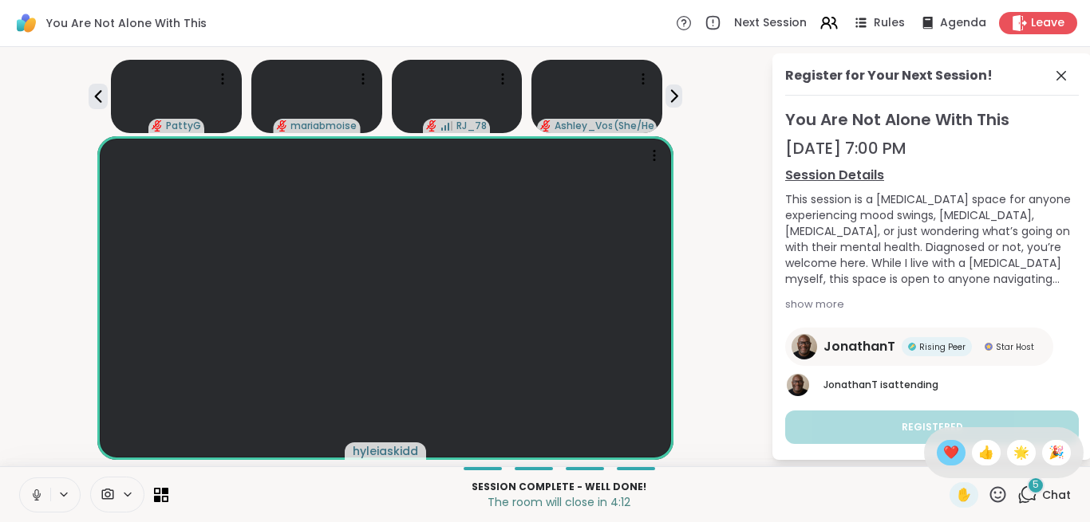
click at [943, 455] on span "❤️" at bounding box center [951, 453] width 16 height 19
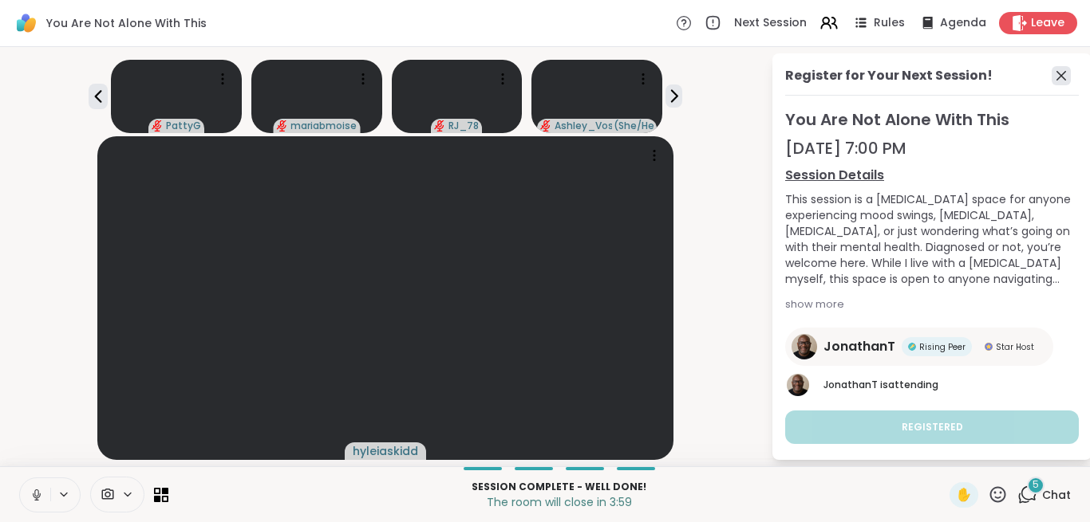
click at [1064, 79] on icon at bounding box center [1061, 76] width 10 height 10
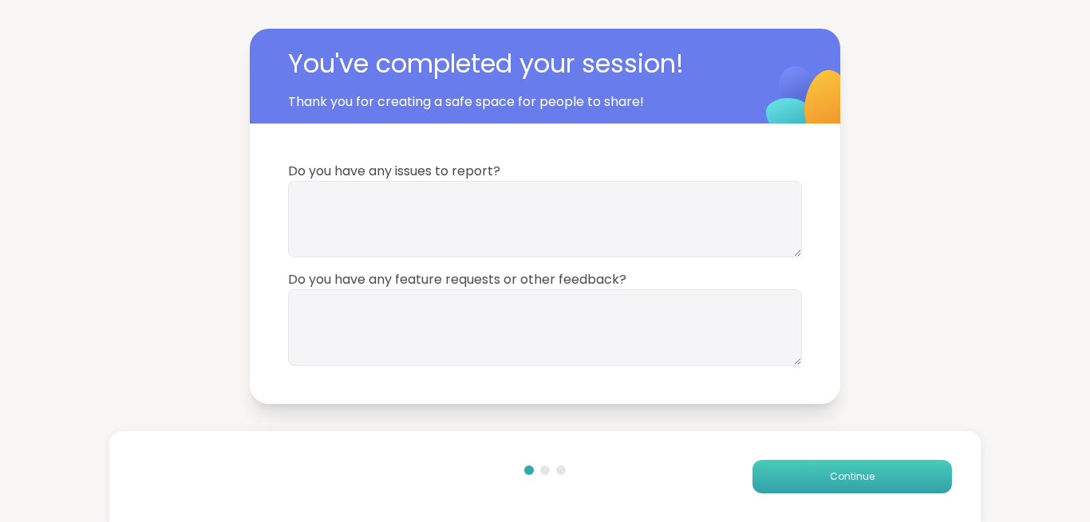
click at [865, 475] on span "Continue" at bounding box center [852, 477] width 45 height 14
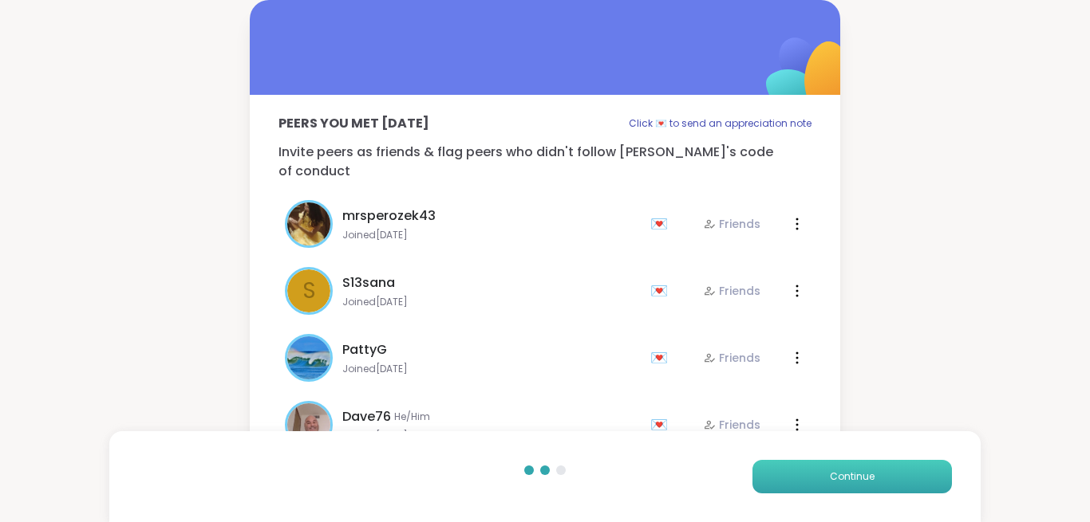
click at [886, 475] on button "Continue" at bounding box center [851, 477] width 199 height 34
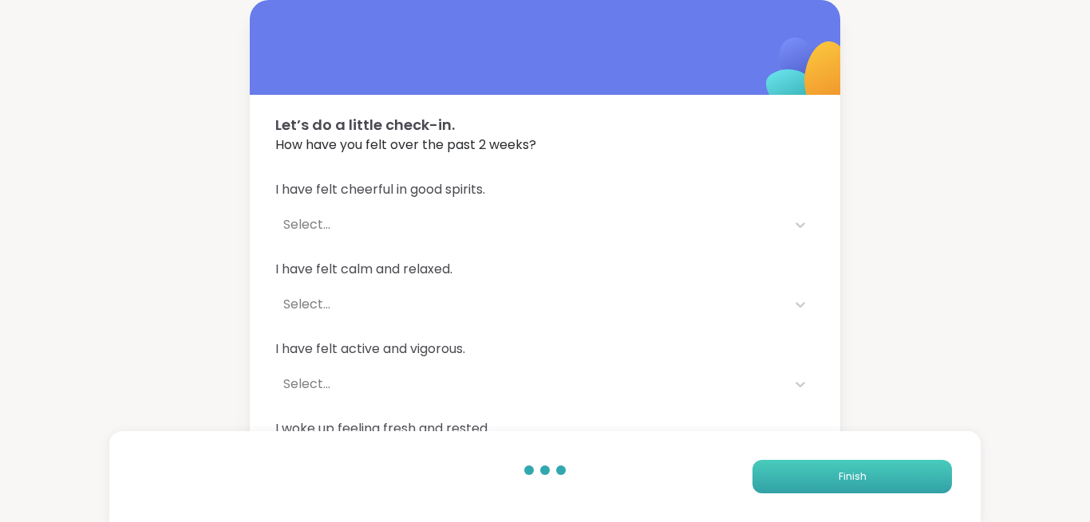
click at [890, 482] on button "Finish" at bounding box center [851, 477] width 199 height 34
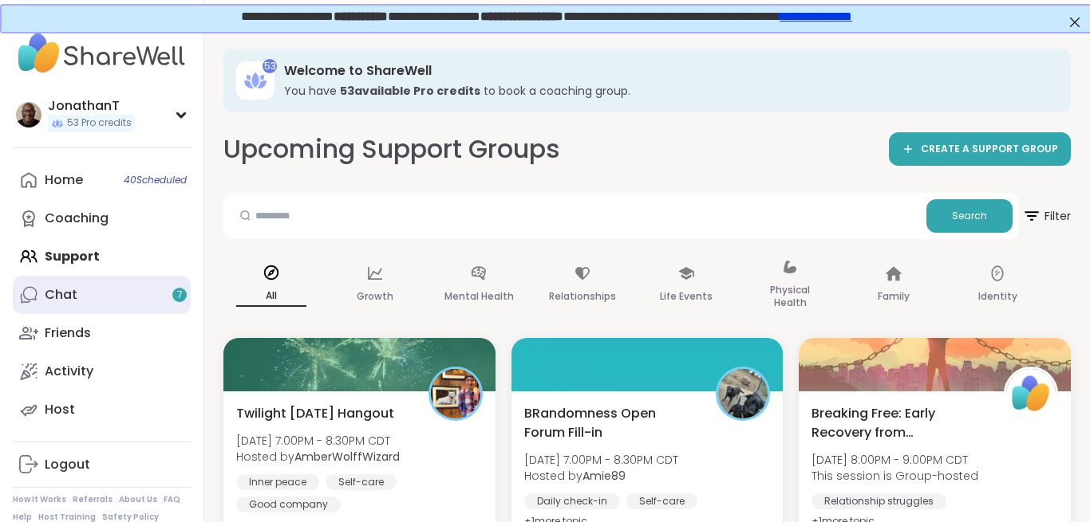
click at [97, 295] on link "Chat 7" at bounding box center [102, 295] width 178 height 38
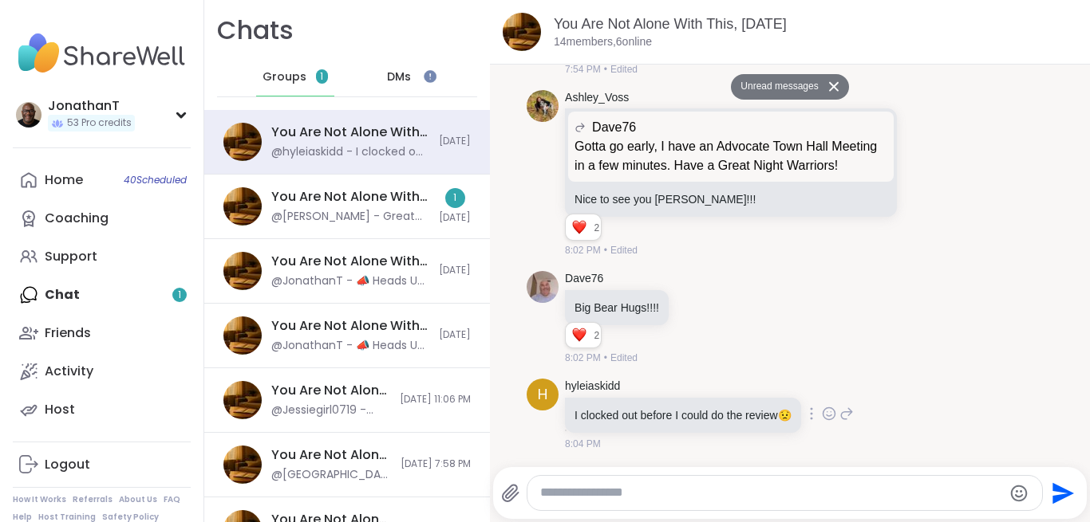
click at [853, 412] on icon at bounding box center [846, 413] width 14 height 19
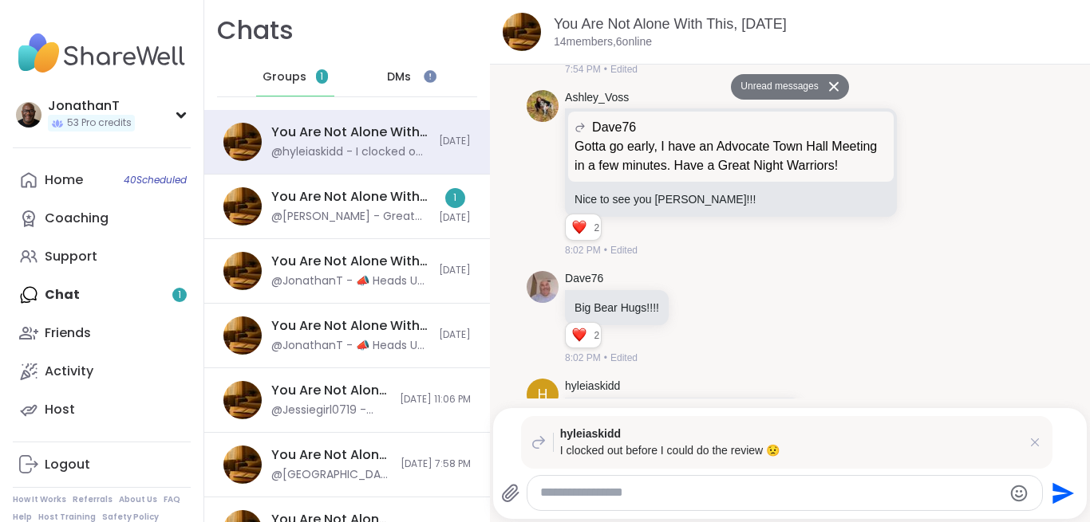
click at [771, 485] on textarea "Type your message" at bounding box center [771, 493] width 463 height 17
type textarea "*"
type textarea "**********"
click at [1019, 491] on icon "Emoji picker" at bounding box center [1020, 493] width 19 height 19
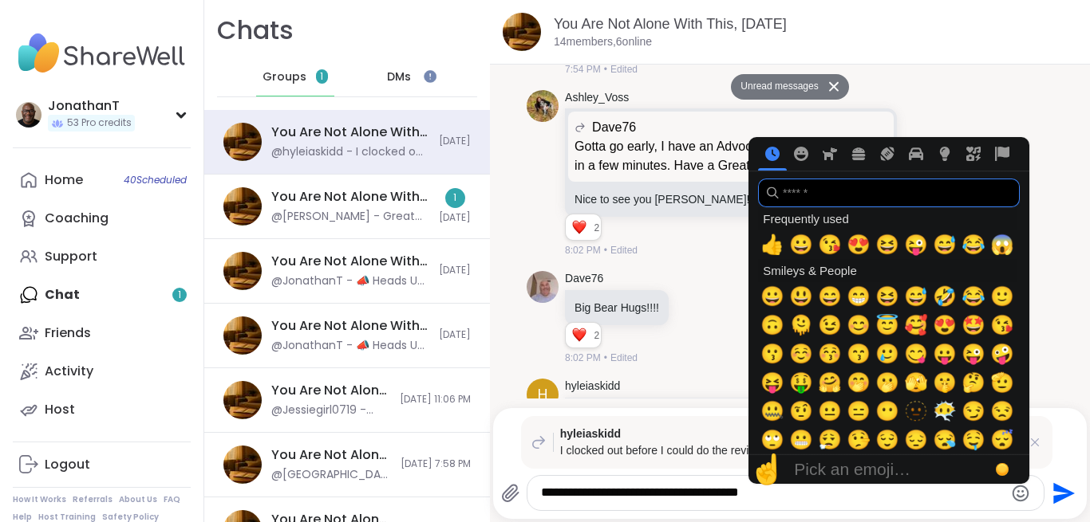
click at [822, 195] on input "search" at bounding box center [889, 193] width 262 height 29
click at [822, 195] on input "*" at bounding box center [889, 193] width 262 height 29
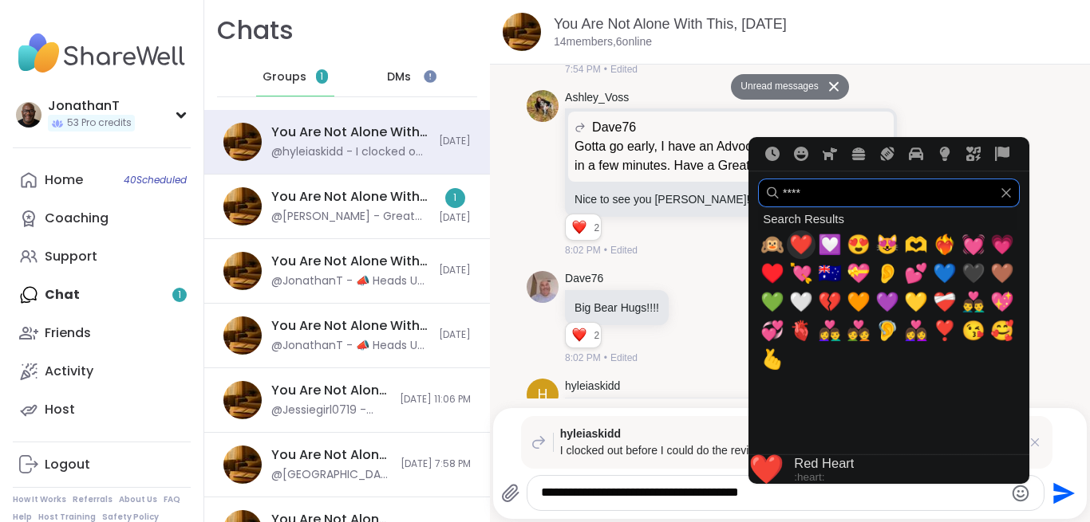
type input "****"
click at [796, 243] on span "❤️" at bounding box center [801, 245] width 24 height 22
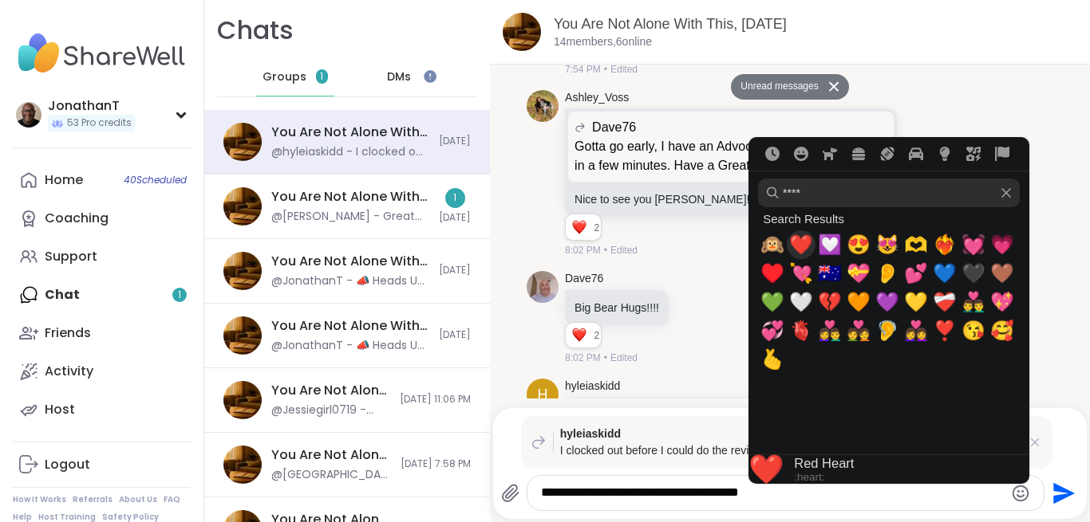
type textarea "**********"
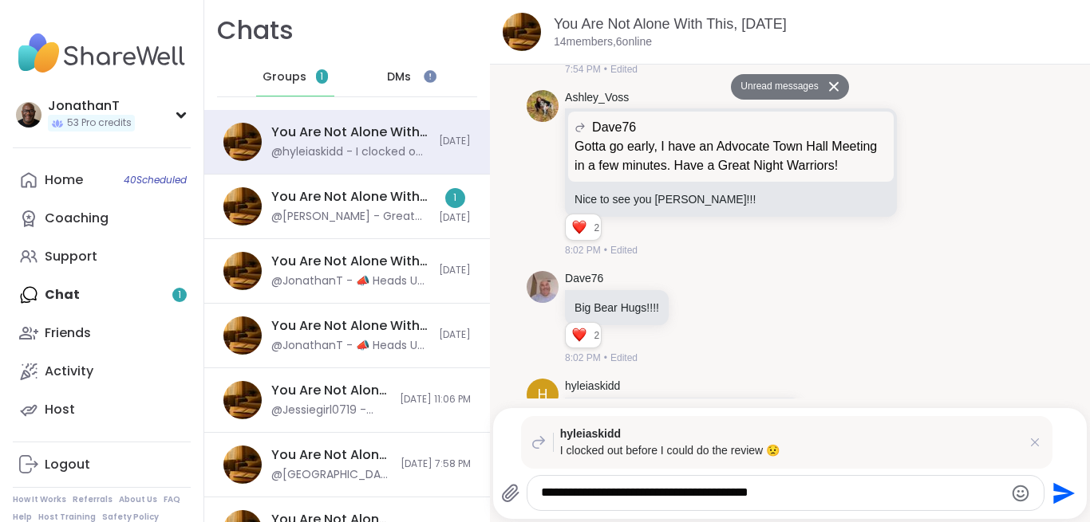
scroll to position [3, 0]
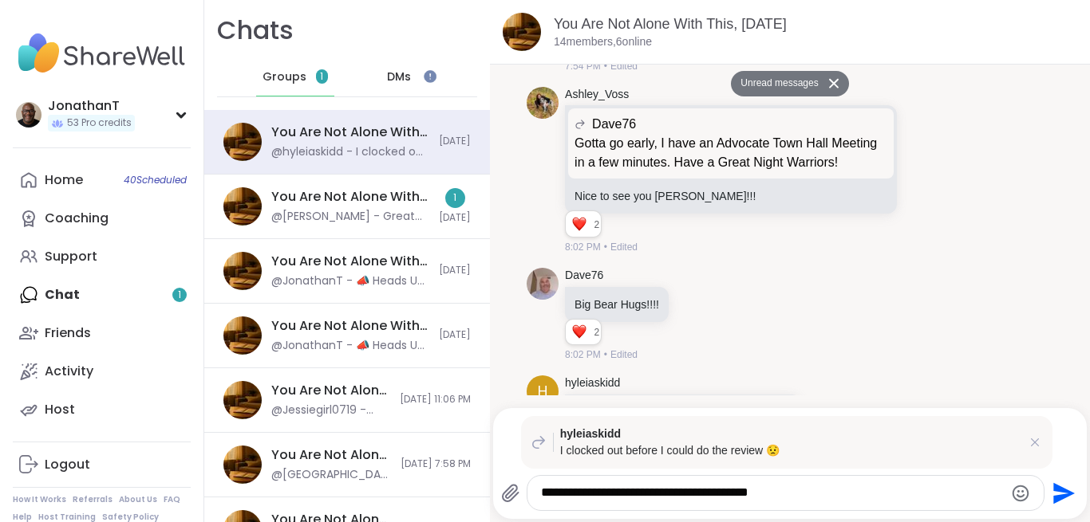
click at [1070, 490] on icon "Send" at bounding box center [1062, 494] width 26 height 26
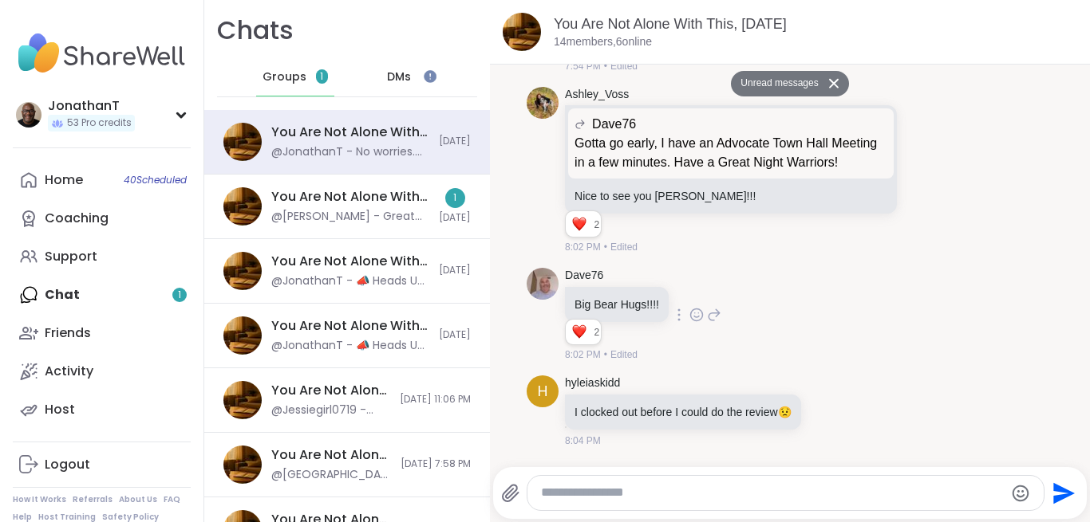
scroll to position [6015, 0]
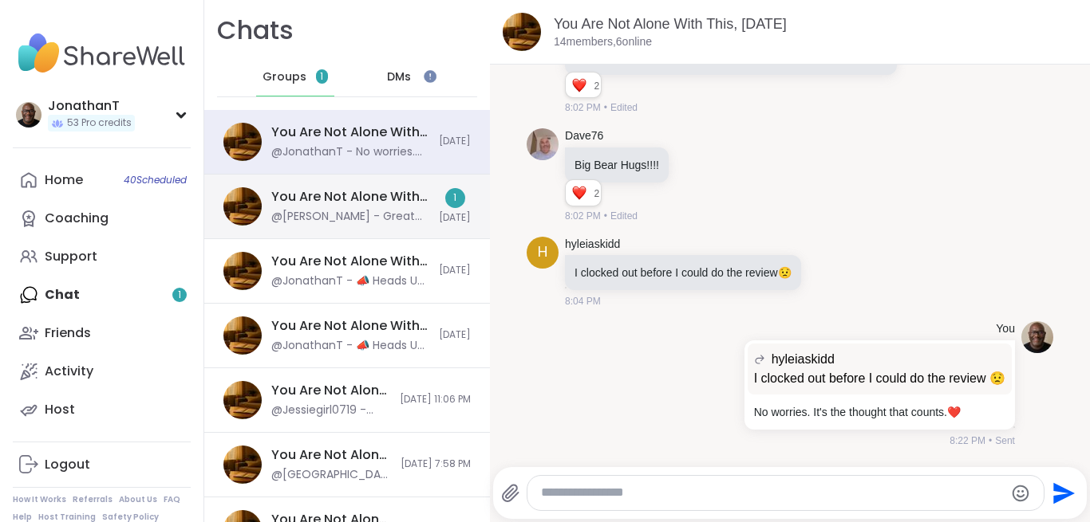
click at [392, 216] on div "@Donald - Great luck to your son in his tourney, Jonathan!" at bounding box center [350, 217] width 158 height 16
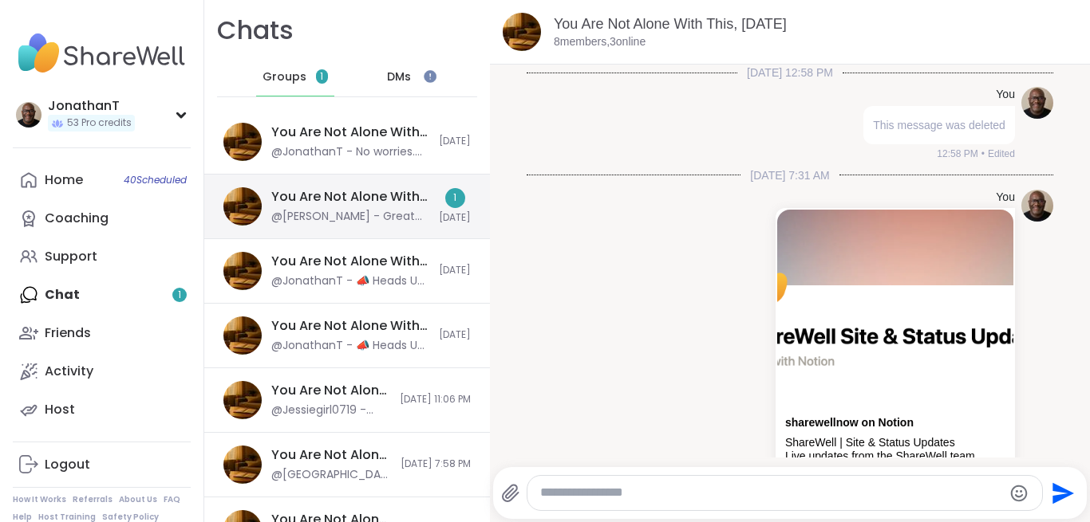
scroll to position [525, 0]
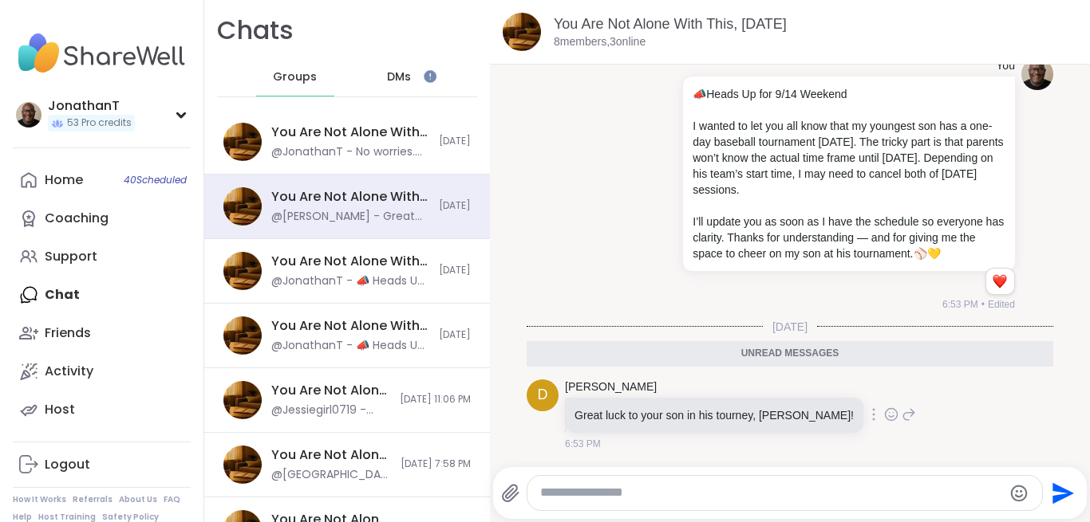
click at [962, 420] on div "D Donald Great luck to your son in his tourney, Jonathan! 6:53 PM" at bounding box center [789, 415] width 526 height 85
click at [826, 456] on div "D Donald Great luck to your son in his tourney, Jonathan! 6:53 PM" at bounding box center [789, 415] width 526 height 85
click at [970, 385] on div "D Donald Great luck to your son in his tourney, Jonathan! 6:53 PM" at bounding box center [789, 415] width 526 height 85
click at [801, 417] on p "Great luck to your son in his tourney, Jonathan!" at bounding box center [713, 416] width 279 height 16
click at [901, 408] on icon at bounding box center [908, 414] width 14 height 19
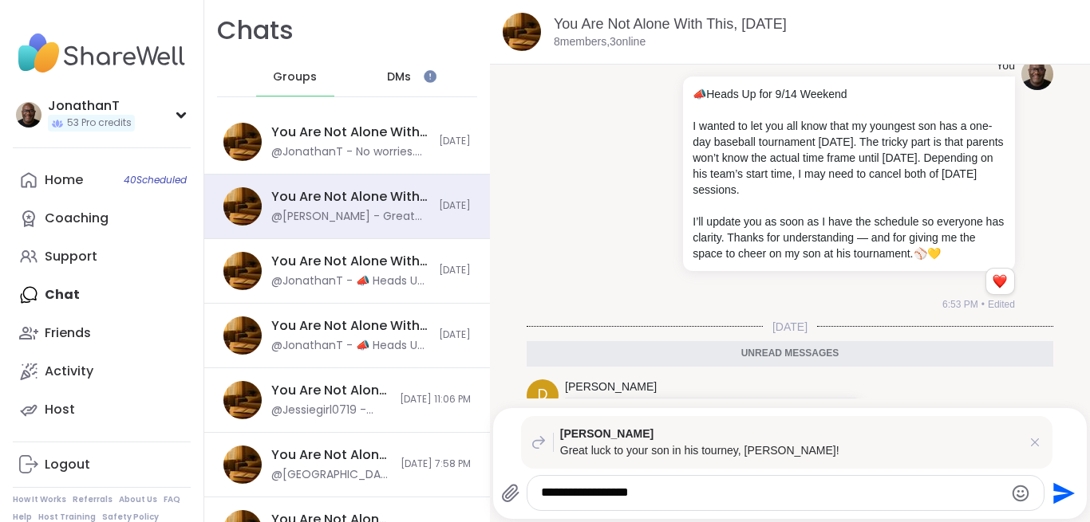
type textarea "**********"
click at [1055, 463] on div "**********" at bounding box center [789, 463] width 593 height 111
click at [581, 235] on div "You 📣 Heads Up for 9/14 Weekend I wanted to let you all know that my youngest s…" at bounding box center [789, 185] width 526 height 267
click at [644, 270] on div "You 📣 Heads Up for 9/14 Weekend I wanted to let you all know that my youngest s…" at bounding box center [822, 185] width 384 height 254
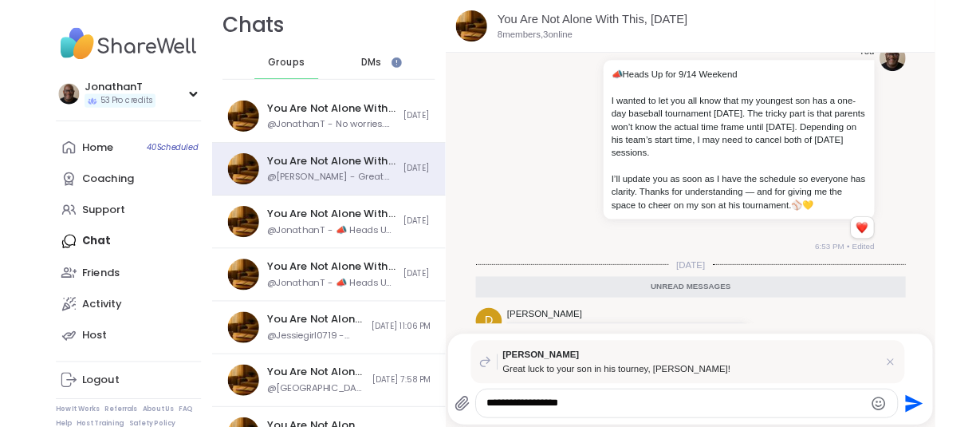
scroll to position [541, 0]
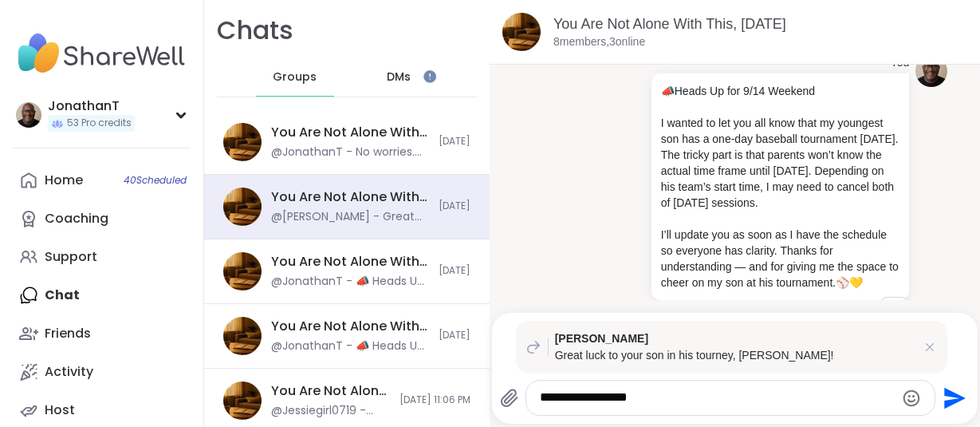
click at [944, 398] on icon "Send" at bounding box center [953, 398] width 26 height 26
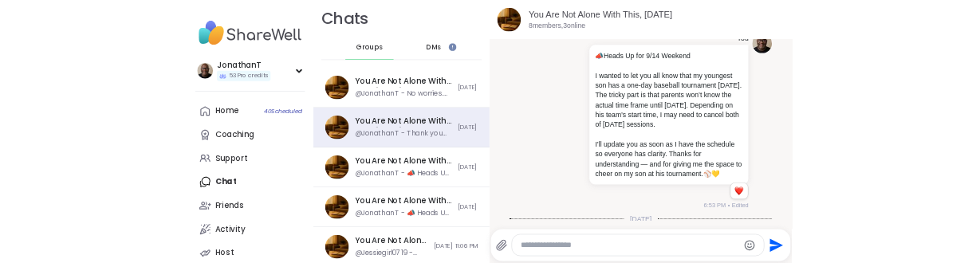
scroll to position [789, 0]
